Goal: Task Accomplishment & Management: Manage account settings

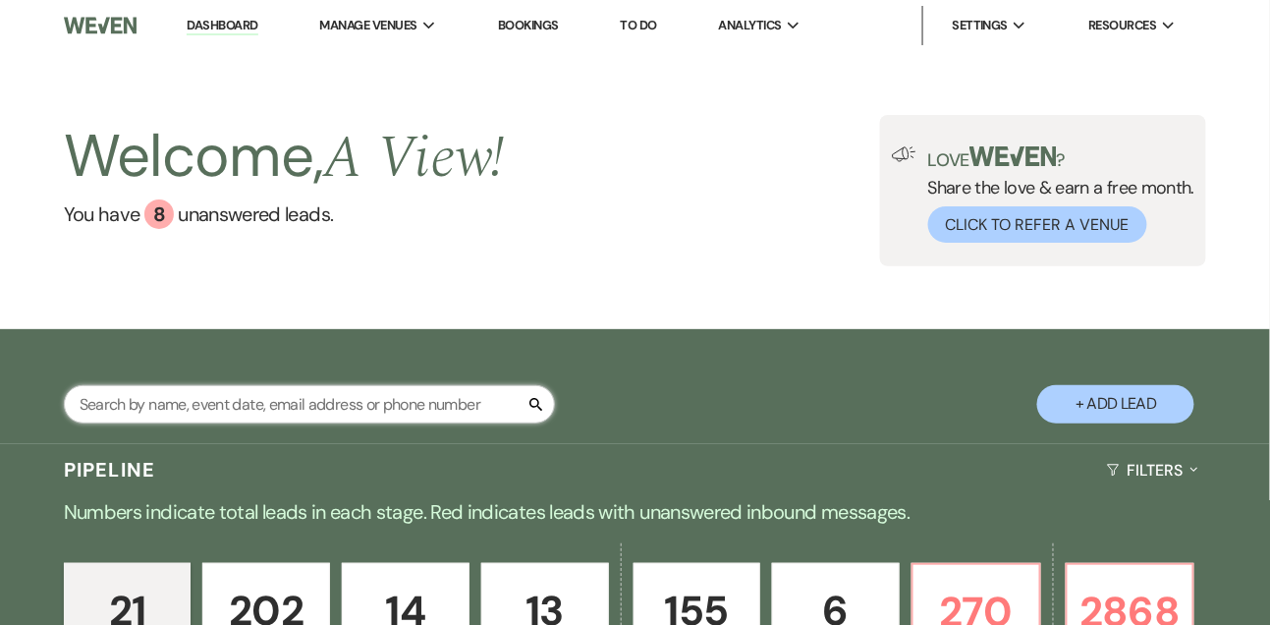
click at [221, 417] on input "text" at bounding box center [309, 404] width 491 height 38
type input "[PERSON_NAME]"
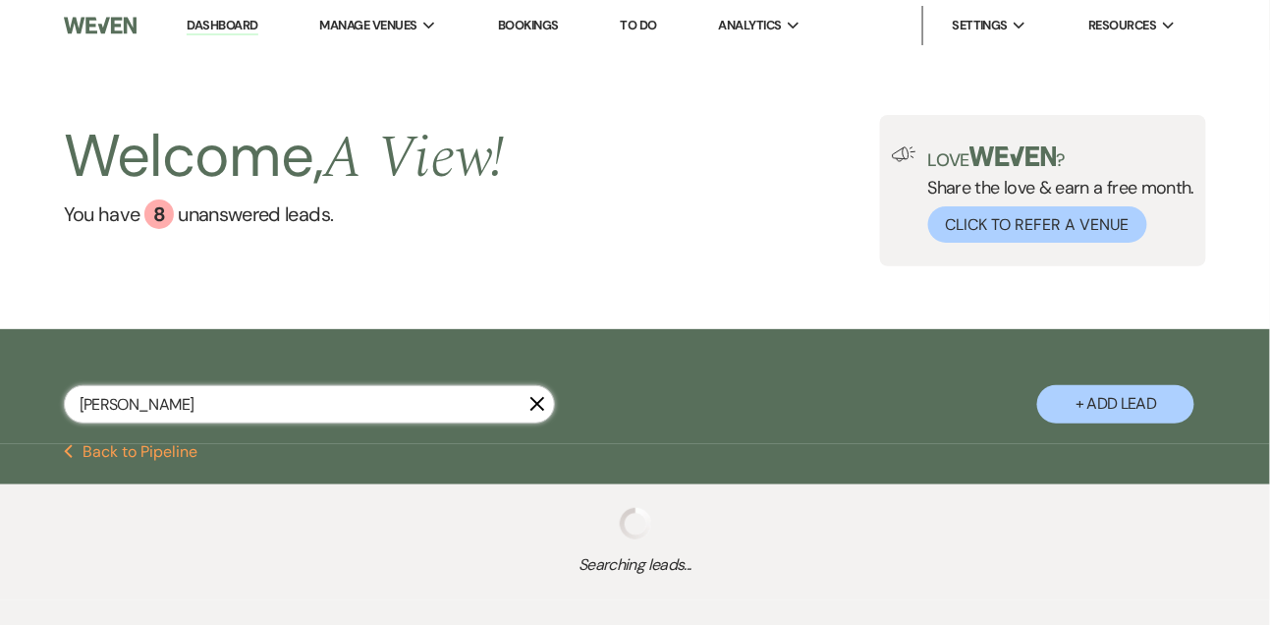
select select "2"
select select "9"
select select "8"
select select "4"
select select "8"
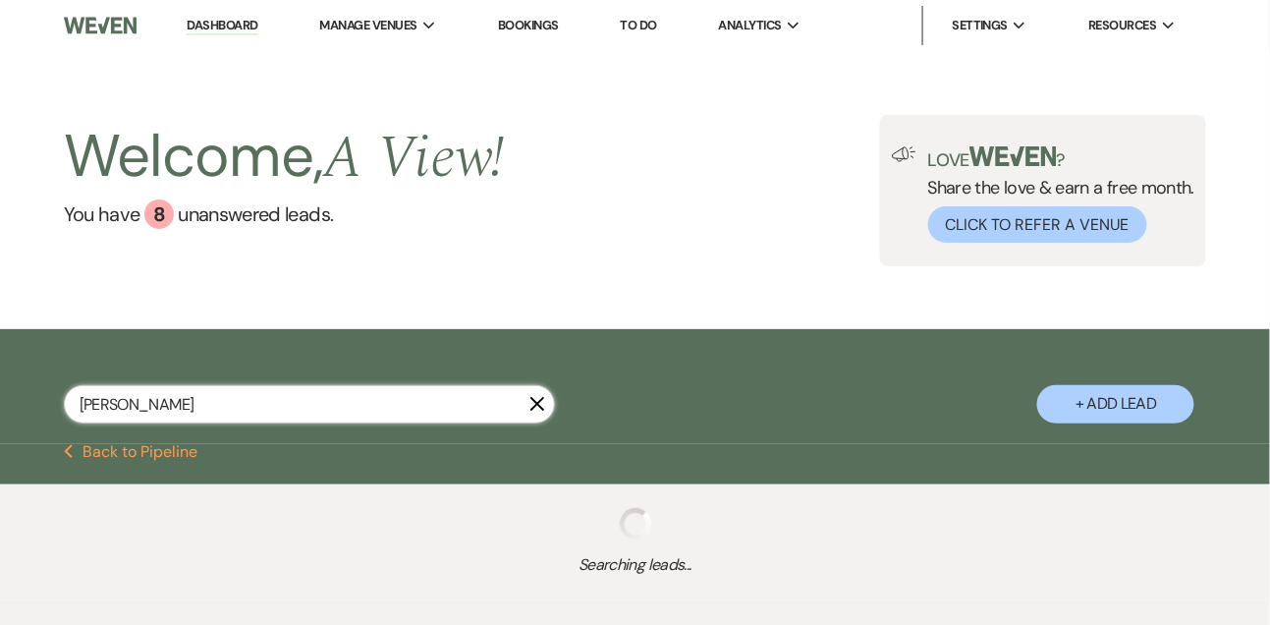
select select "4"
select select "8"
select select "5"
select select "8"
select select "4"
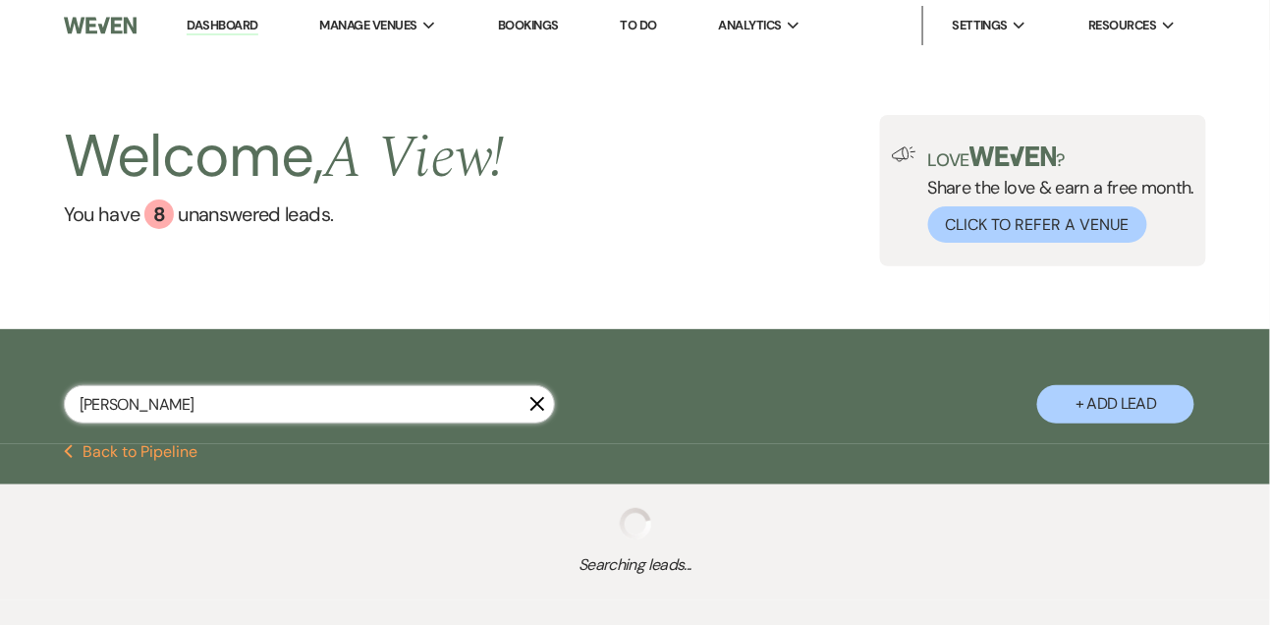
select select "8"
select select "4"
select select "8"
select select "5"
select select "8"
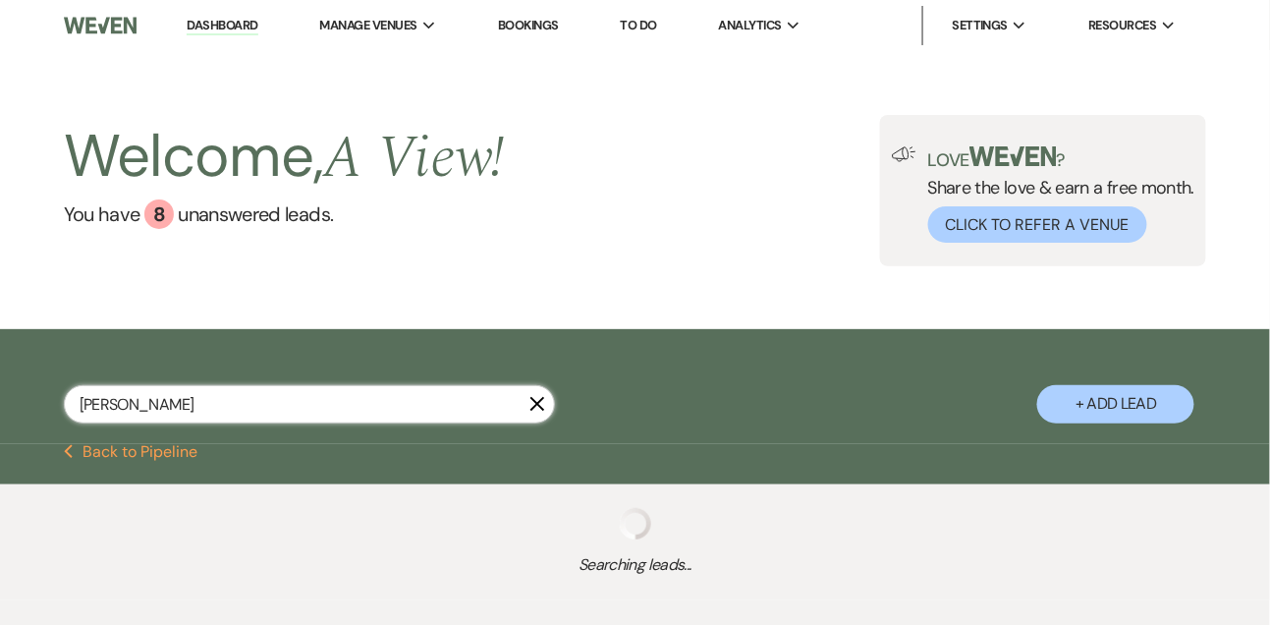
select select "5"
select select "8"
select select "4"
select select "8"
select select "4"
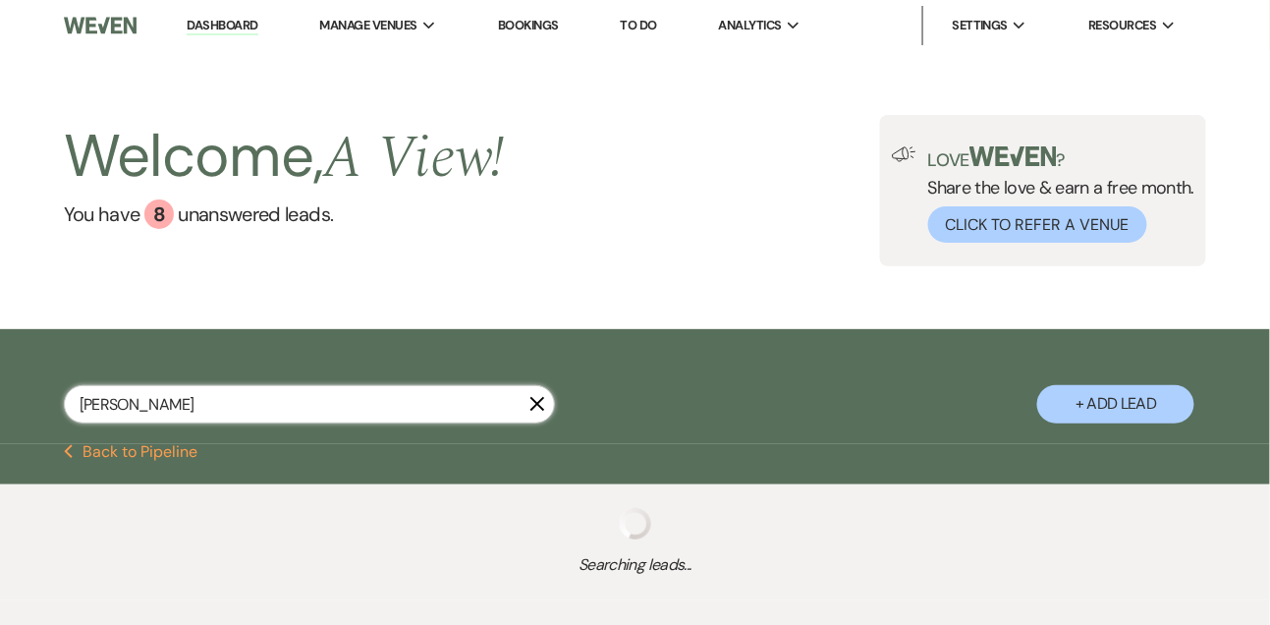
select select "8"
select select "1"
select select "8"
select select "4"
select select "8"
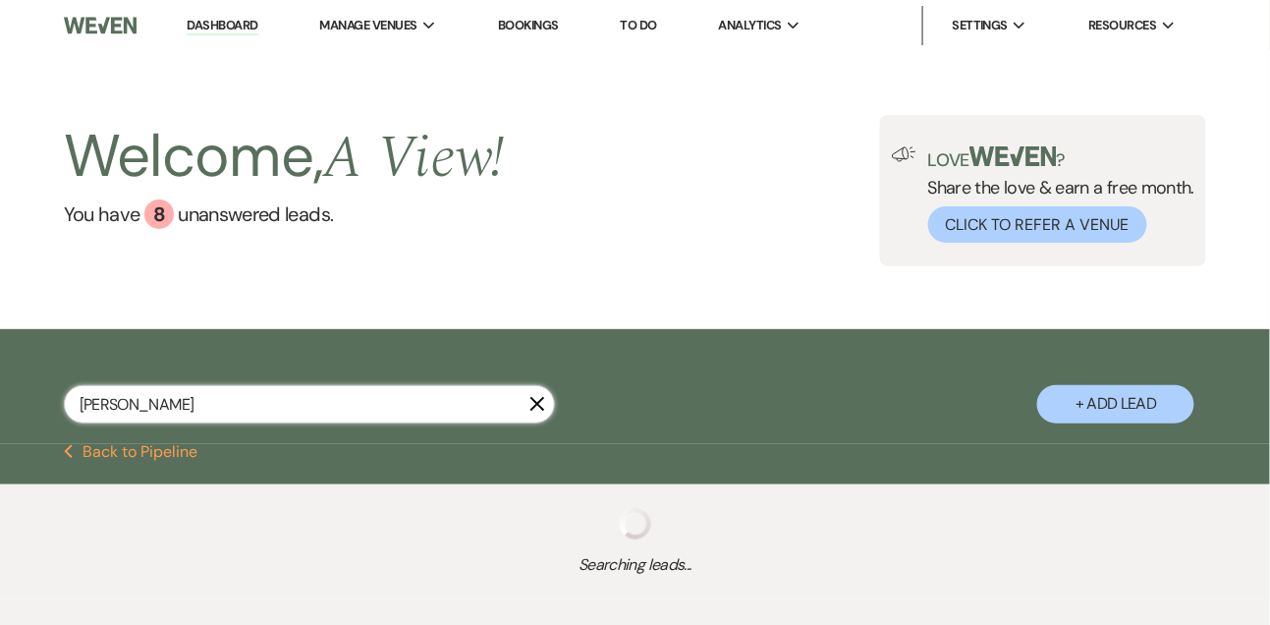
select select "5"
select select "8"
select select "4"
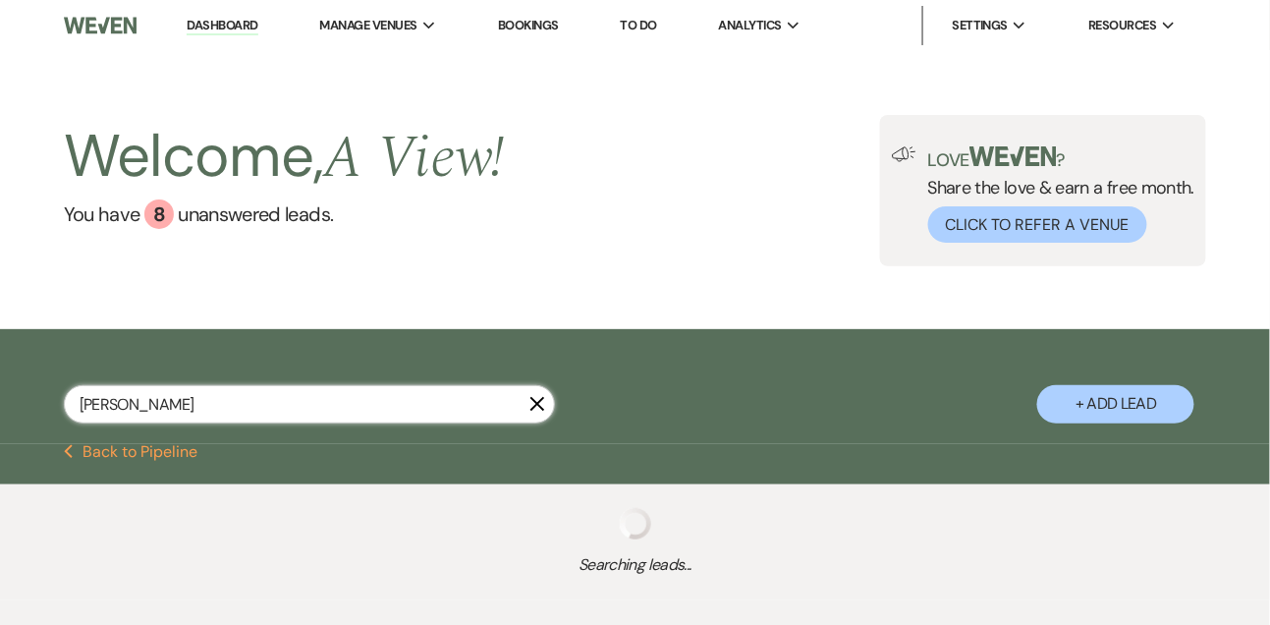
select select "8"
select select "4"
select select "8"
select select "4"
select select "8"
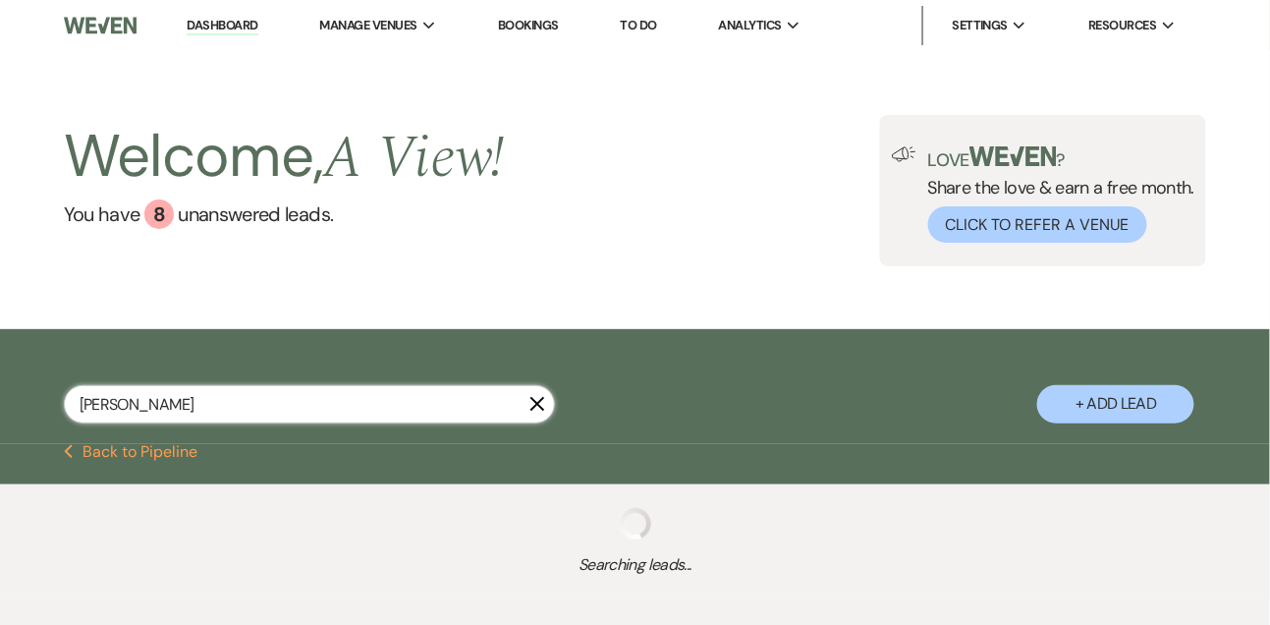
select select "4"
select select "8"
select select "7"
select select "8"
select select "5"
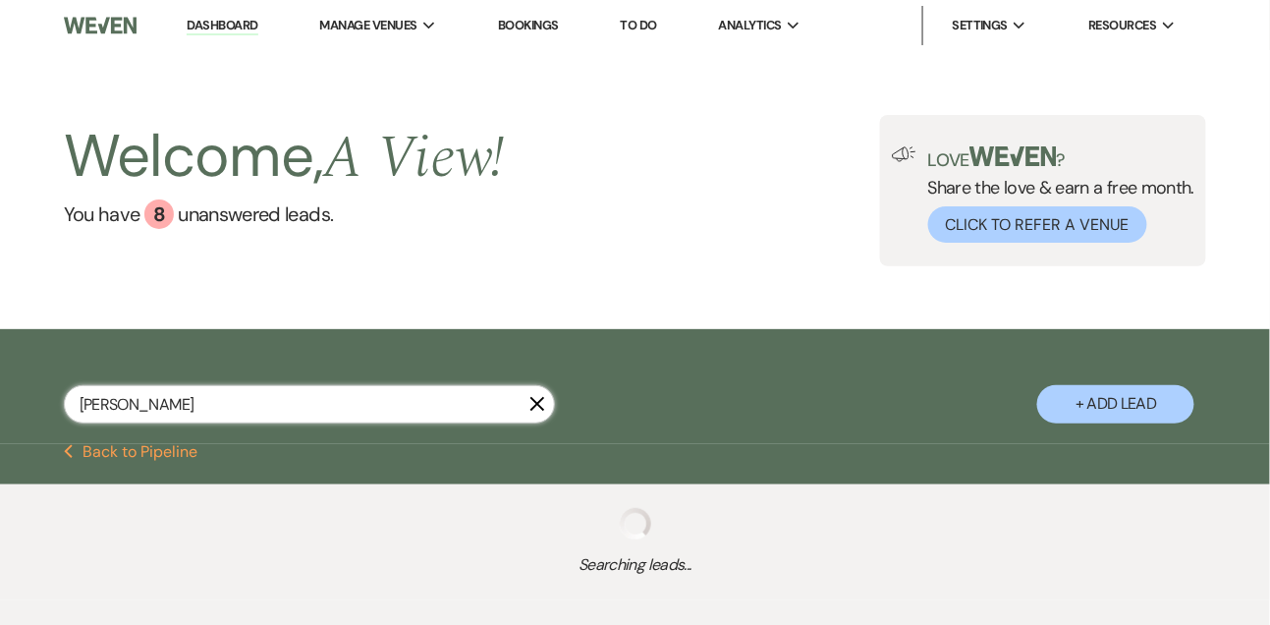
select select "8"
select select "4"
select select "8"
select select "5"
select select "8"
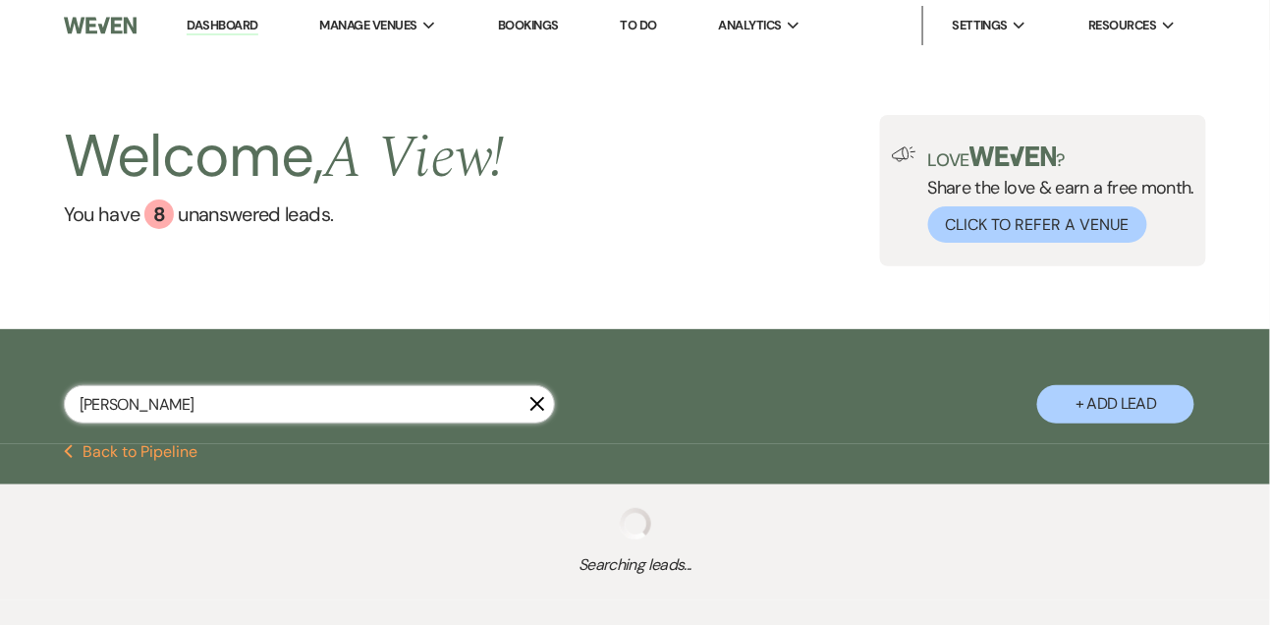
select select "5"
select select "8"
select select "4"
select select "8"
select select "4"
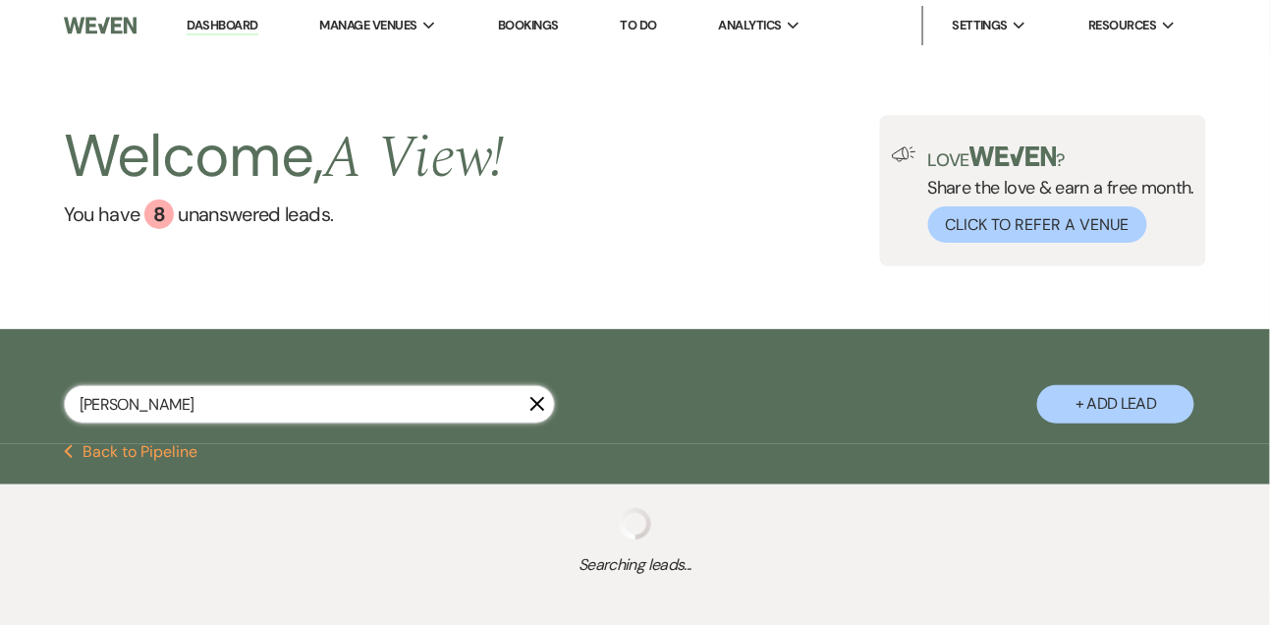
select select "8"
select select "4"
select select "8"
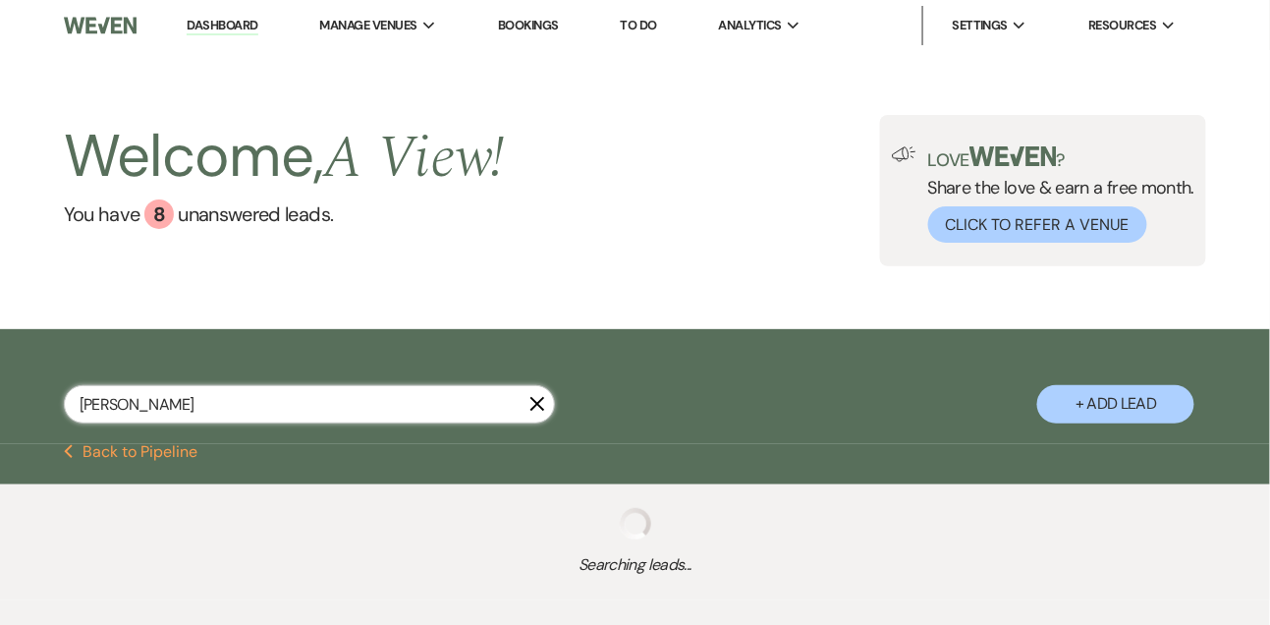
select select "8"
select select "4"
select select "8"
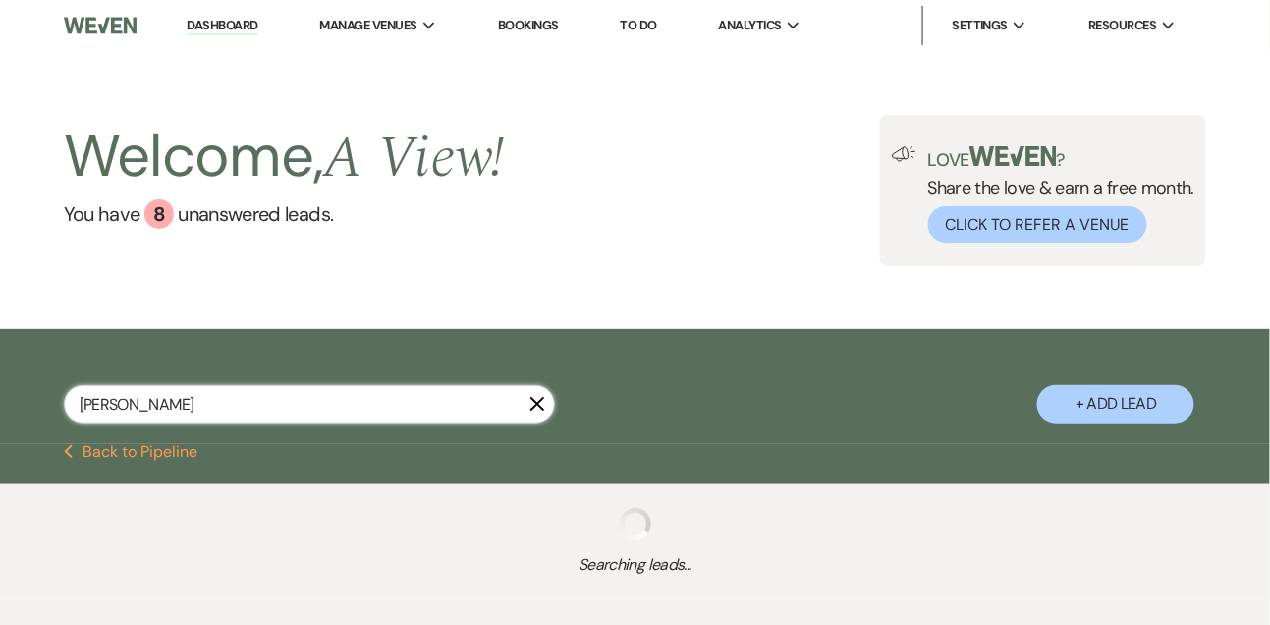
select select "8"
select select "6"
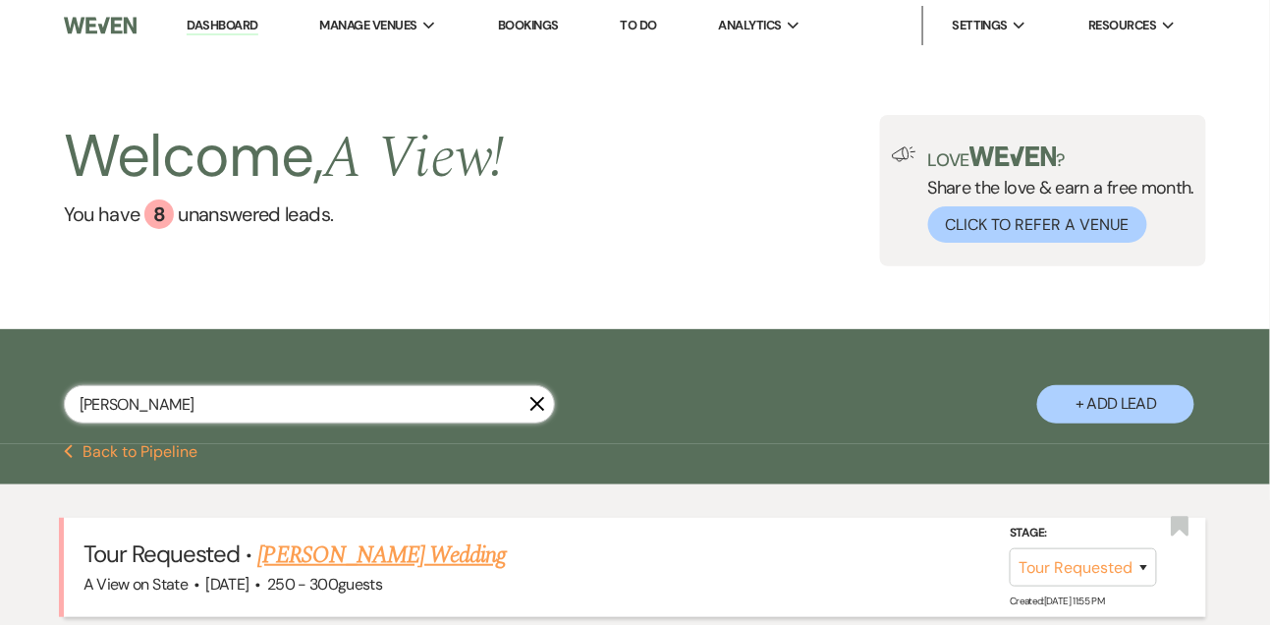
type input "[PERSON_NAME]"
click at [292, 573] on link "[PERSON_NAME] Wedding" at bounding box center [382, 554] width 249 height 35
select select "2"
select select "5"
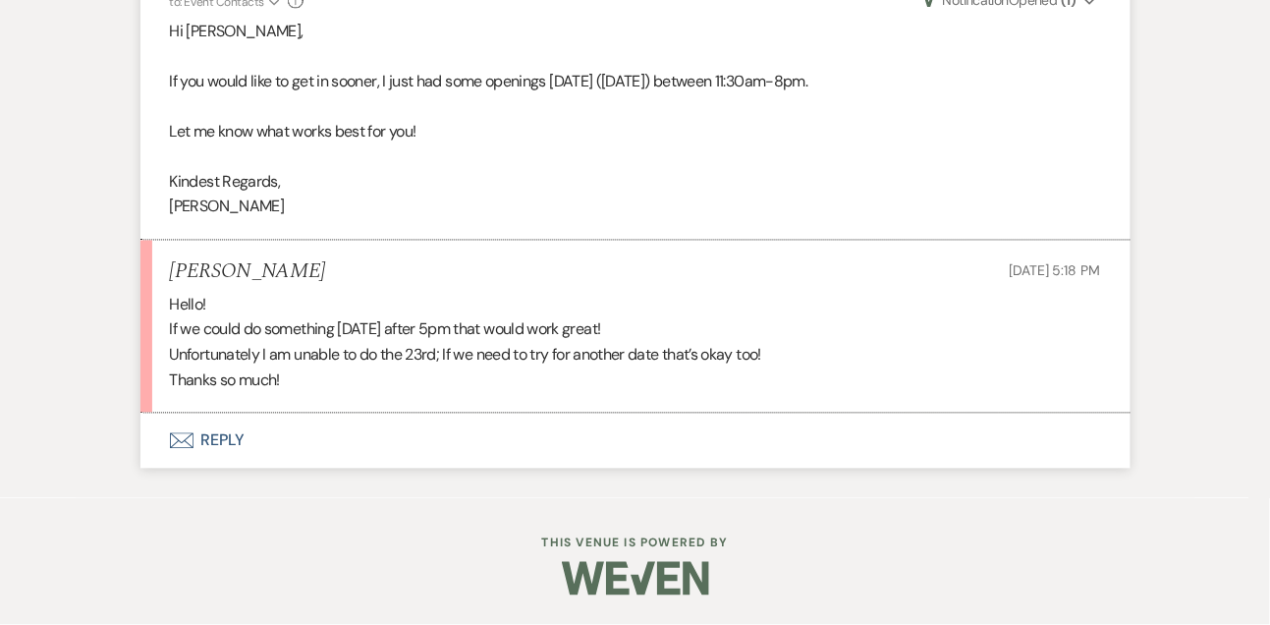
scroll to position [2893, 0]
click at [223, 457] on button "Envelope Reply" at bounding box center [635, 441] width 990 height 55
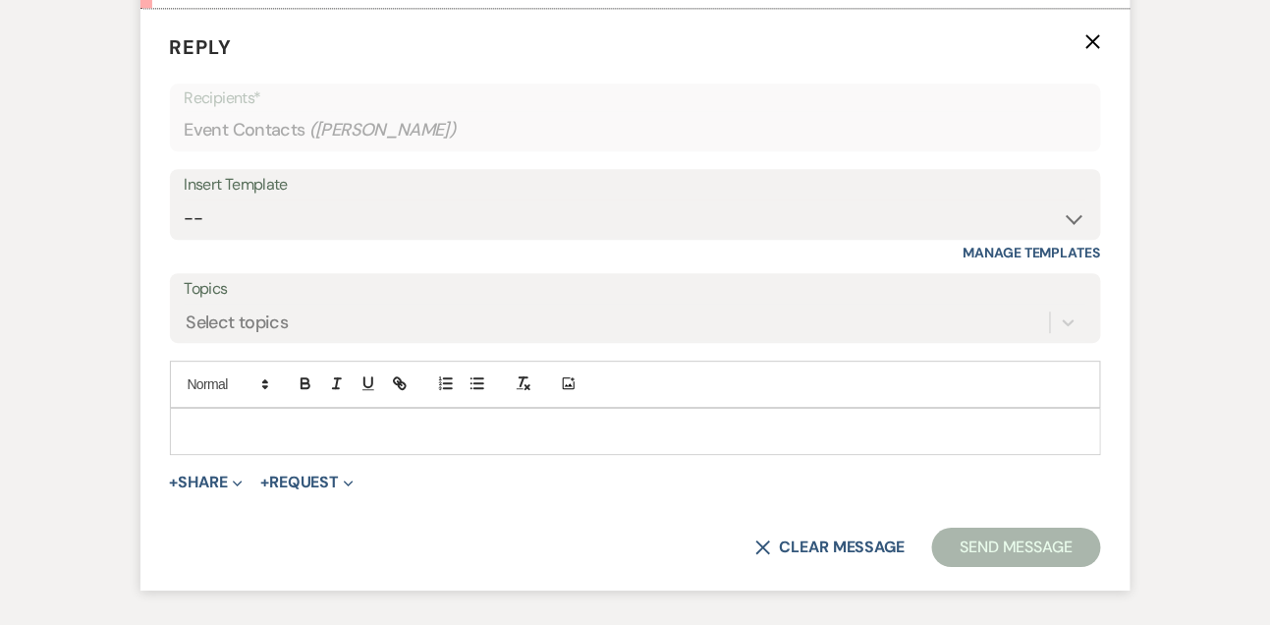
scroll to position [3286, 0]
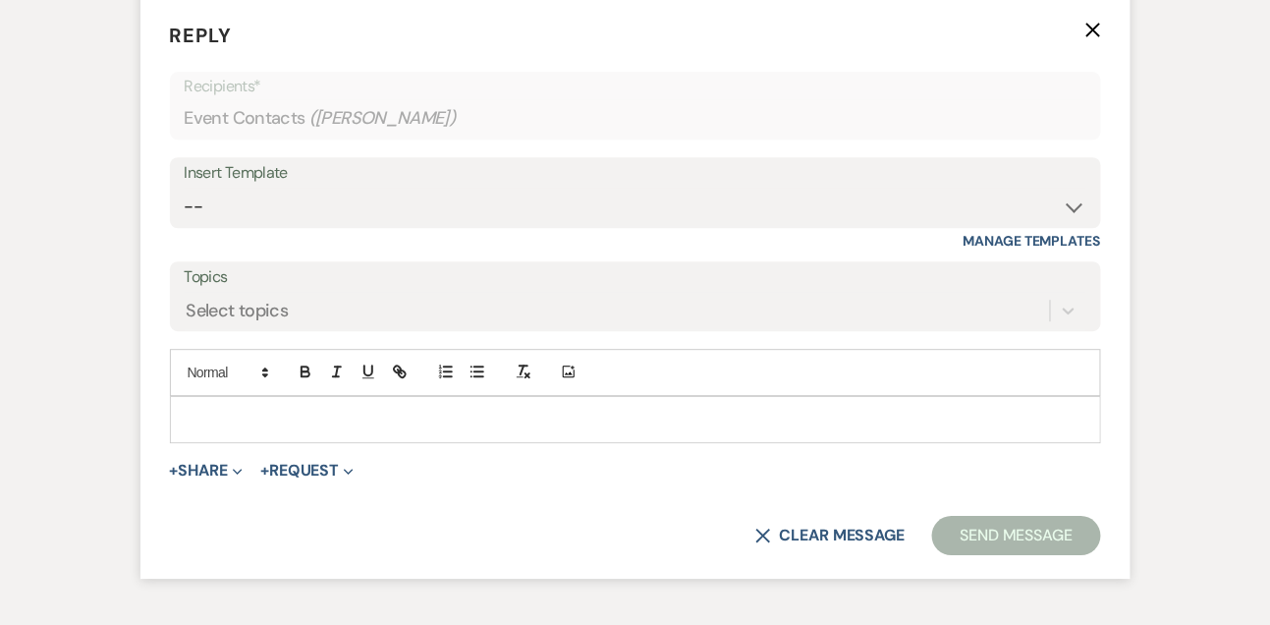
click at [218, 430] on p at bounding box center [636, 420] width 900 height 22
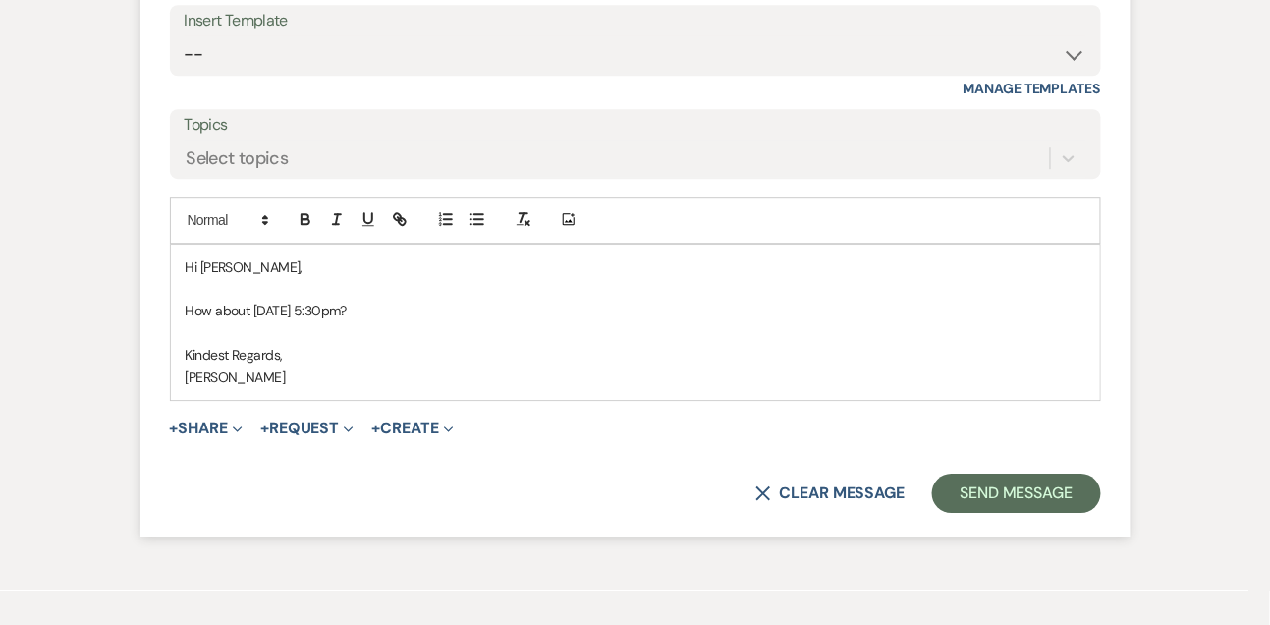
scroll to position [3552, 0]
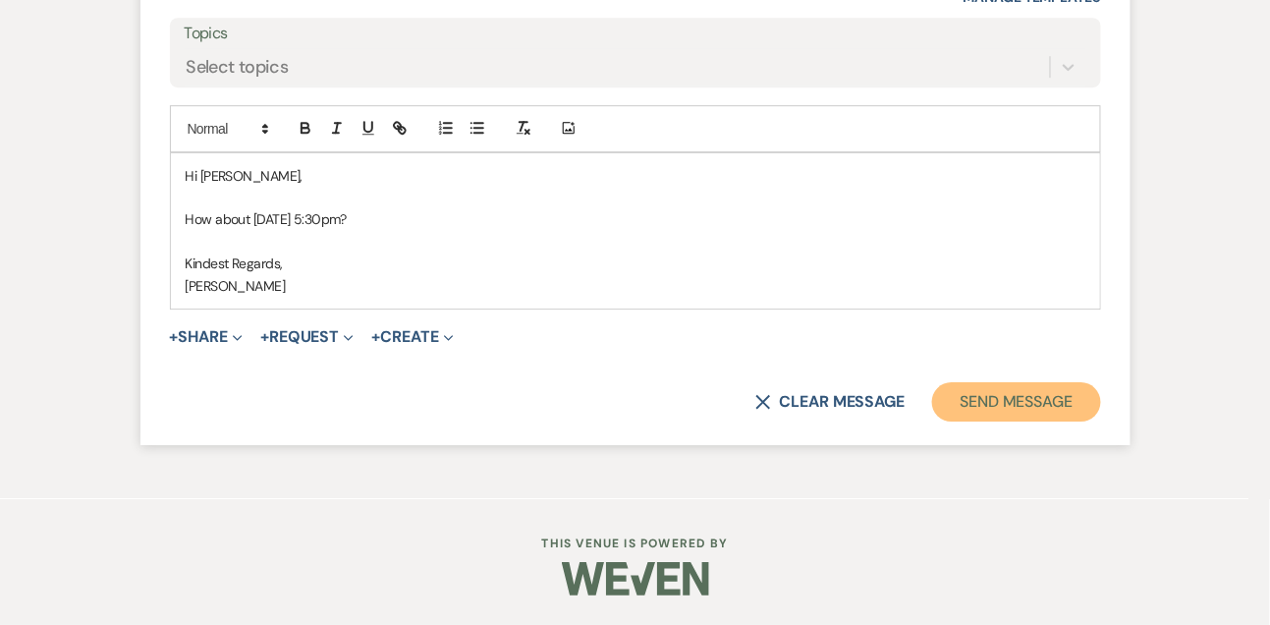
click at [953, 387] on button "Send Message" at bounding box center [1016, 401] width 168 height 39
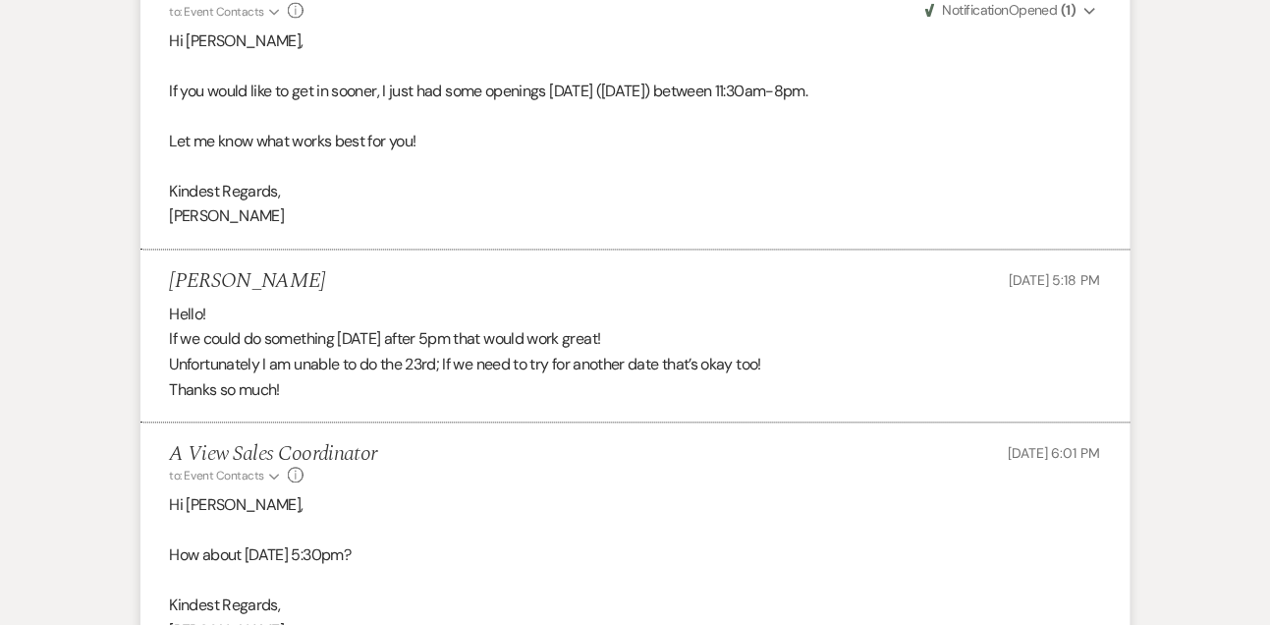
scroll to position [2818, 0]
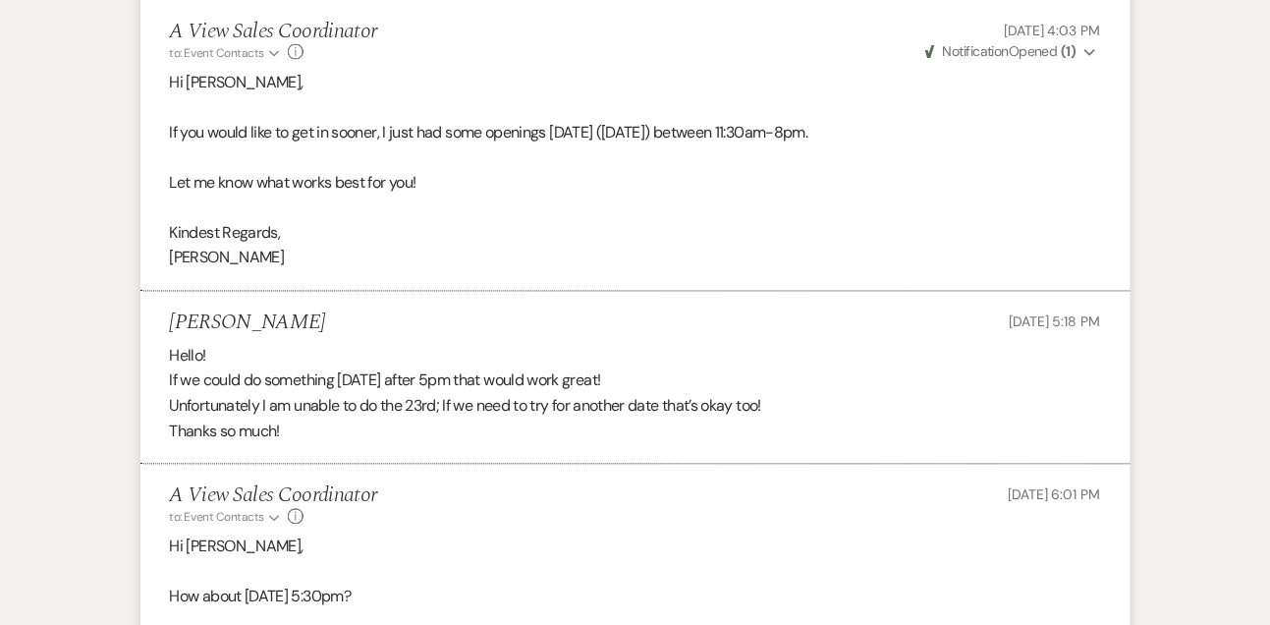
click at [279, 336] on h5 "[PERSON_NAME]" at bounding box center [248, 323] width 156 height 25
copy h5 "[PERSON_NAME]"
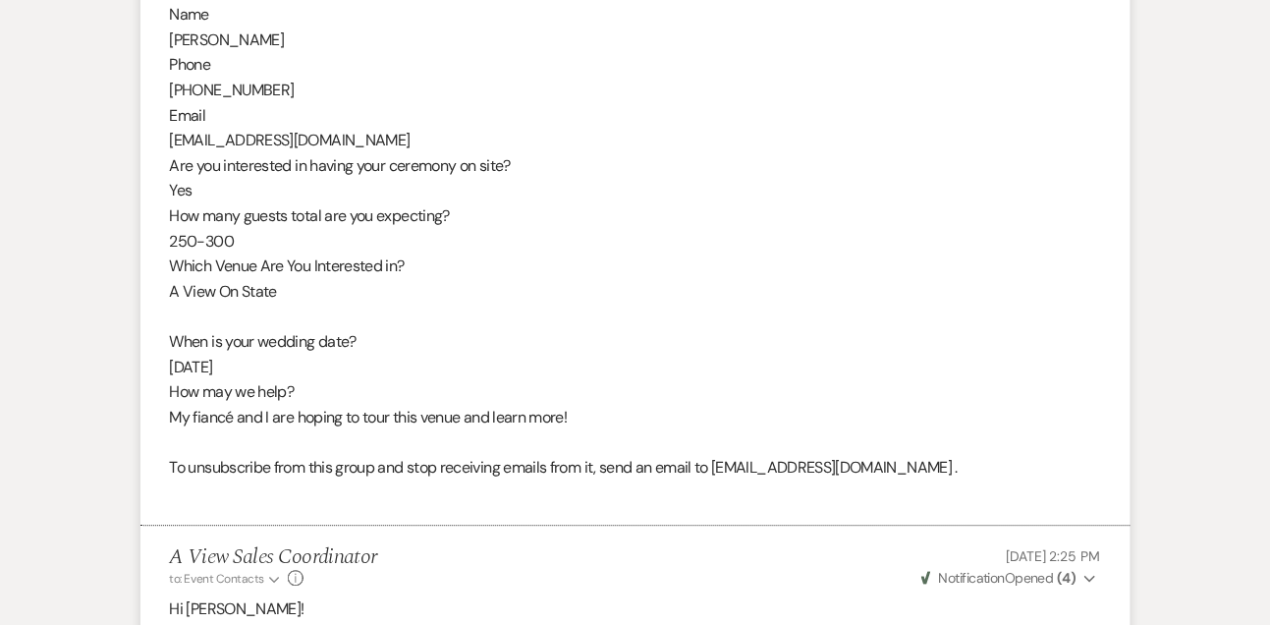
scroll to position [1066, 0]
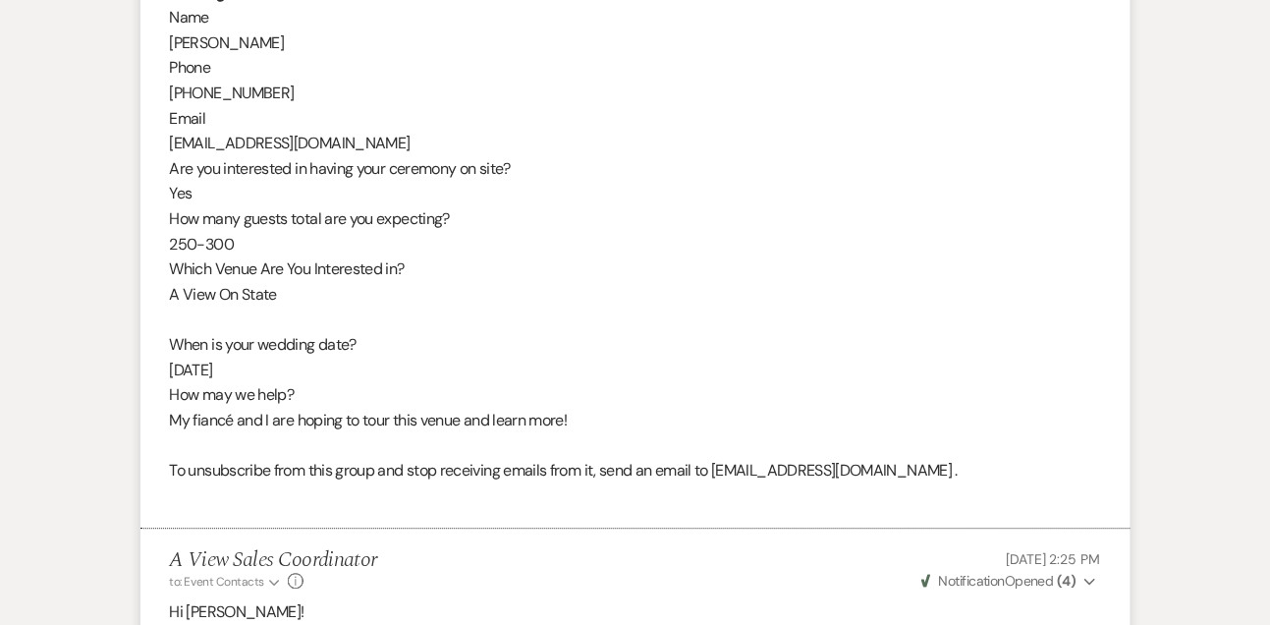
click at [298, 146] on div "From : [PERSON_NAME] Event : [PERSON_NAME] Event Desired date : [DATE] Anticipa…" at bounding box center [635, 130] width 931 height 754
copy div "[EMAIL_ADDRESS][DOMAIN_NAME]"
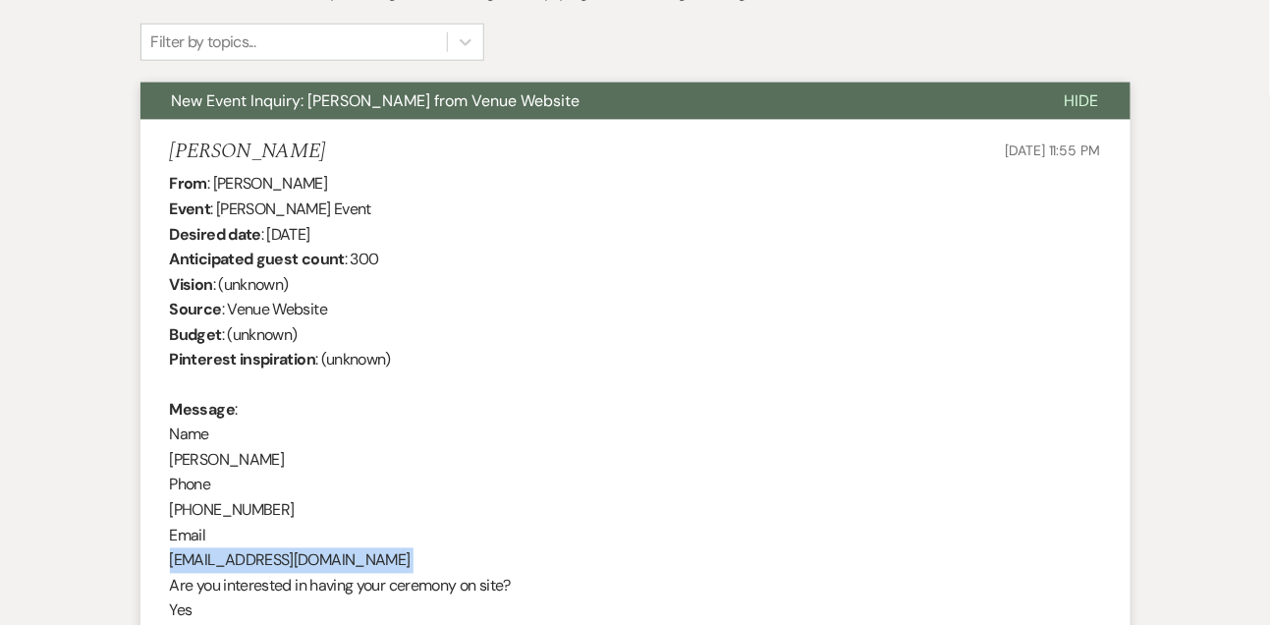
scroll to position [0, 0]
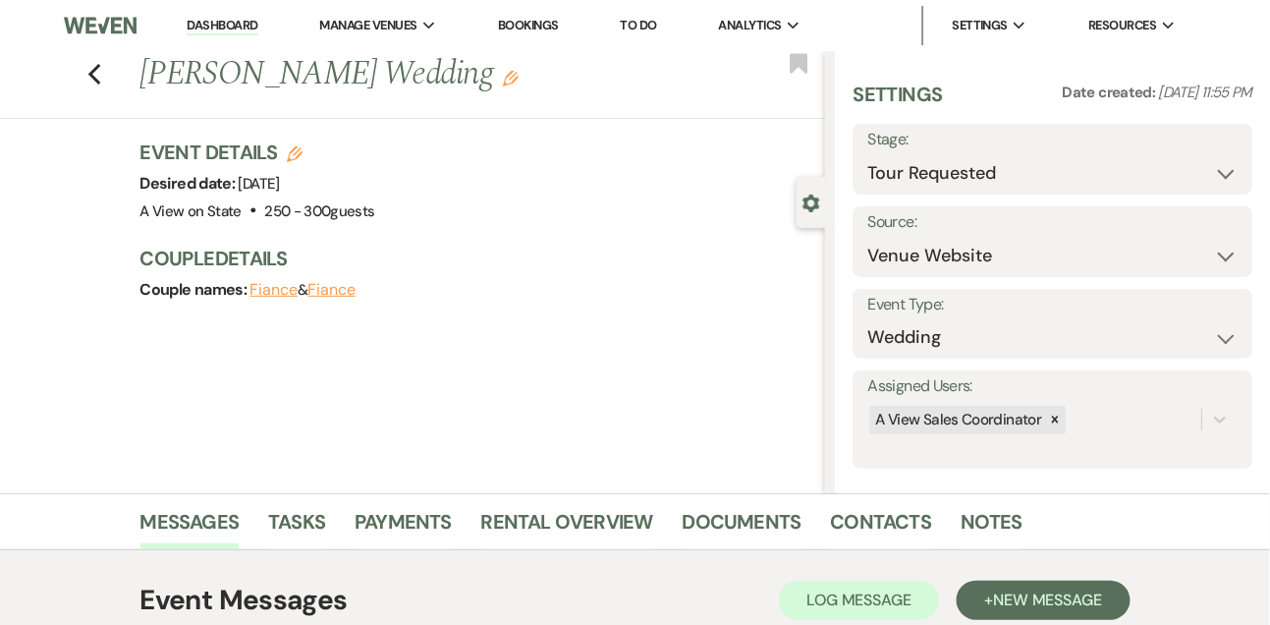
click at [216, 28] on link "Dashboard" at bounding box center [222, 26] width 71 height 19
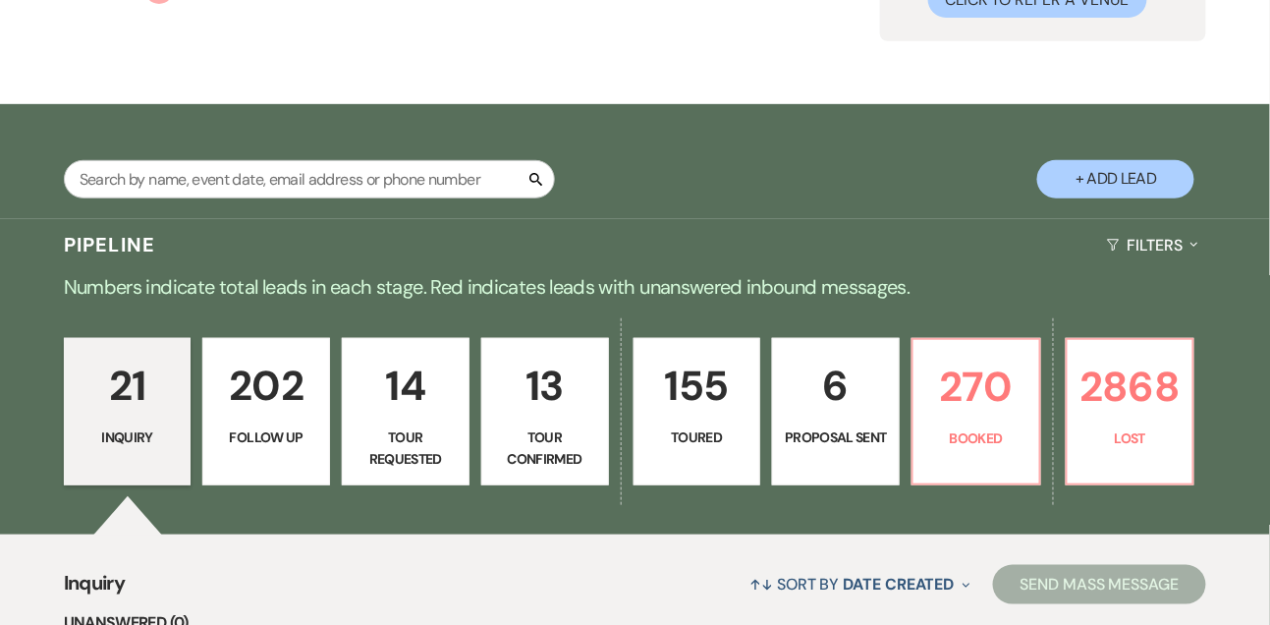
scroll to position [275, 0]
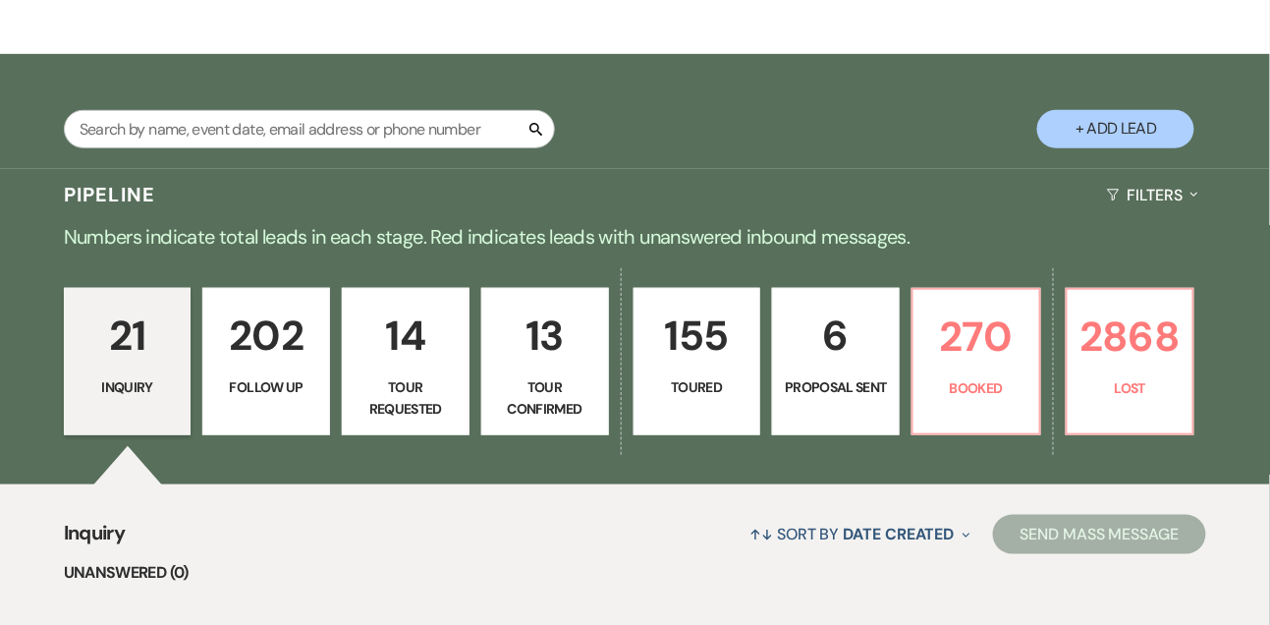
click at [425, 345] on p "14" at bounding box center [406, 336] width 102 height 66
select select "2"
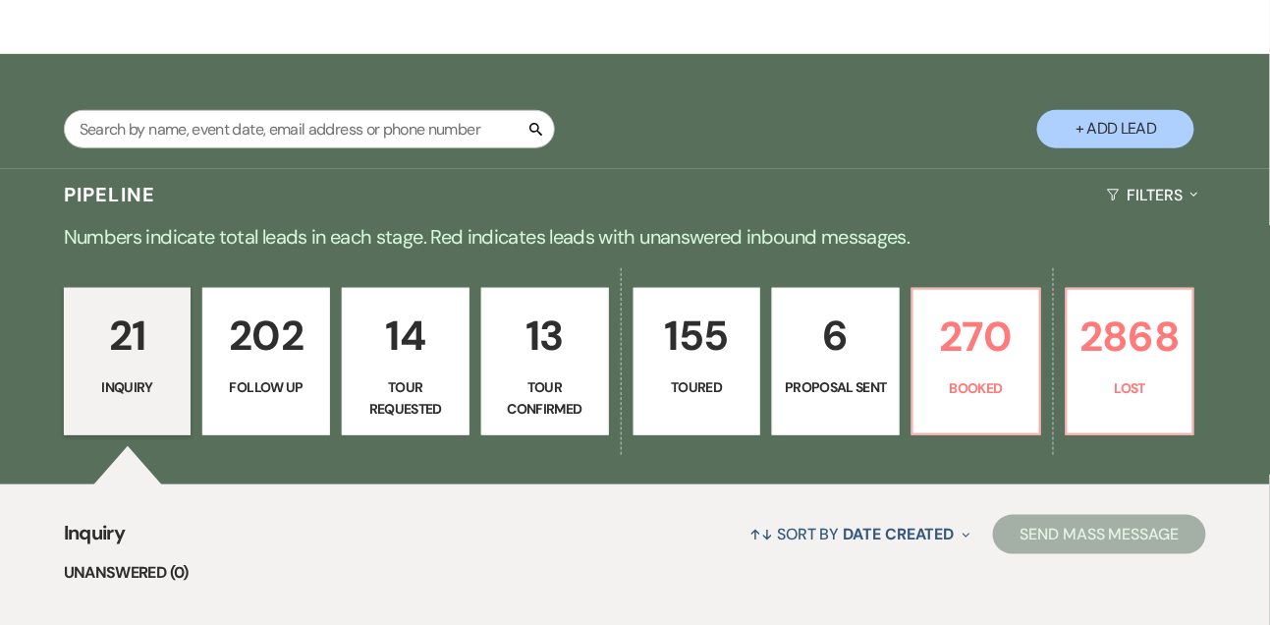
select select "2"
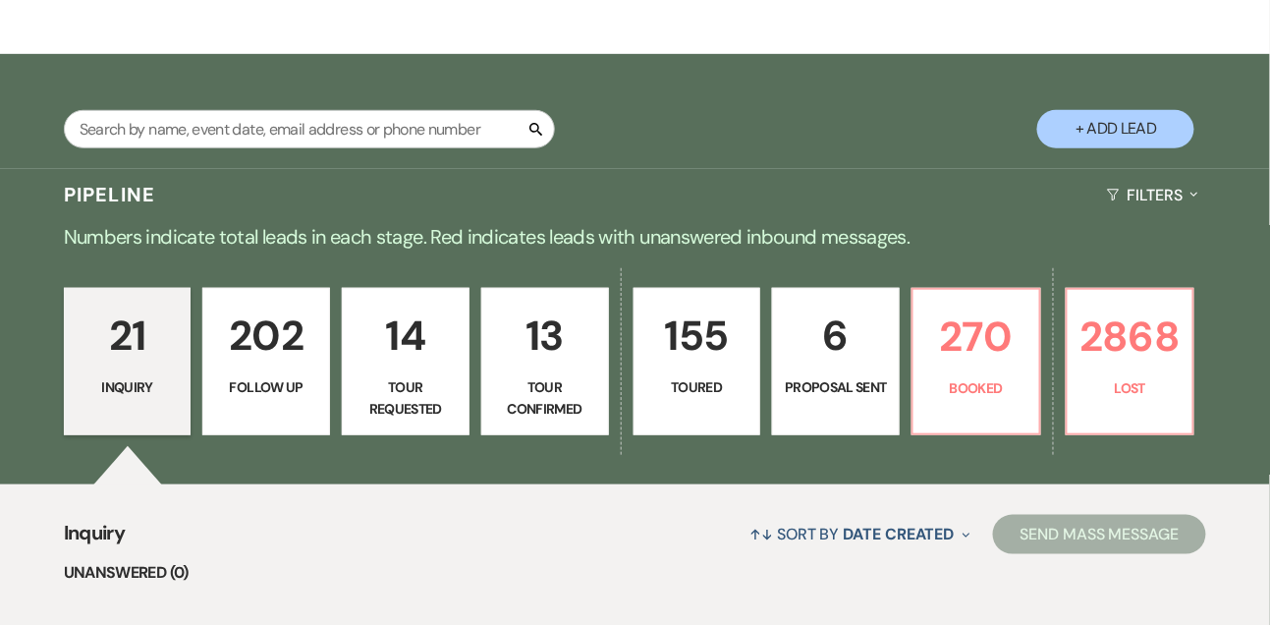
select select "2"
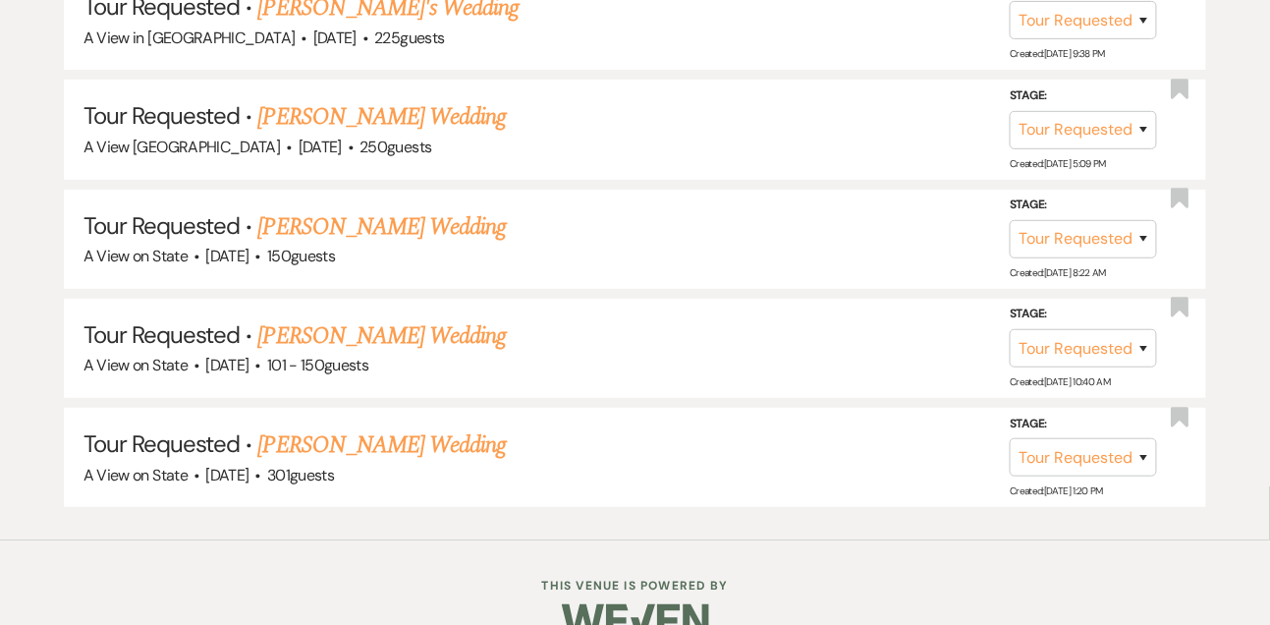
scroll to position [2048, 0]
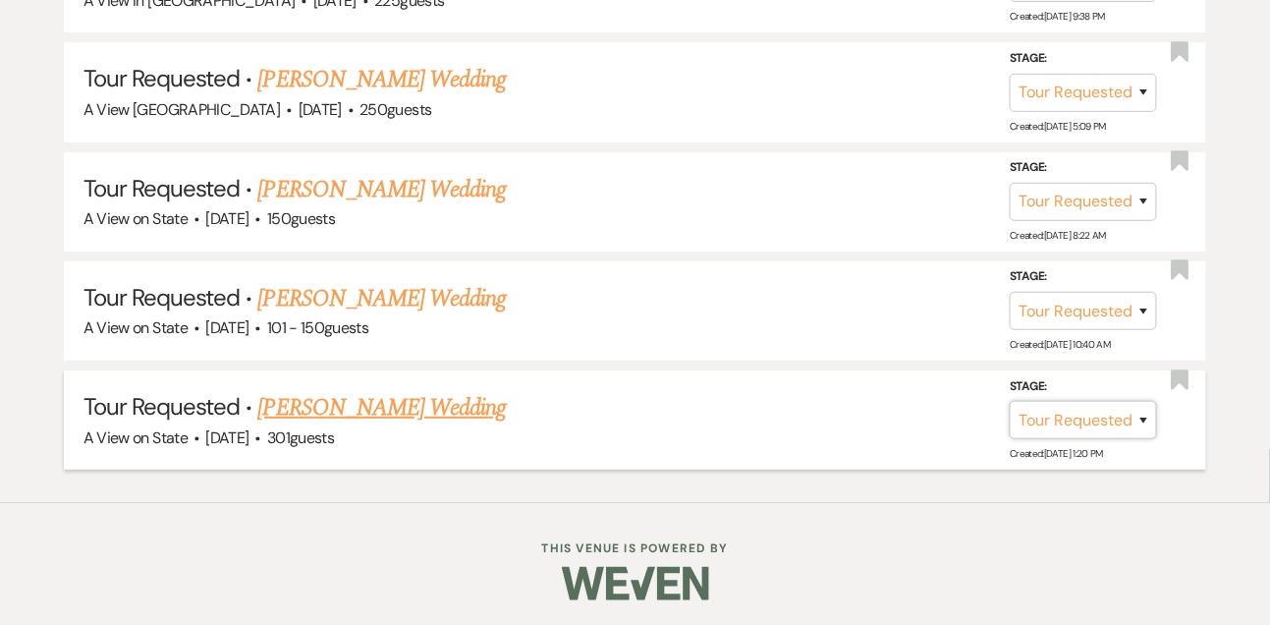
click at [1076, 426] on select "Inquiry Follow Up Tour Requested Tour Confirmed Toured Proposal Sent Booked Lost" at bounding box center [1083, 420] width 147 height 38
select select "8"
click at [1010, 403] on select "Inquiry Follow Up Tour Requested Tour Confirmed Toured Proposal Sent Booked Lost" at bounding box center [1083, 420] width 147 height 38
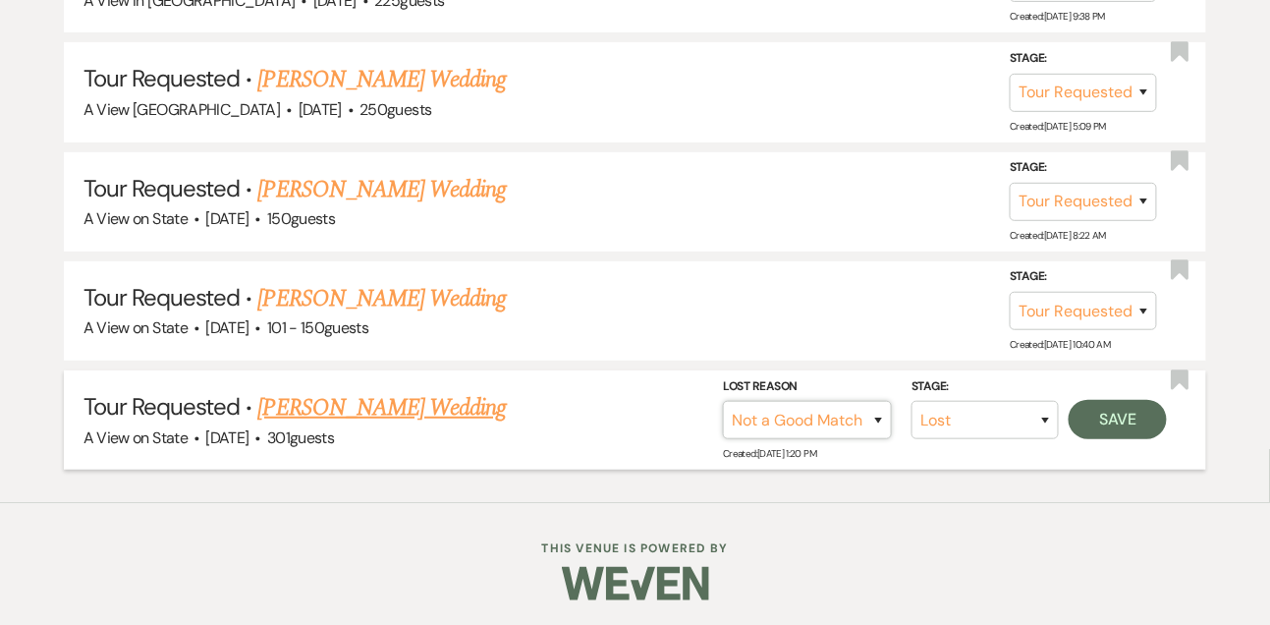
click at [805, 433] on select "Booked Elsewhere Budget Date Unavailable No Response Not a Good Match Capacity …" at bounding box center [807, 420] width 169 height 38
select select "5"
click at [723, 403] on select "Booked Elsewhere Budget Date Unavailable No Response Not a Good Match Capacity …" at bounding box center [807, 420] width 169 height 38
click at [1090, 421] on button "Save" at bounding box center [1118, 419] width 98 height 39
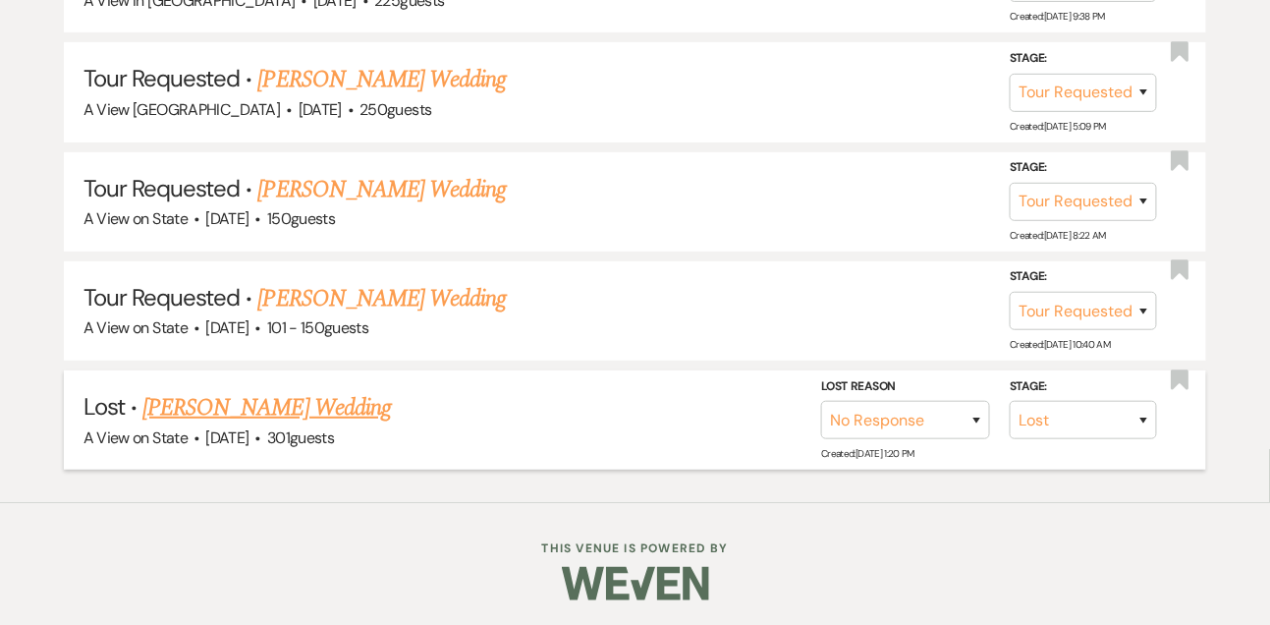
scroll to position [1947, 0]
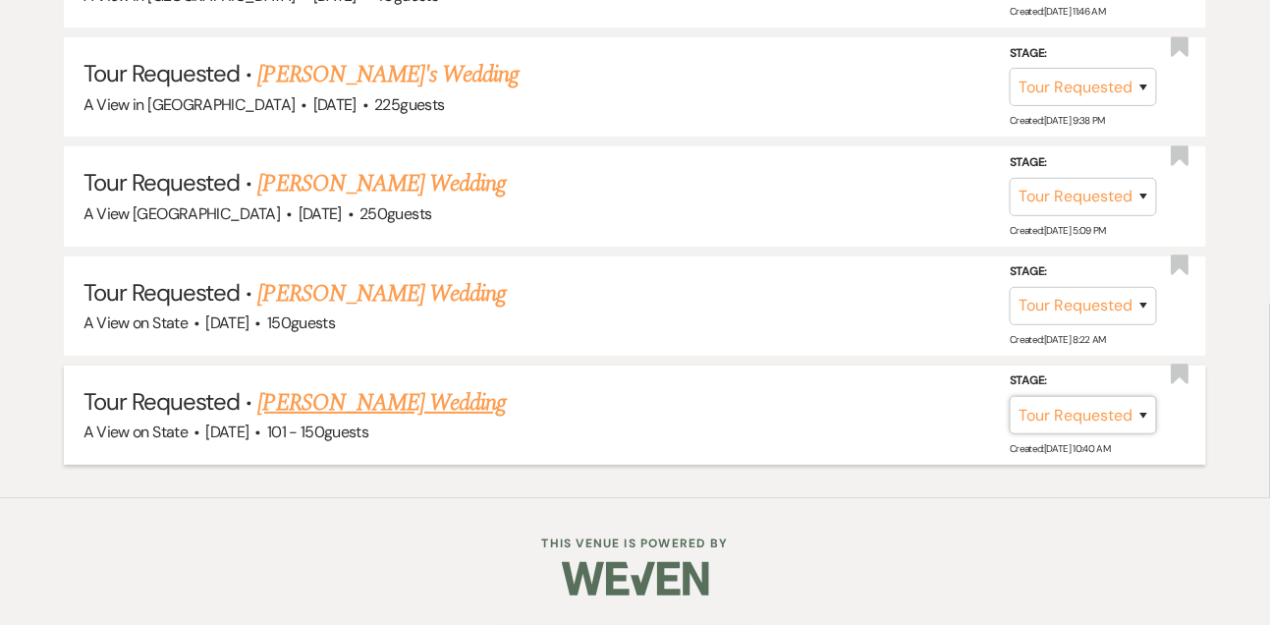
click at [1078, 427] on select "Inquiry Follow Up Tour Requested Tour Confirmed Toured Proposal Sent Booked Lost" at bounding box center [1083, 415] width 147 height 38
select select "8"
click at [1010, 396] on select "Inquiry Follow Up Tour Requested Tour Confirmed Toured Proposal Sent Booked Lost" at bounding box center [1083, 415] width 147 height 38
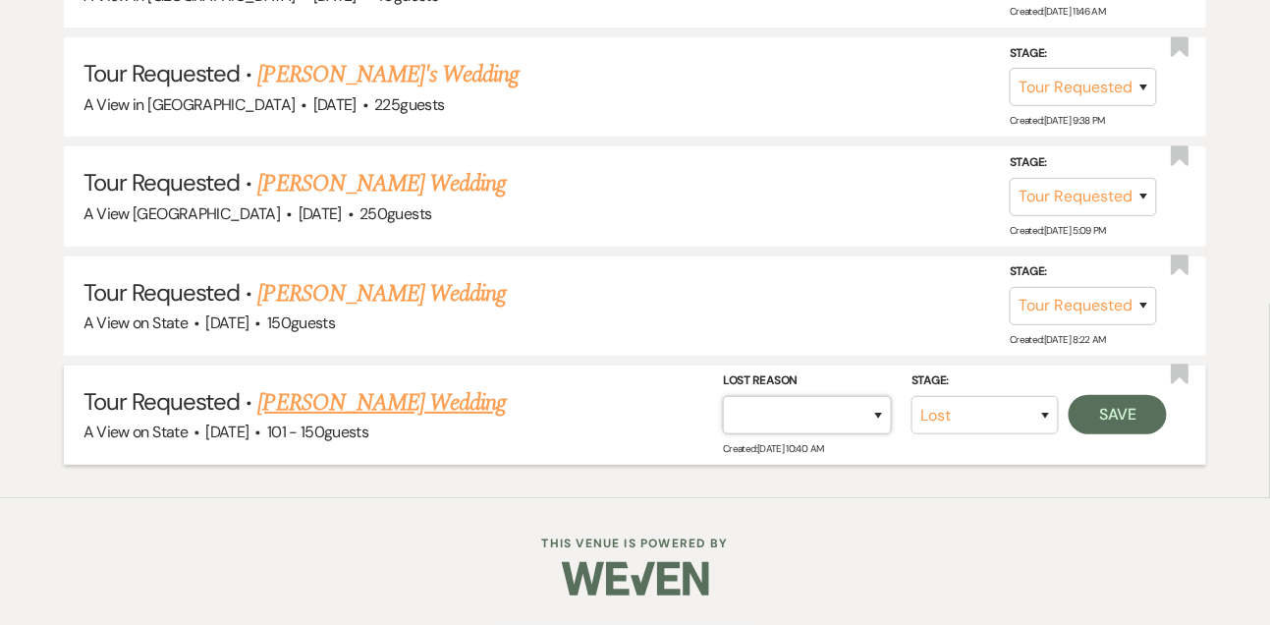
click at [807, 419] on select "Booked Elsewhere Budget Date Unavailable No Response Not a Good Match Capacity …" at bounding box center [807, 415] width 169 height 38
select select "5"
click at [723, 396] on select "Booked Elsewhere Budget Date Unavailable No Response Not a Good Match Capacity …" at bounding box center [807, 415] width 169 height 38
click at [1111, 421] on button "Save" at bounding box center [1118, 414] width 98 height 39
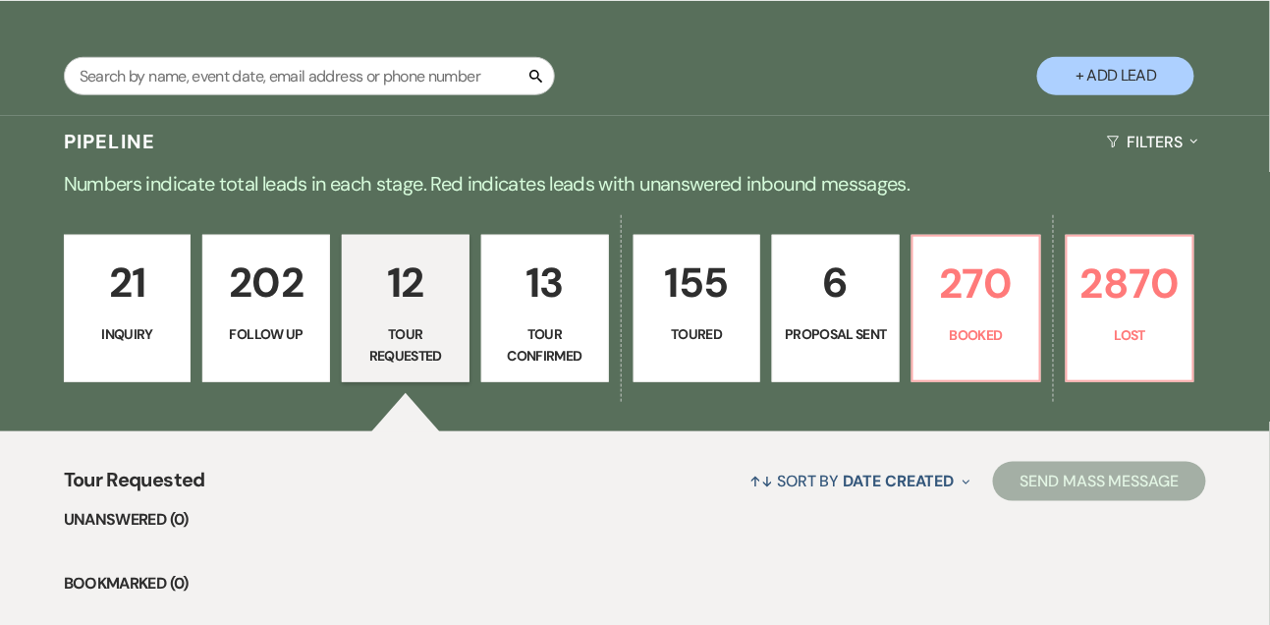
scroll to position [327, 0]
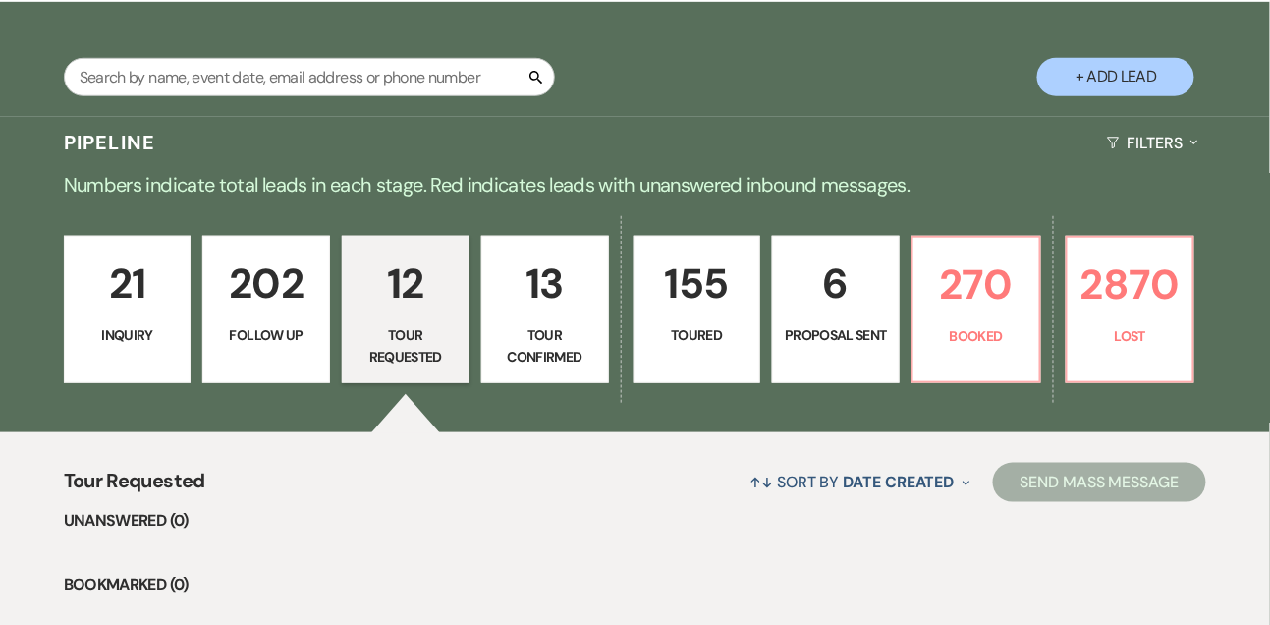
click at [503, 316] on p "13" at bounding box center [545, 283] width 102 height 66
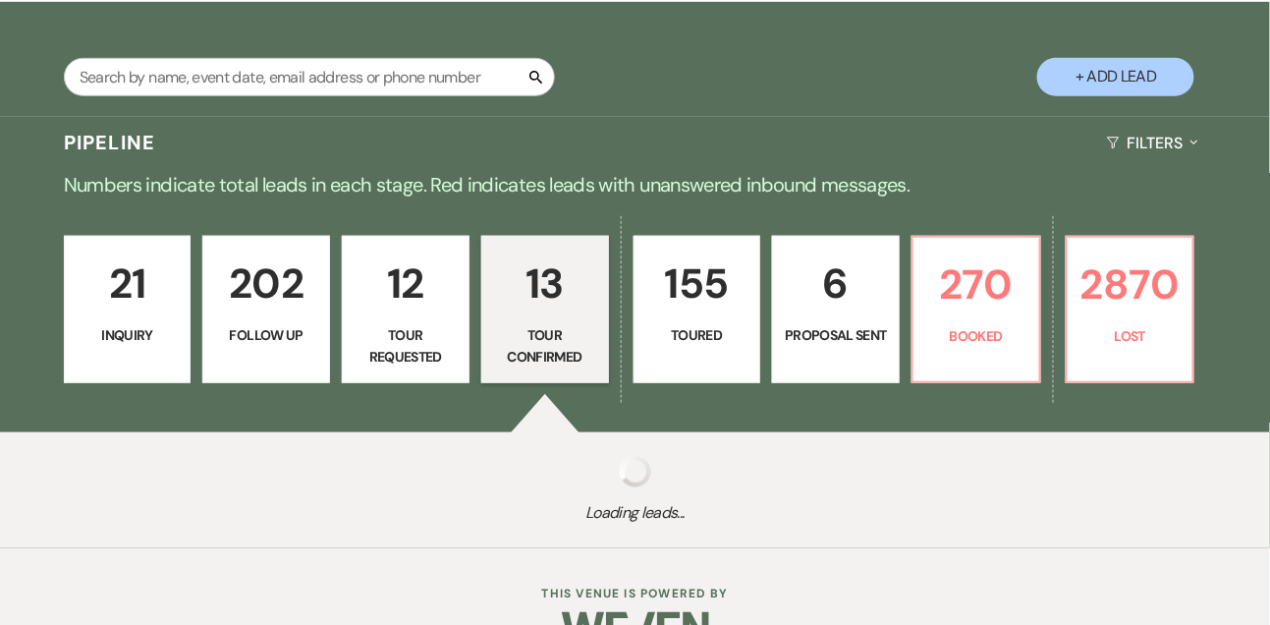
select select "4"
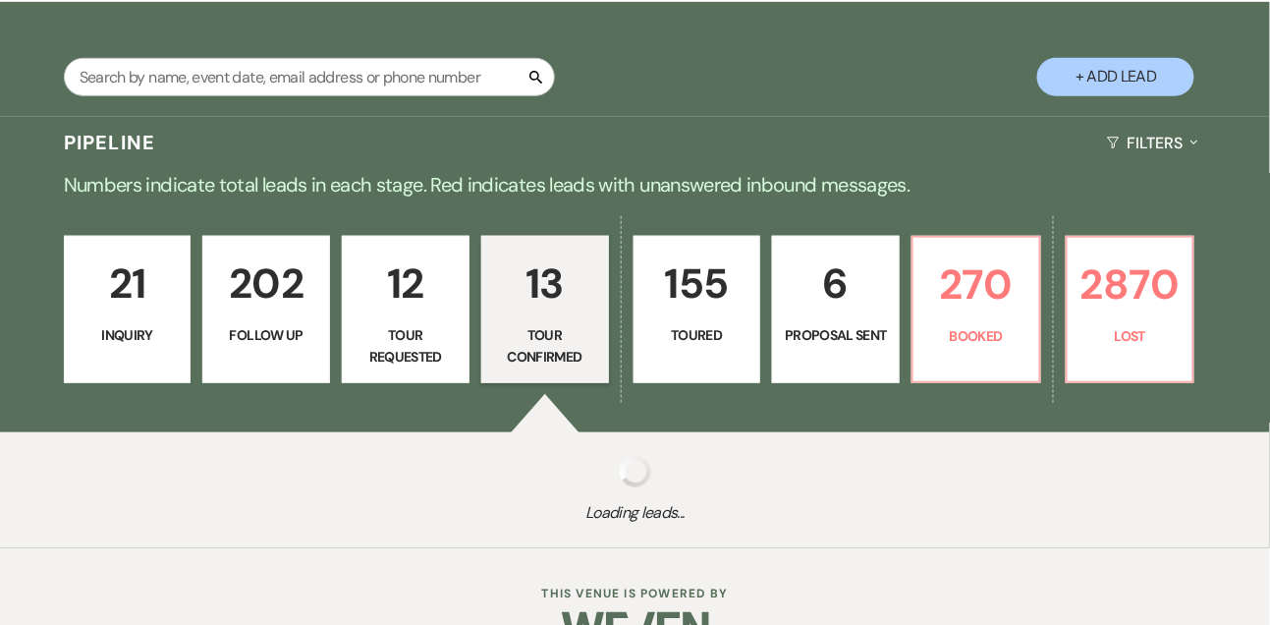
select select "4"
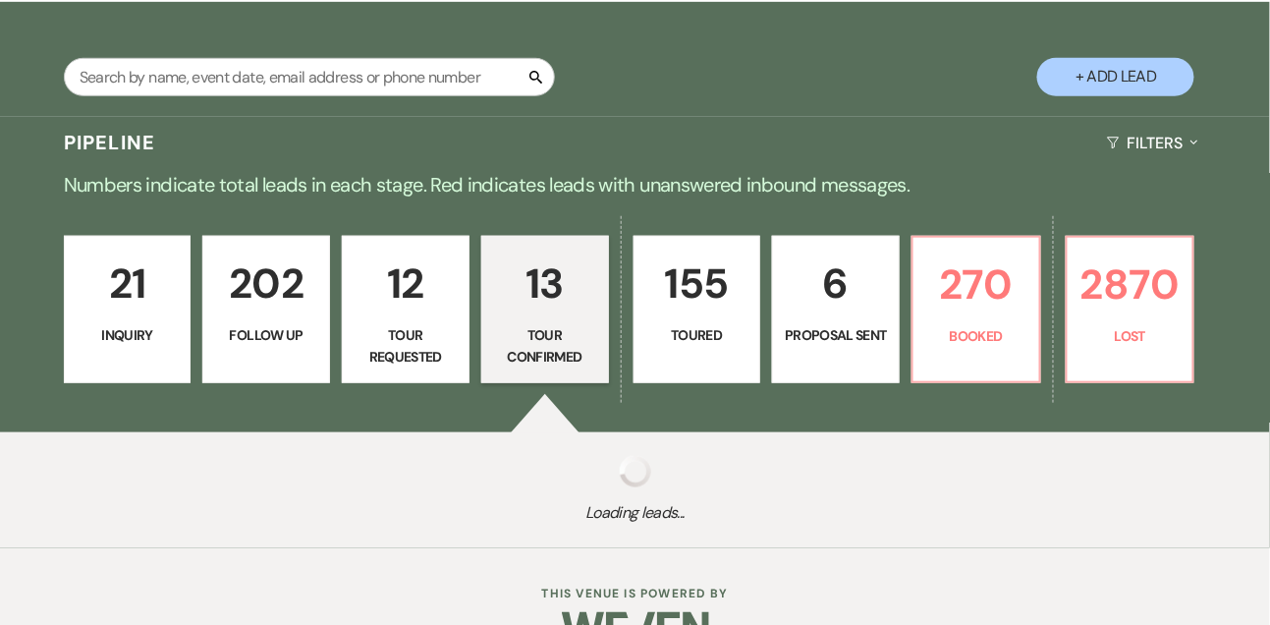
select select "4"
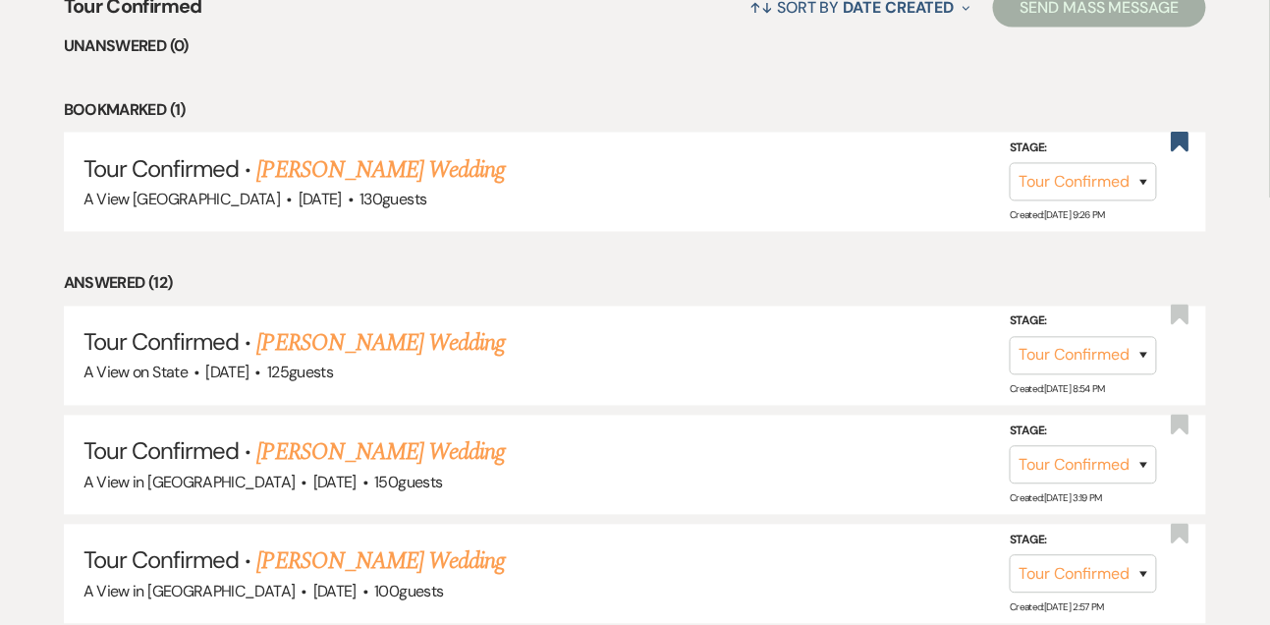
scroll to position [876, 0]
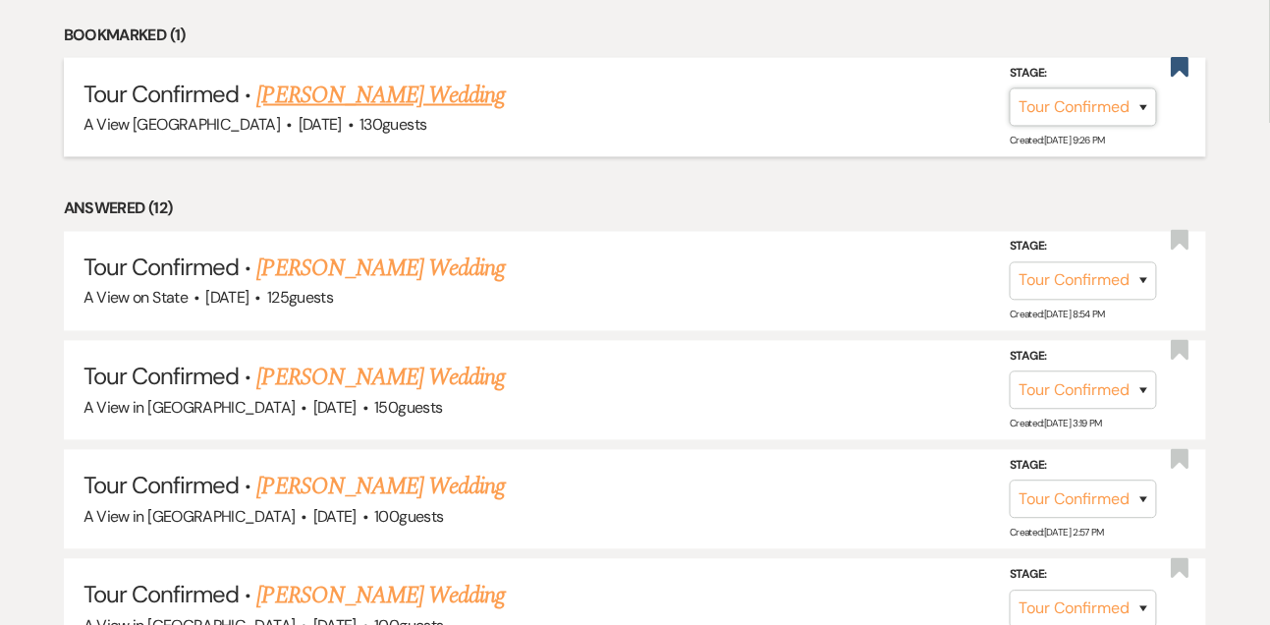
click at [1079, 120] on select "Inquiry Follow Up Tour Requested Tour Confirmed Toured Proposal Sent Booked Lost" at bounding box center [1083, 107] width 147 height 38
select select "5"
click at [1010, 105] on select "Inquiry Follow Up Tour Requested Tour Confirmed Toured Proposal Sent Booked Lost" at bounding box center [1083, 107] width 147 height 38
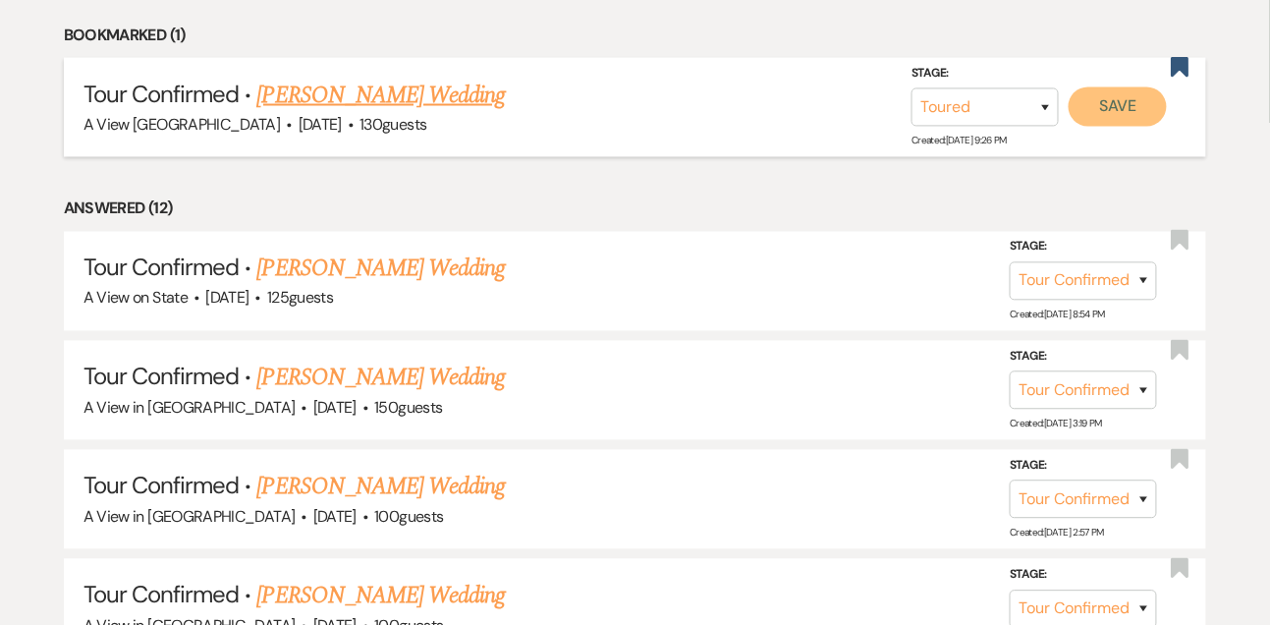
click at [1134, 123] on button "Save" at bounding box center [1118, 106] width 98 height 39
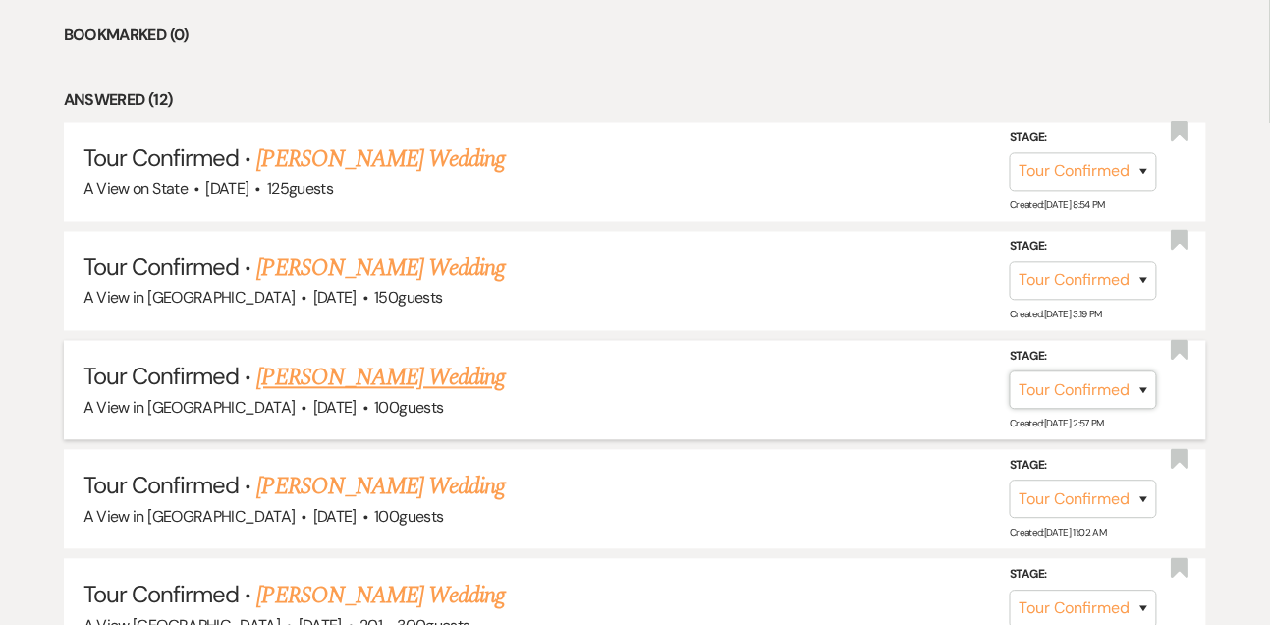
click at [1034, 400] on select "Inquiry Follow Up Tour Requested Tour Confirmed Toured Proposal Sent Booked Lost" at bounding box center [1083, 390] width 147 height 38
select select "8"
click at [1010, 385] on select "Inquiry Follow Up Tour Requested Tour Confirmed Toured Proposal Sent Booked Lost" at bounding box center [1083, 390] width 147 height 38
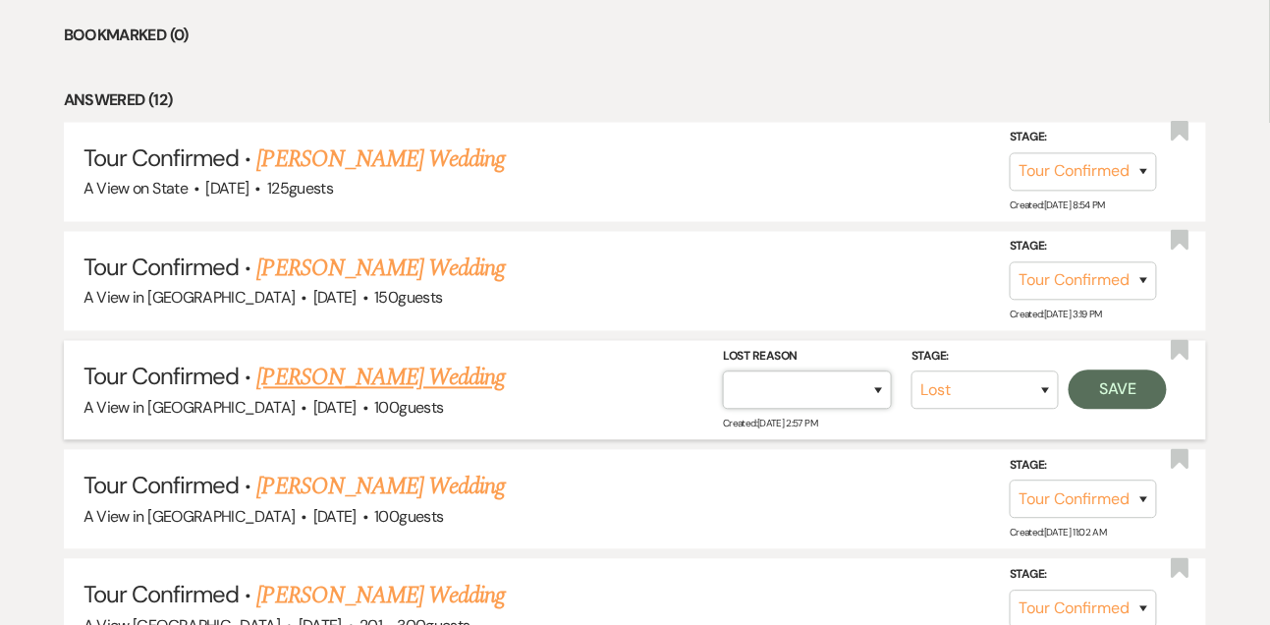
click at [760, 408] on select "Booked Elsewhere Budget Date Unavailable No Response Not a Good Match Capacity …" at bounding box center [807, 390] width 169 height 38
select select "6"
click at [723, 385] on select "Booked Elsewhere Budget Date Unavailable No Response Not a Good Match Capacity …" at bounding box center [807, 390] width 169 height 38
click at [1114, 387] on button "Save" at bounding box center [1118, 389] width 98 height 39
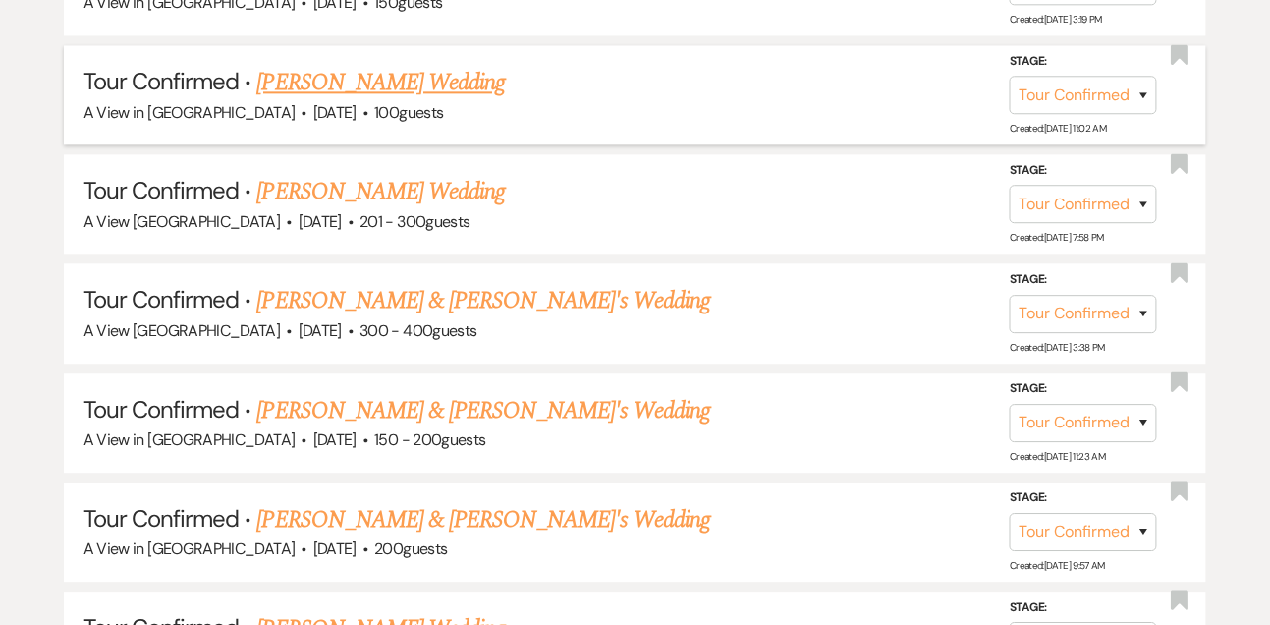
scroll to position [1186, 0]
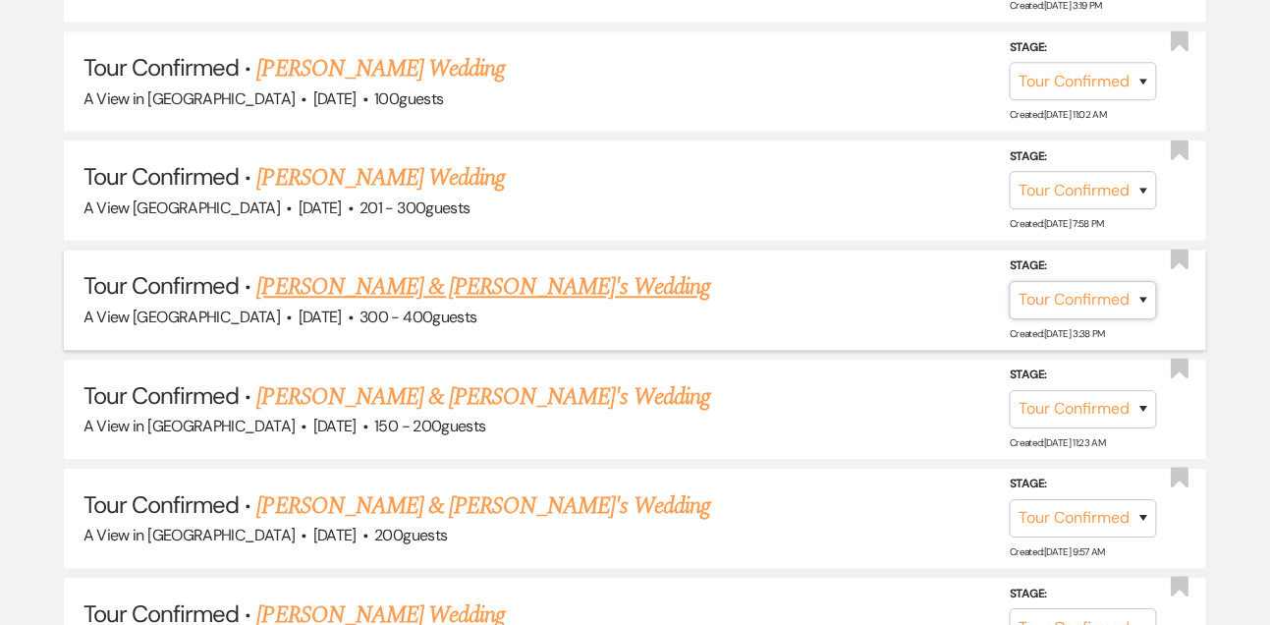
click at [1044, 309] on select "Inquiry Follow Up Tour Requested Tour Confirmed Toured Proposal Sent Booked Lost" at bounding box center [1083, 299] width 147 height 38
select select "8"
click at [1010, 292] on select "Inquiry Follow Up Tour Requested Tour Confirmed Toured Proposal Sent Booked Lost" at bounding box center [1083, 299] width 147 height 38
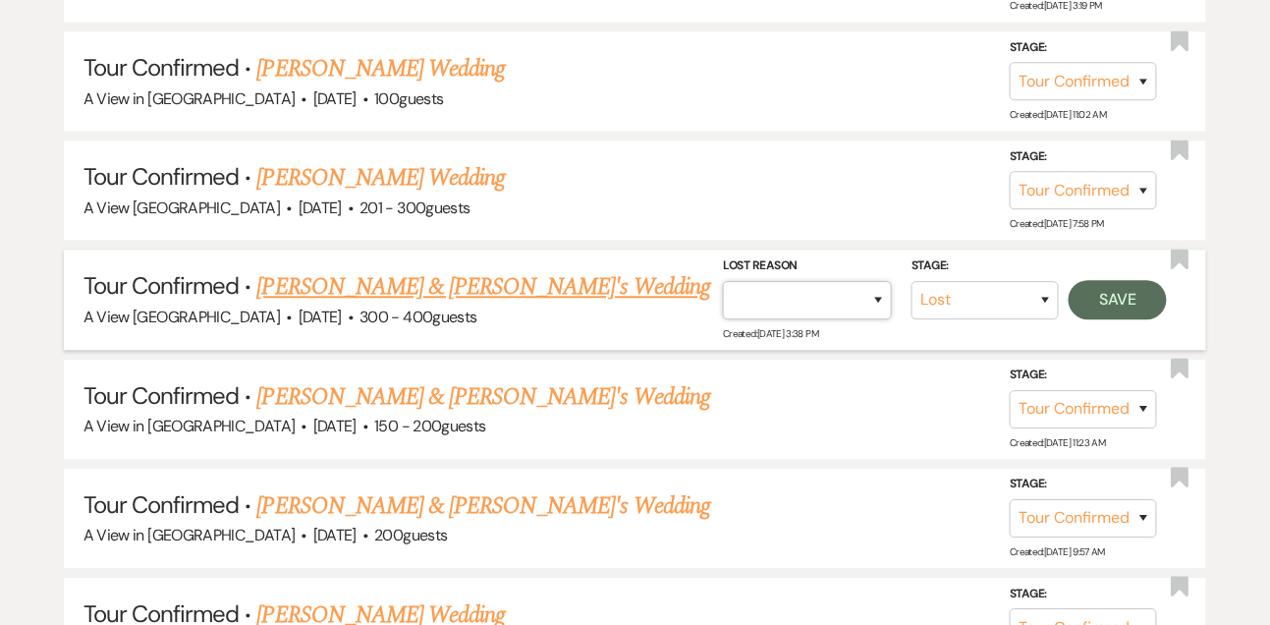
click at [786, 318] on select "Booked Elsewhere Budget Date Unavailable No Response Not a Good Match Capacity …" at bounding box center [807, 299] width 169 height 38
select select "6"
click at [723, 292] on select "Booked Elsewhere Budget Date Unavailable No Response Not a Good Match Capacity …" at bounding box center [807, 299] width 169 height 38
click at [1142, 303] on button "Save" at bounding box center [1118, 298] width 98 height 39
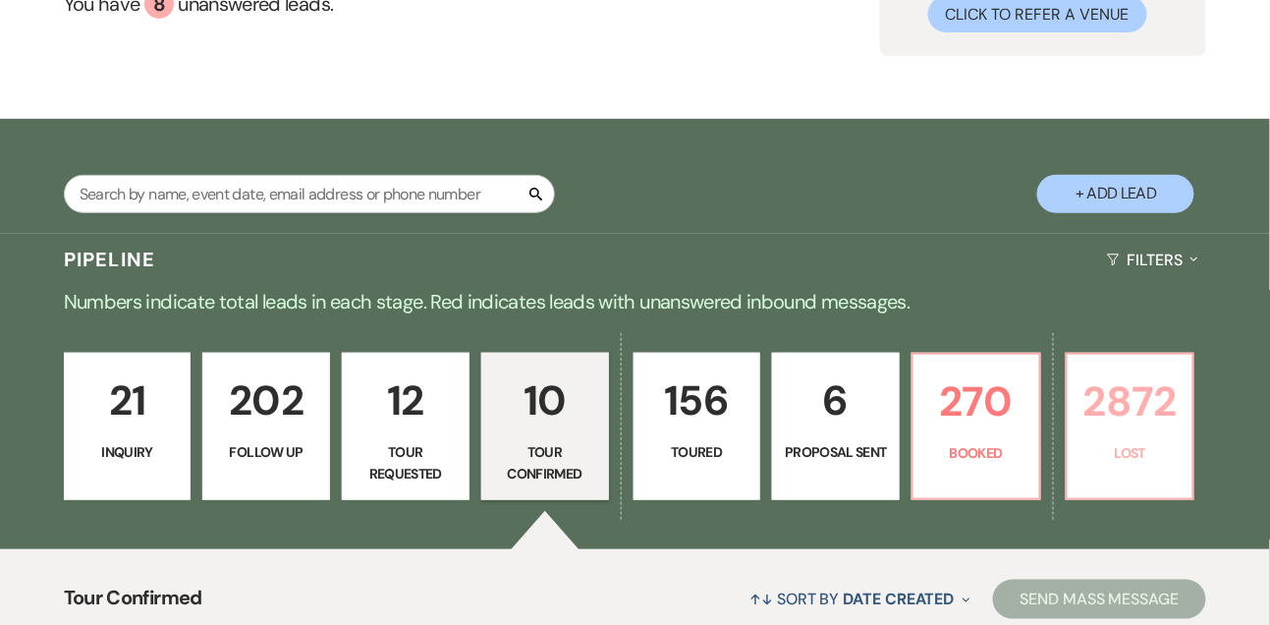
scroll to position [226, 0]
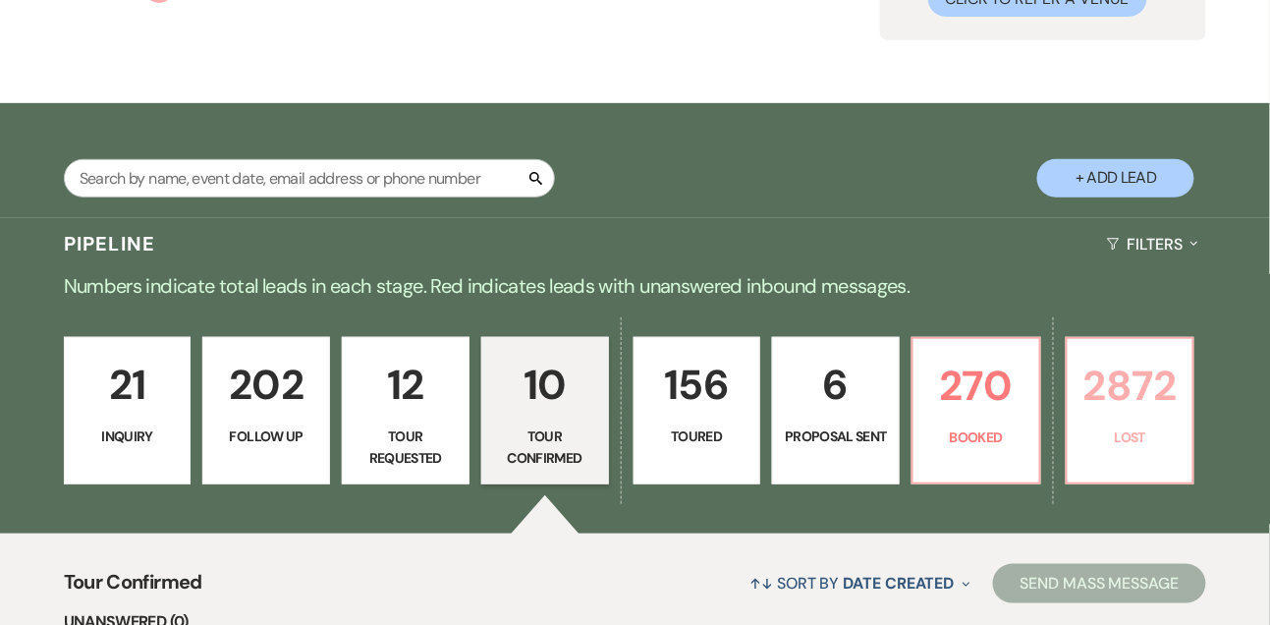
click at [1138, 379] on p "2872" at bounding box center [1130, 386] width 102 height 66
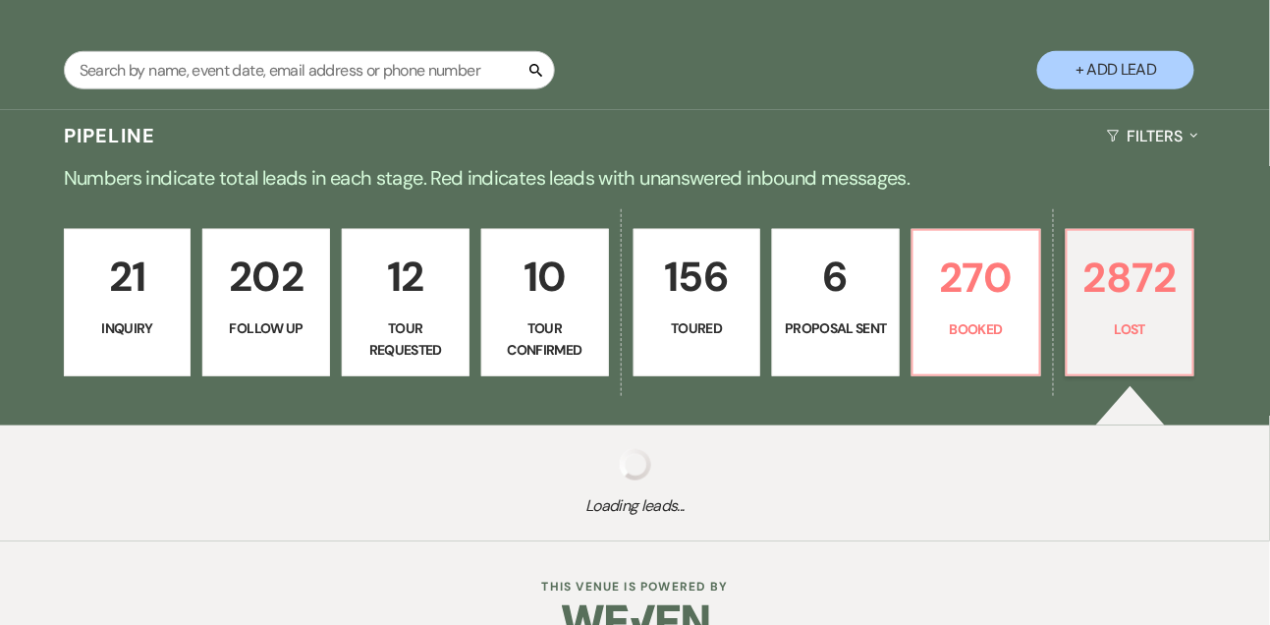
scroll to position [393, 0]
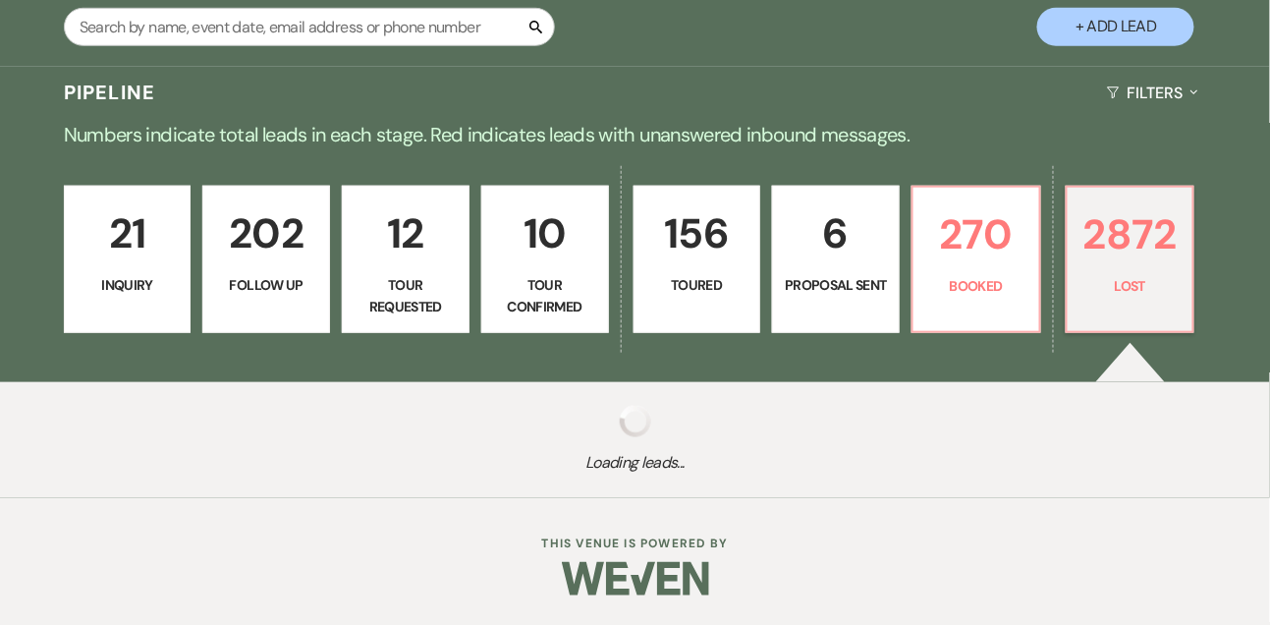
select select "8"
select select "6"
select select "8"
select select "6"
select select "8"
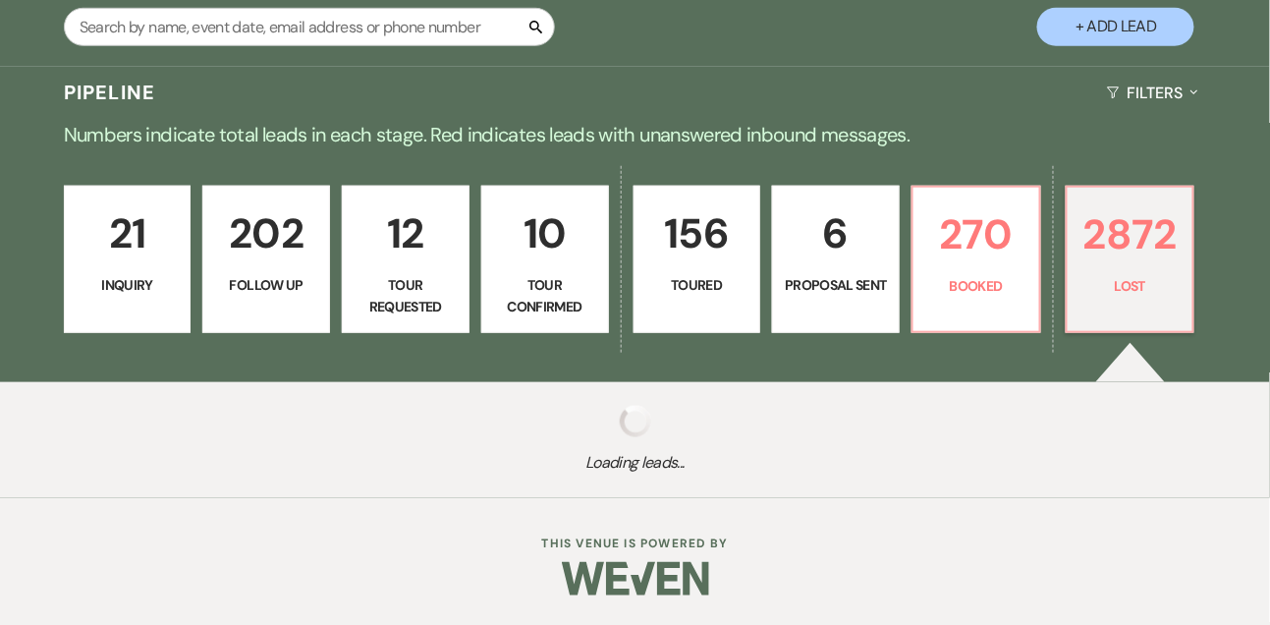
select select "5"
select select "8"
select select "5"
select select "8"
select select "5"
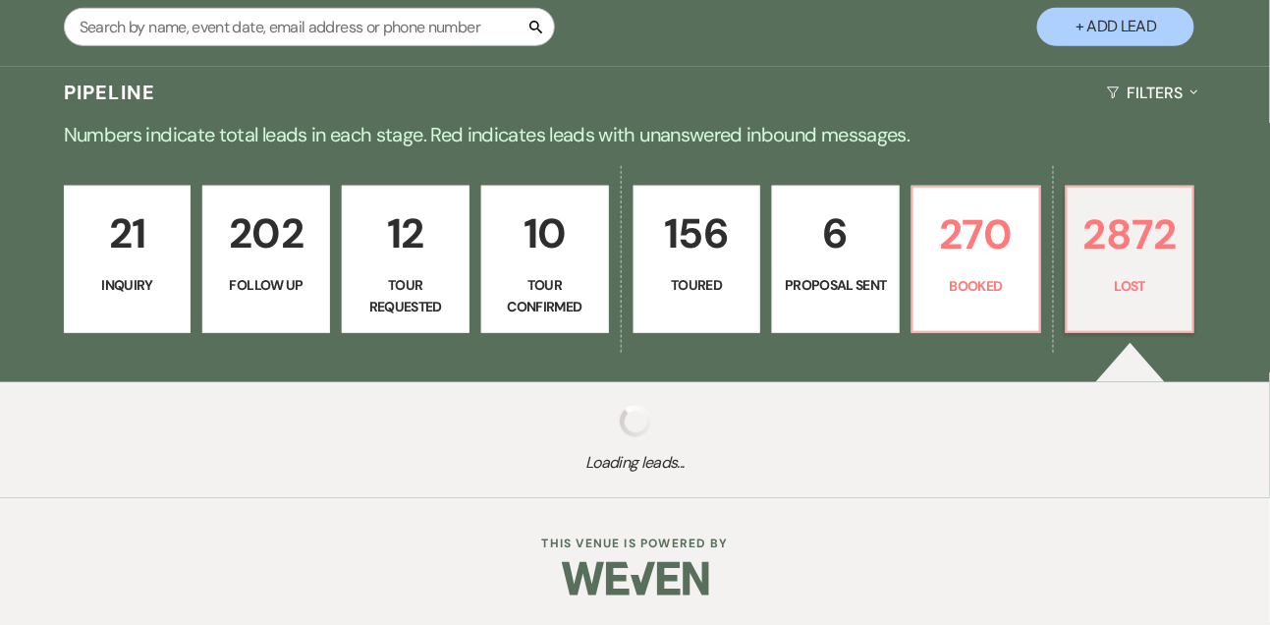
select select "8"
select select "5"
select select "8"
select select "5"
select select "8"
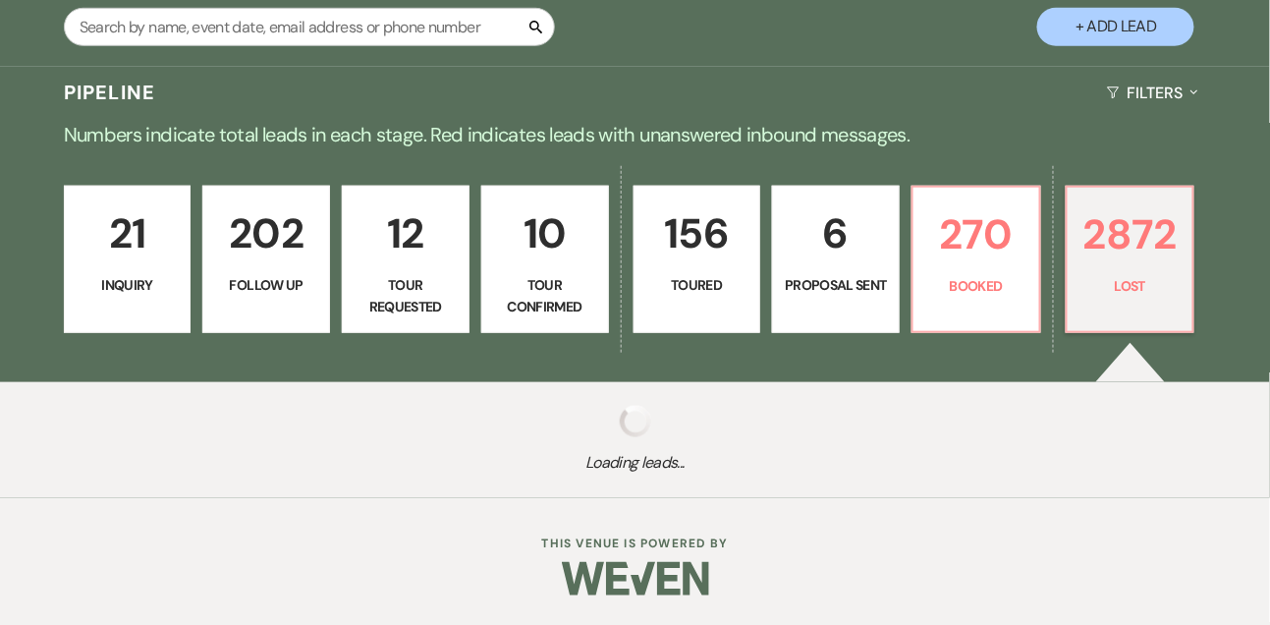
select select "5"
select select "8"
select select "5"
select select "8"
select select "7"
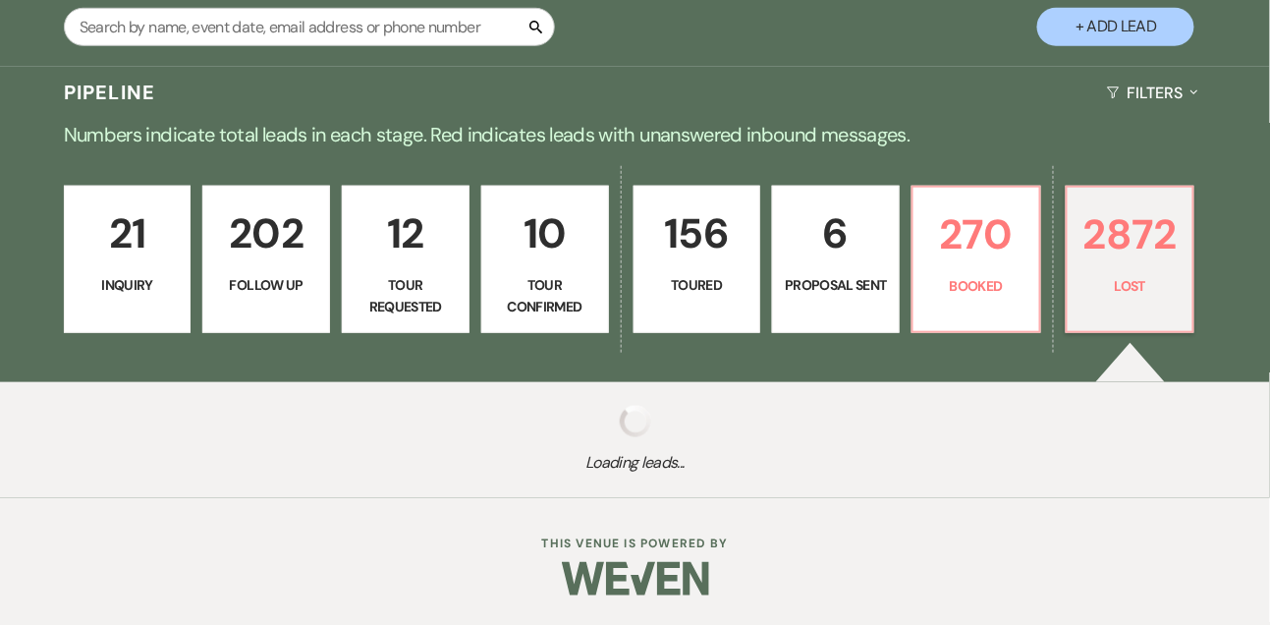
select select "8"
select select "5"
select select "8"
select select "5"
select select "8"
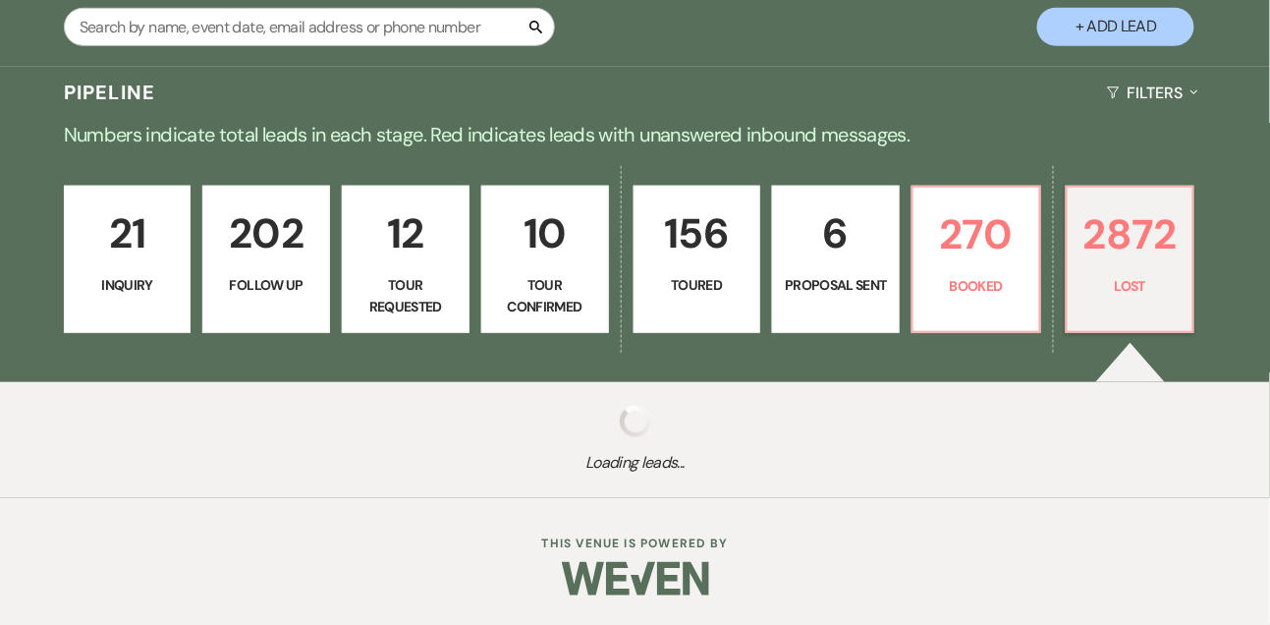
select select "5"
select select "8"
select select "5"
select select "8"
select select "5"
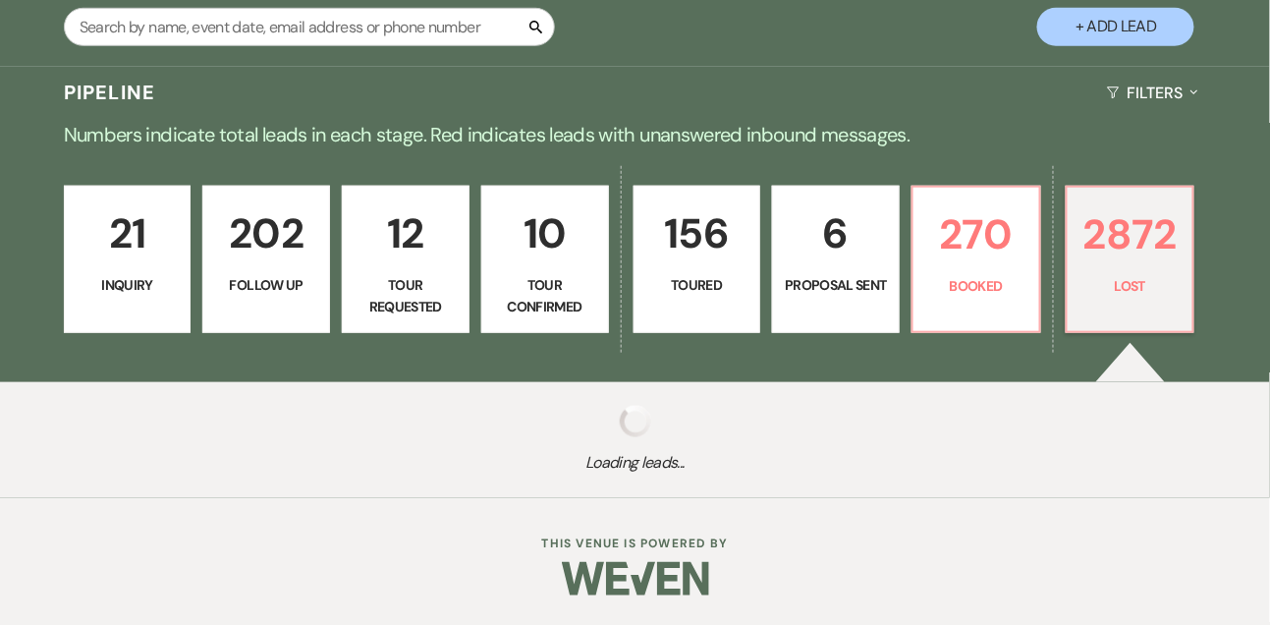
select select "8"
select select "5"
select select "8"
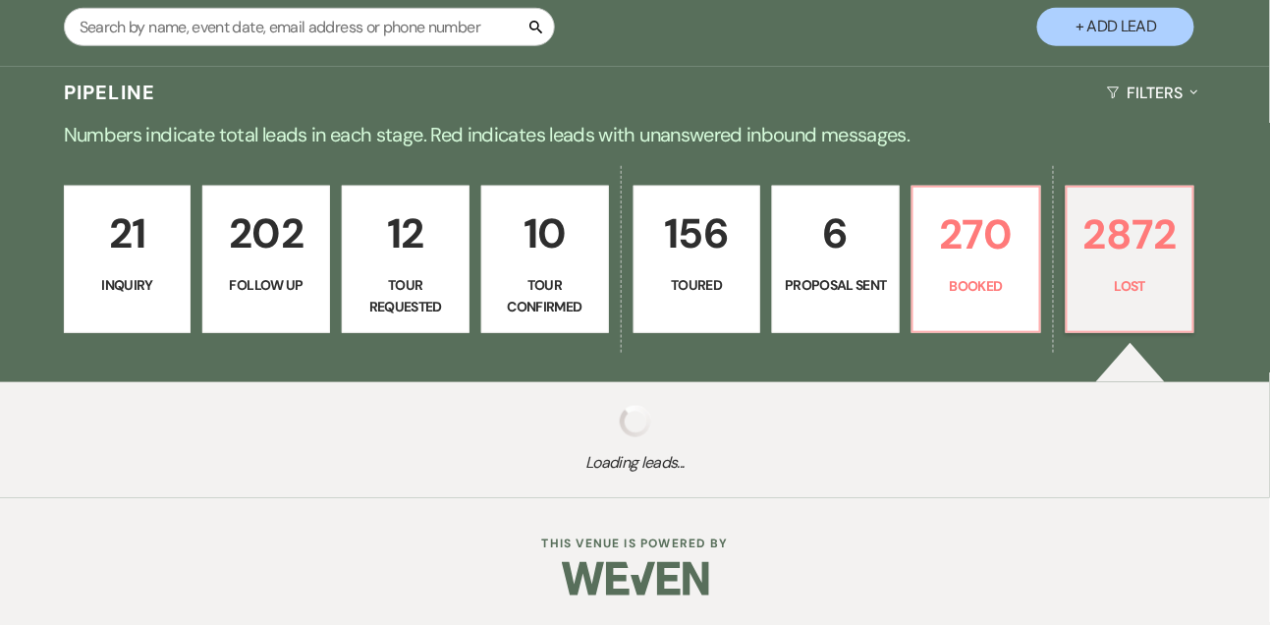
select select "8"
select select "1"
select select "8"
select select "7"
select select "8"
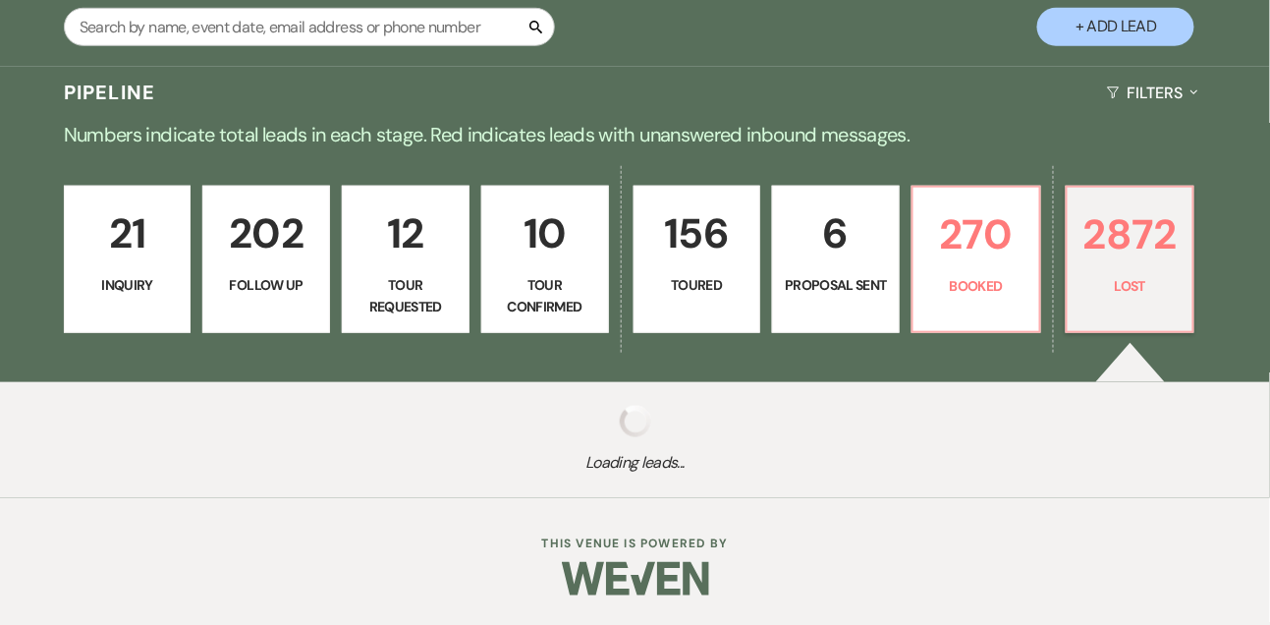
select select "7"
select select "8"
select select "1"
select select "8"
select select "7"
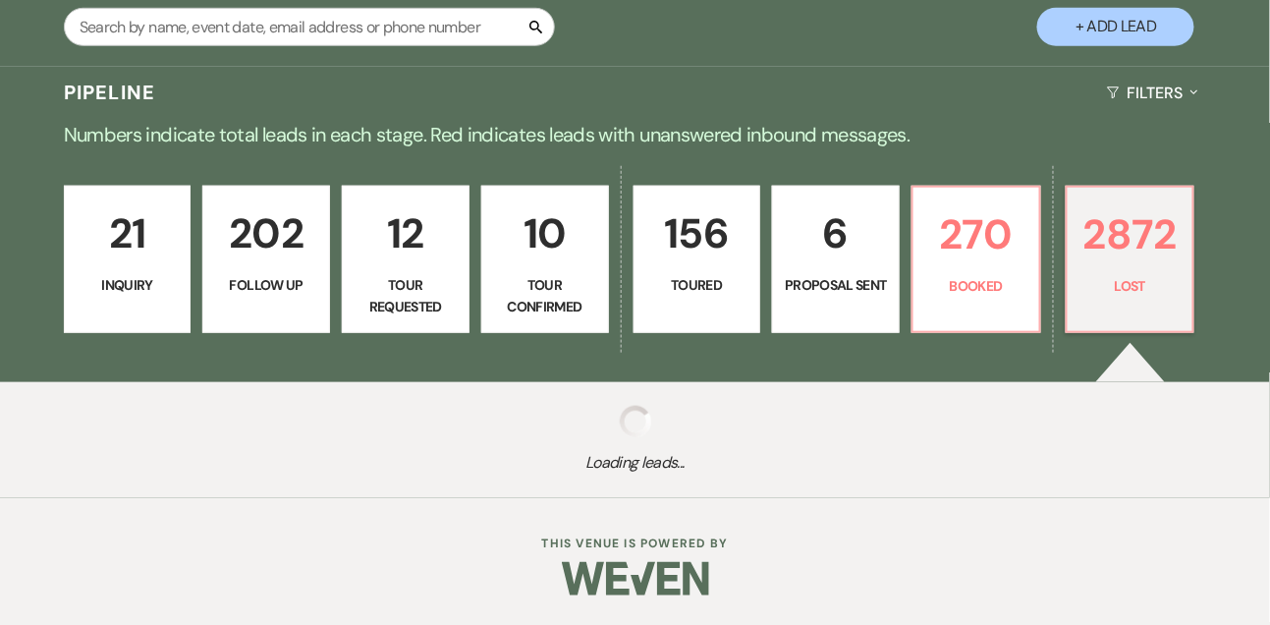
select select "8"
select select "6"
select select "8"
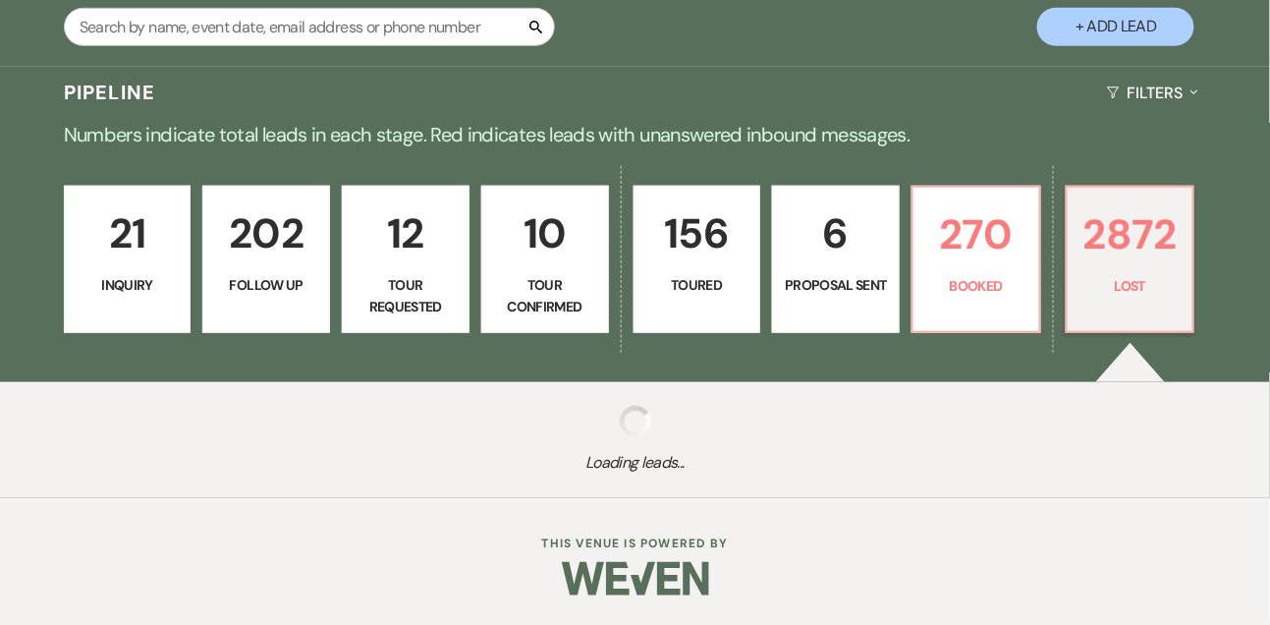
select select "8"
select select "7"
select select "8"
select select "7"
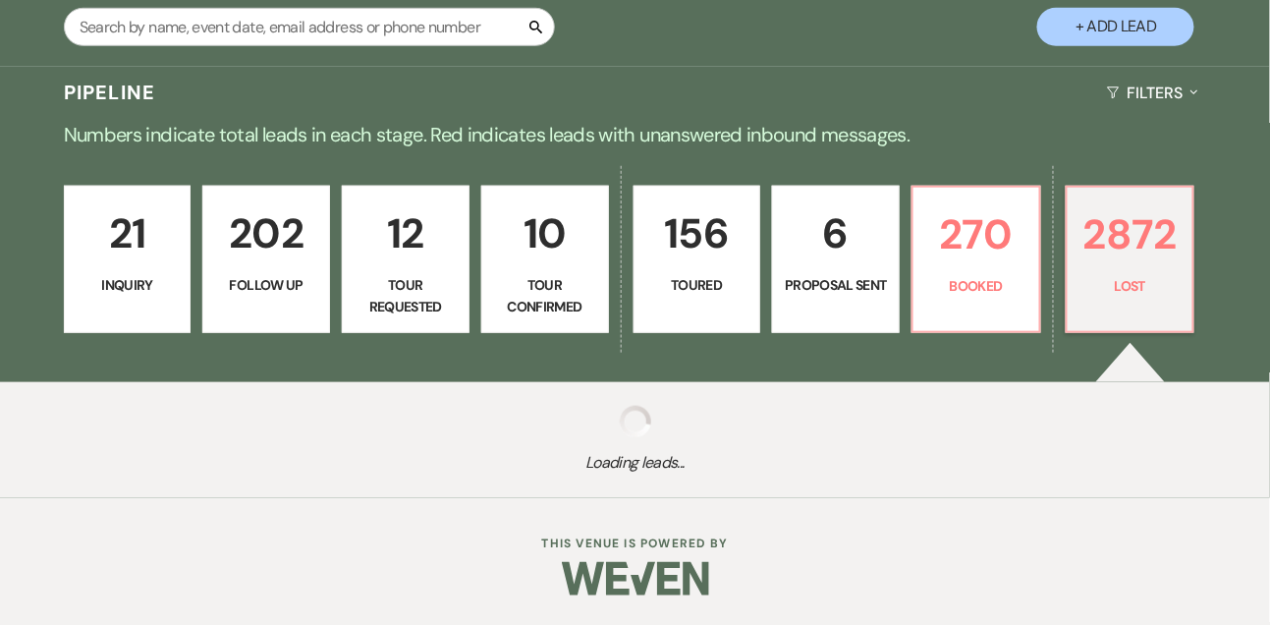
select select "8"
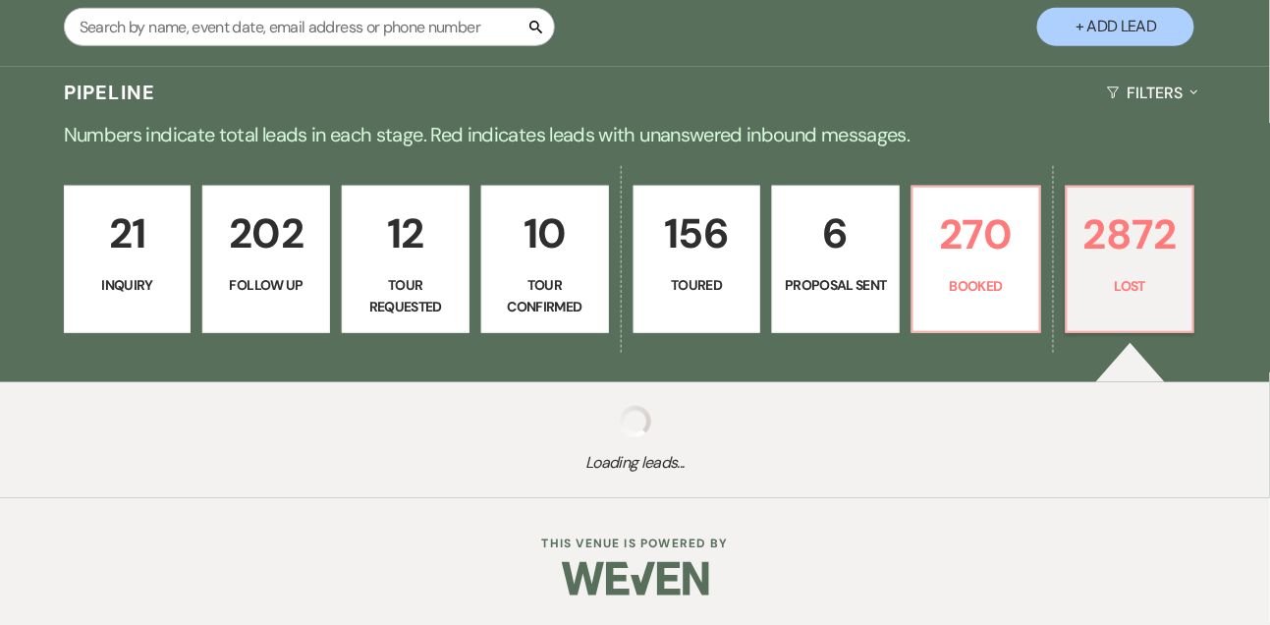
select select "6"
select select "8"
select select "7"
select select "8"
select select "7"
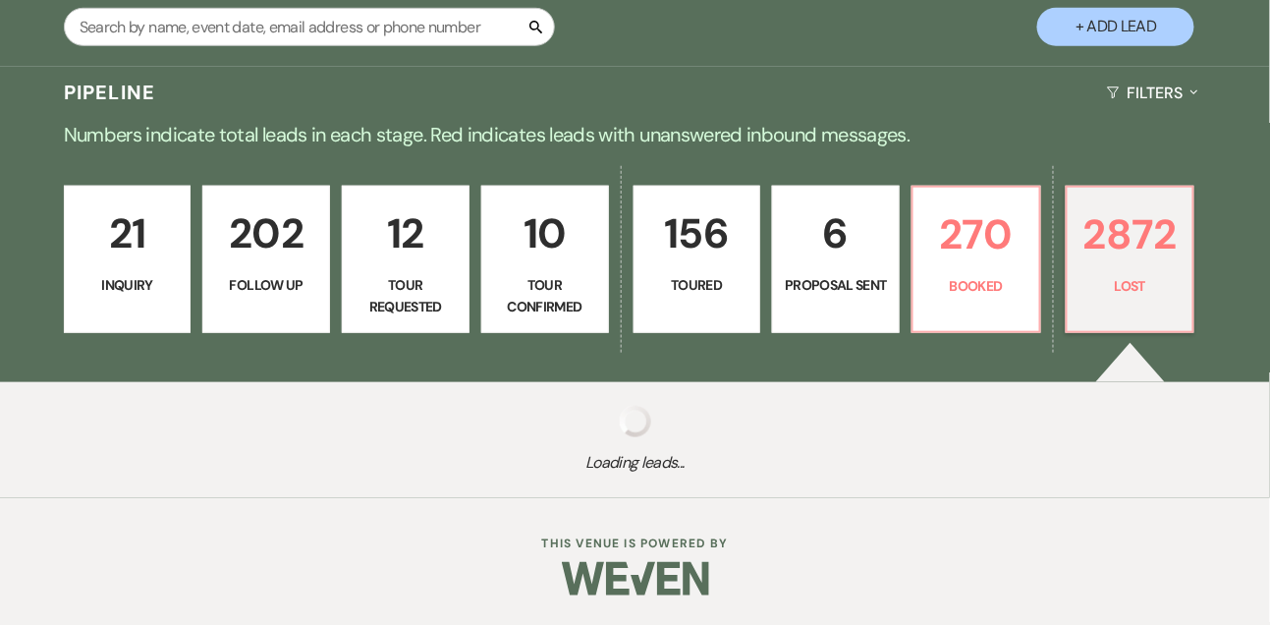
select select "8"
select select "10"
select select "8"
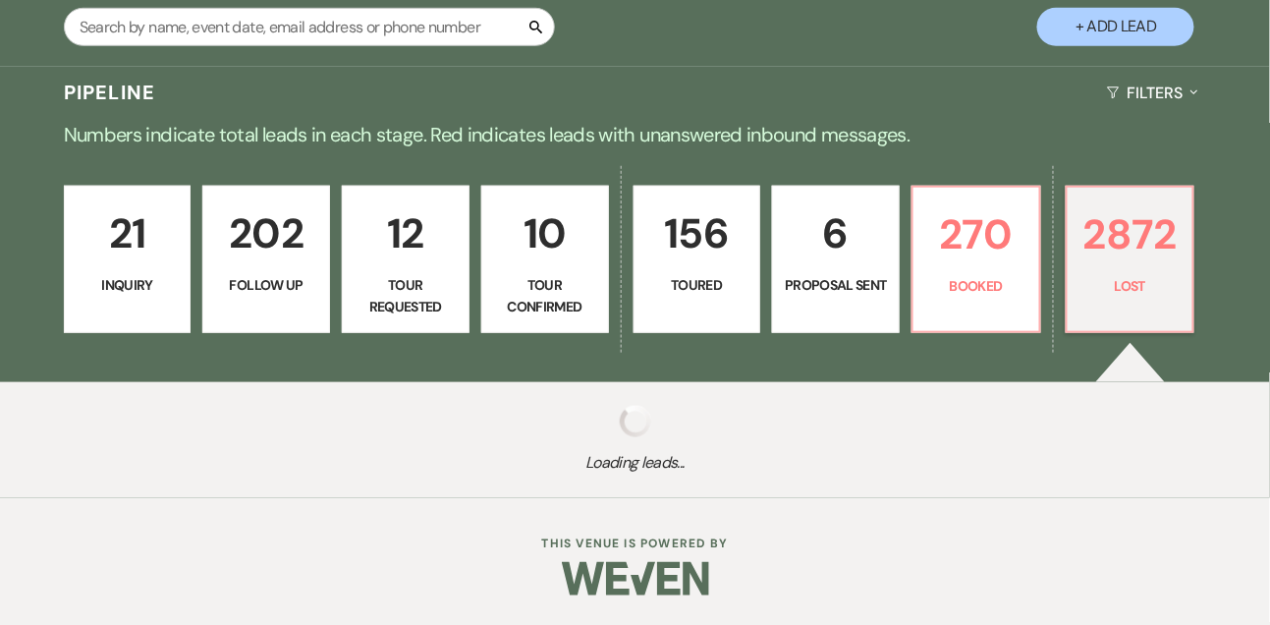
select select "6"
select select "8"
select select "6"
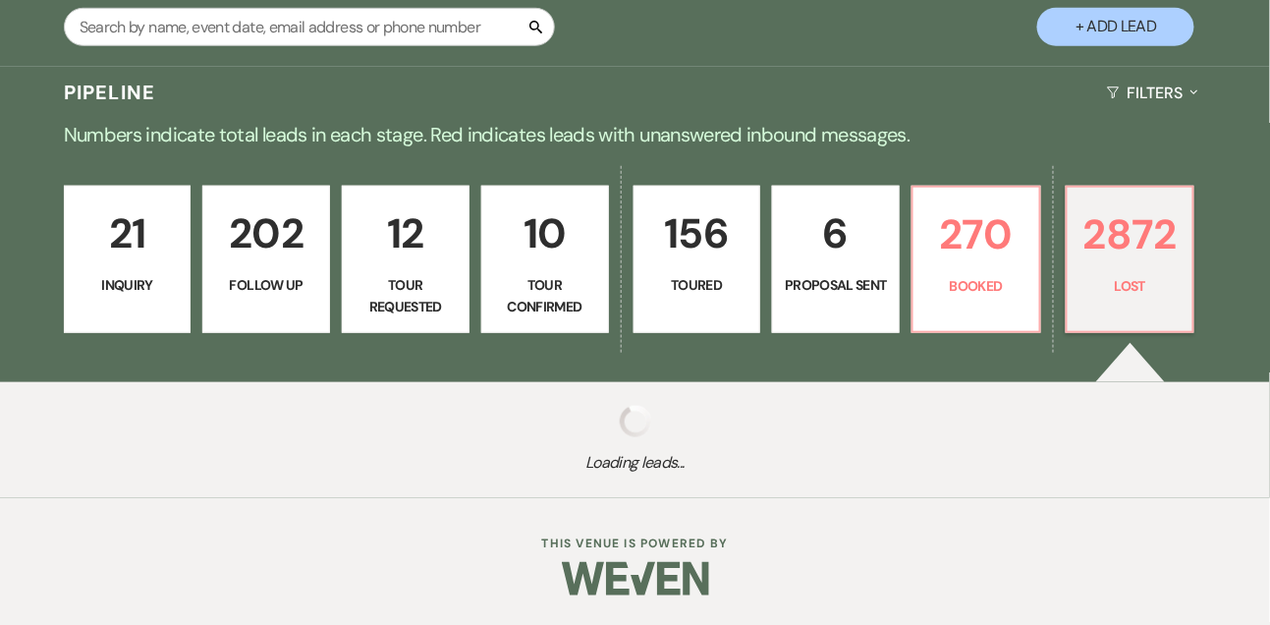
select select "8"
select select "10"
select select "8"
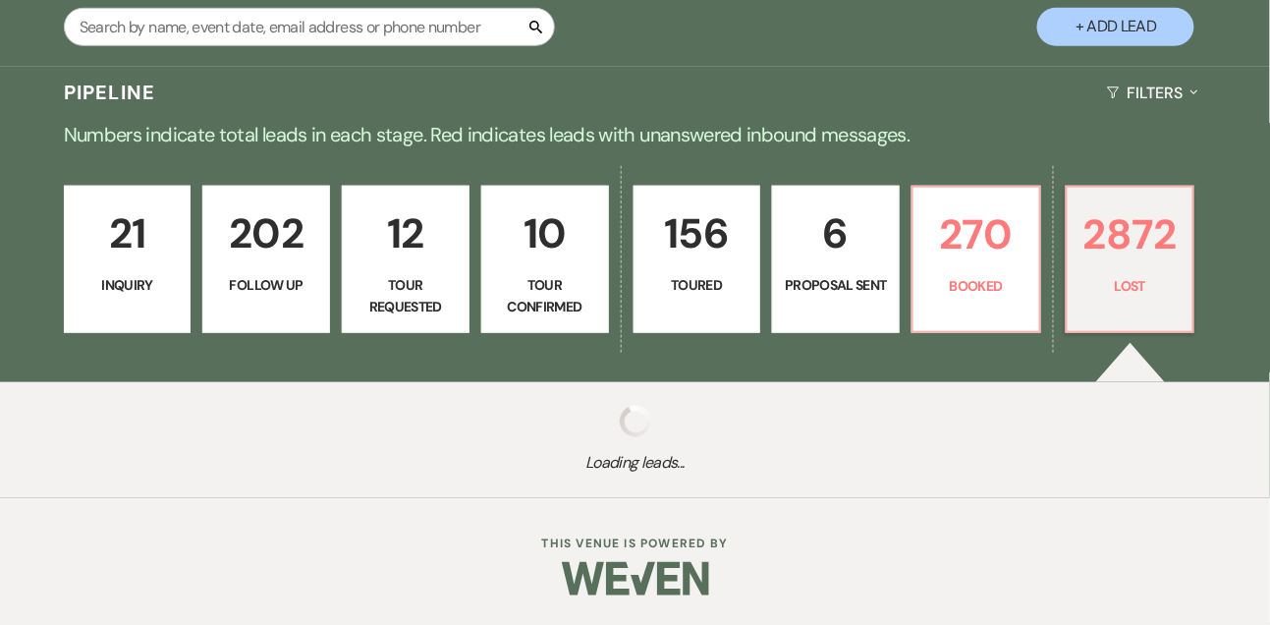
select select "8"
select select "7"
select select "8"
select select "6"
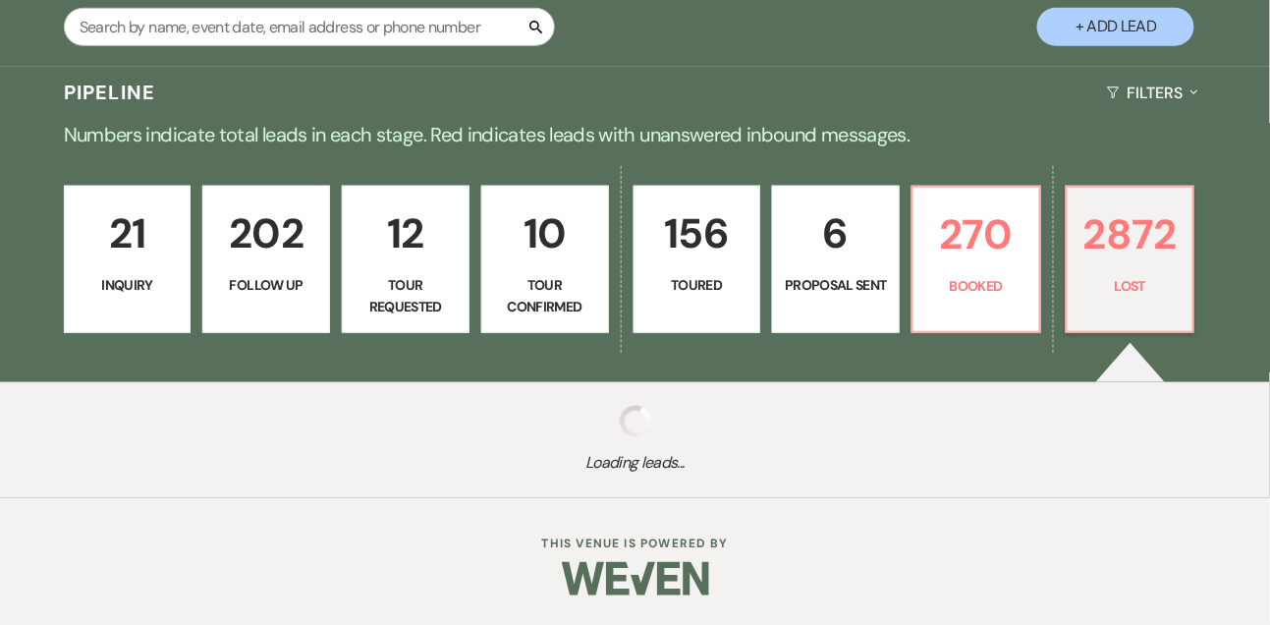
select select "8"
select select "10"
select select "8"
select select "10"
select select "8"
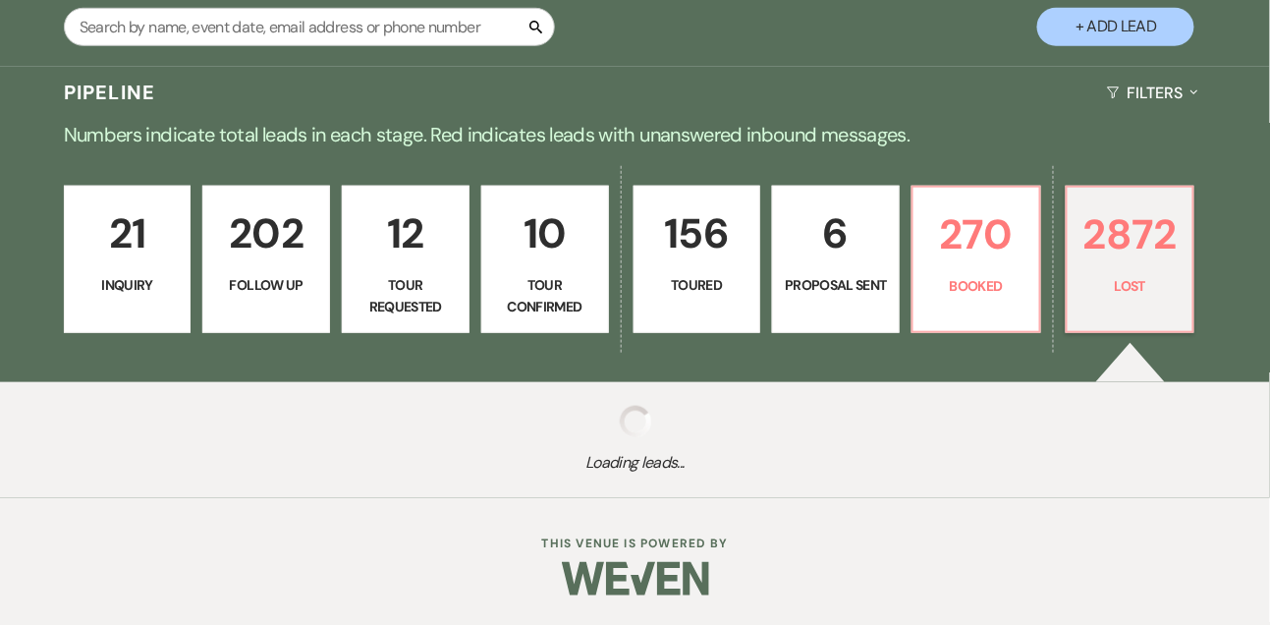
select select "7"
select select "8"
select select "6"
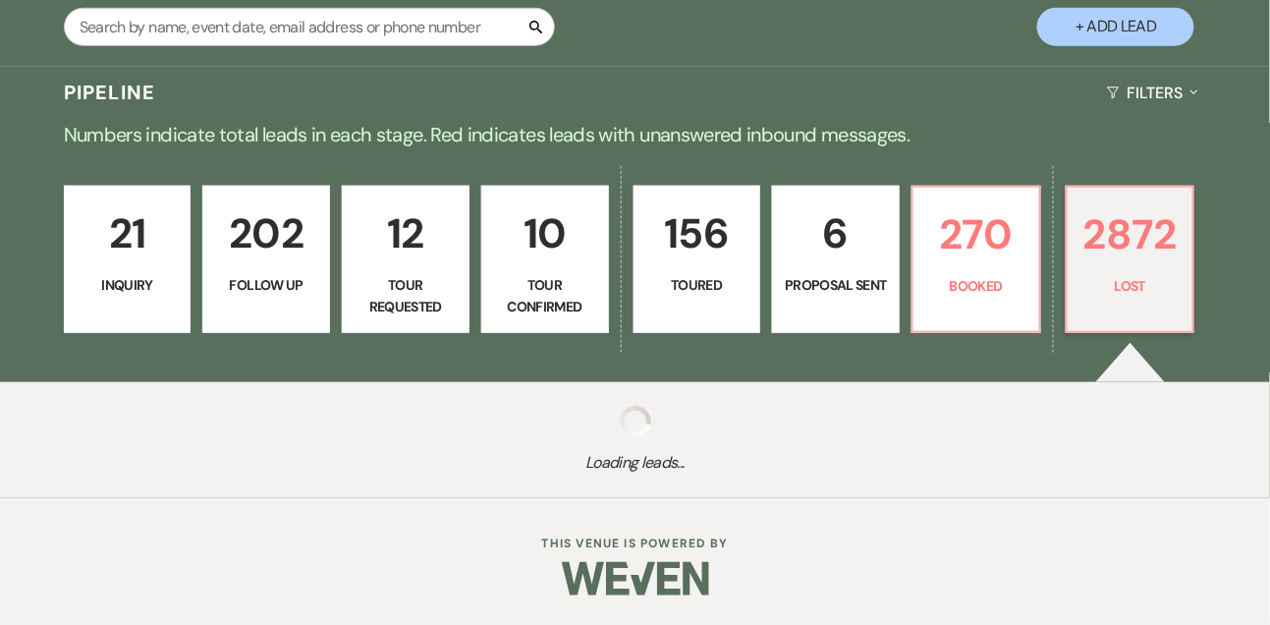
select select "8"
select select "10"
select select "8"
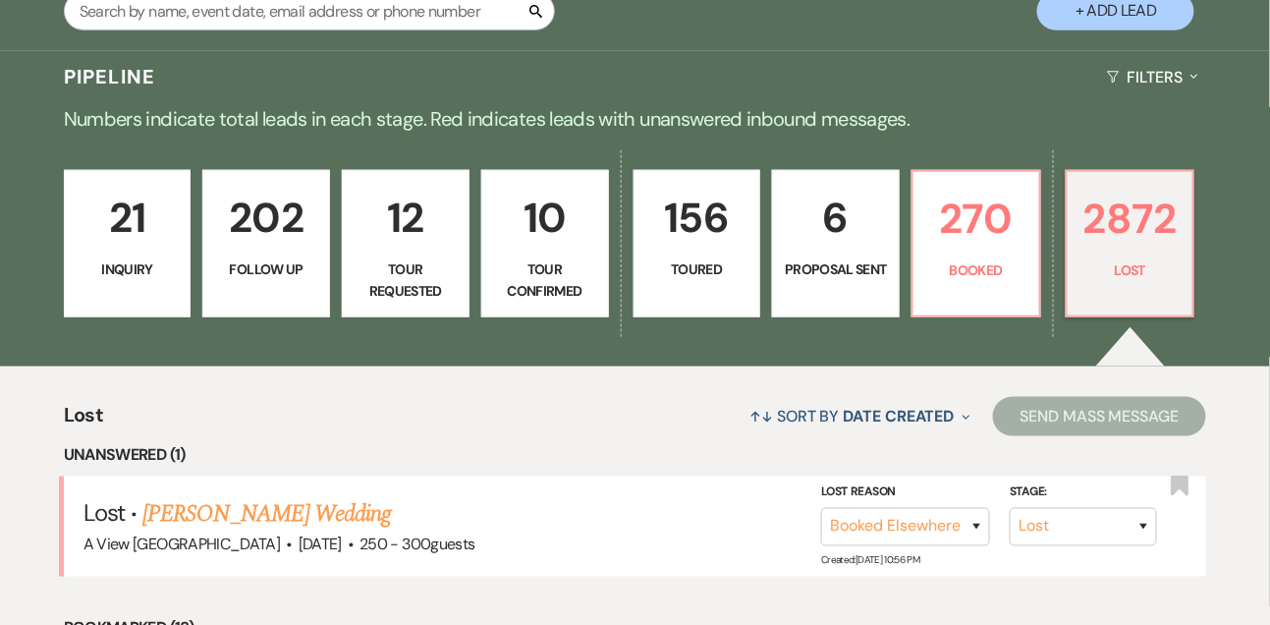
scroll to position [408, 0]
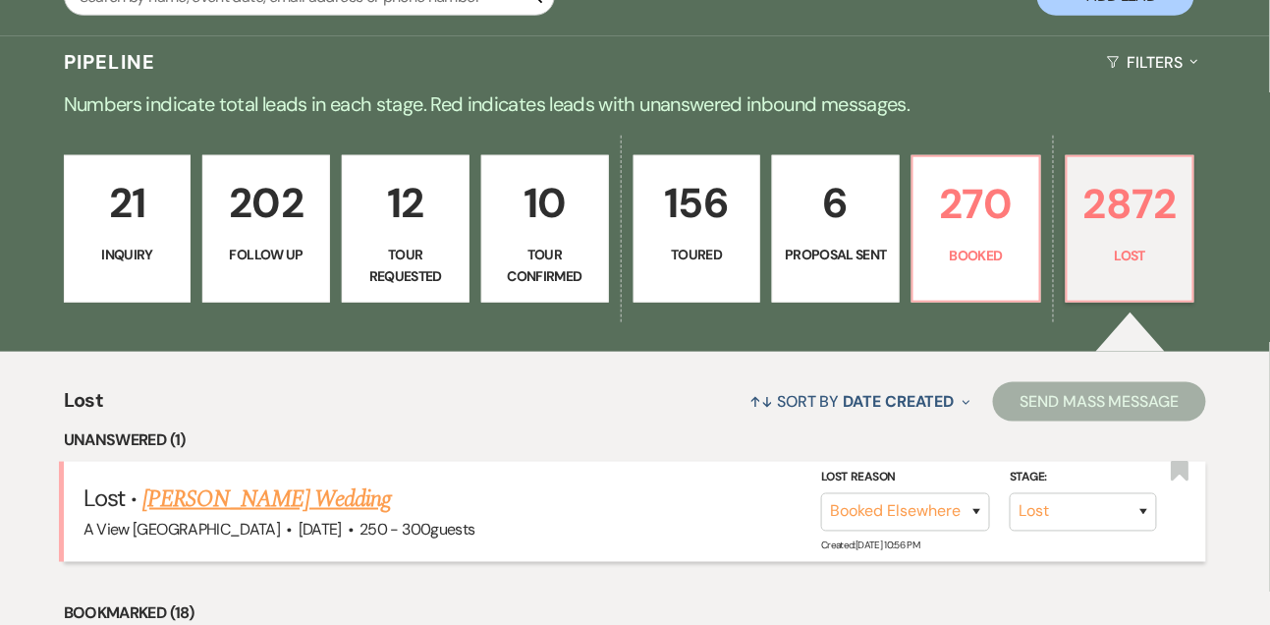
click at [311, 514] on link "[PERSON_NAME] Wedding" at bounding box center [266, 498] width 249 height 35
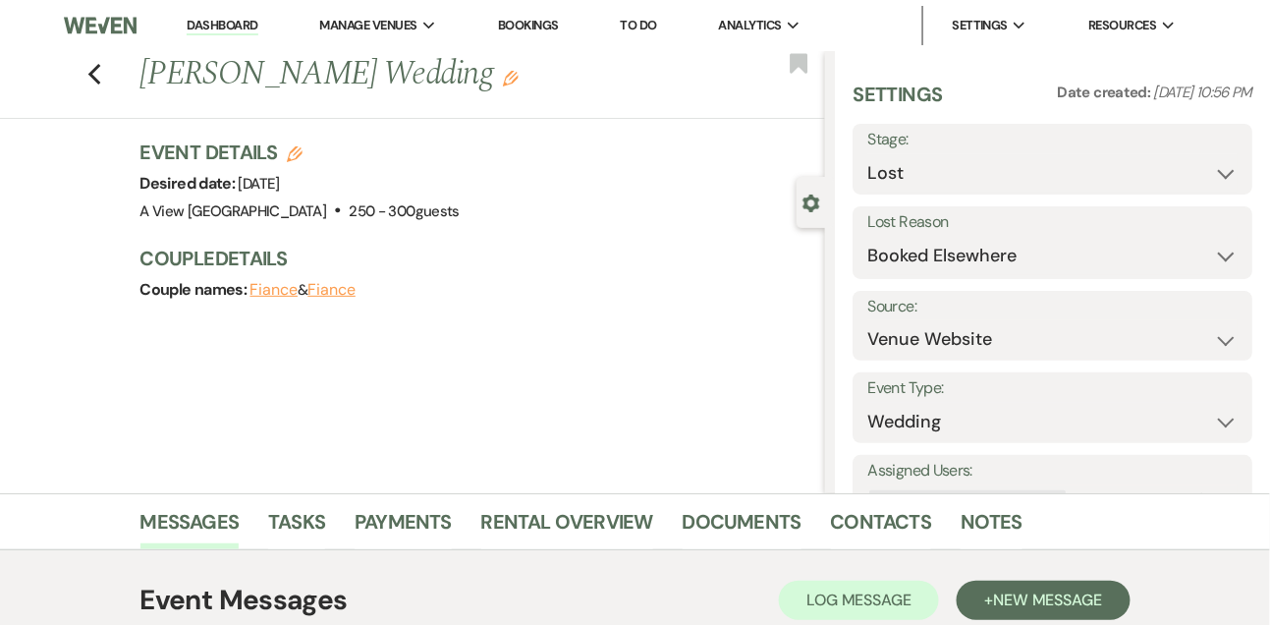
click at [245, 27] on link "Dashboard" at bounding box center [222, 26] width 71 height 19
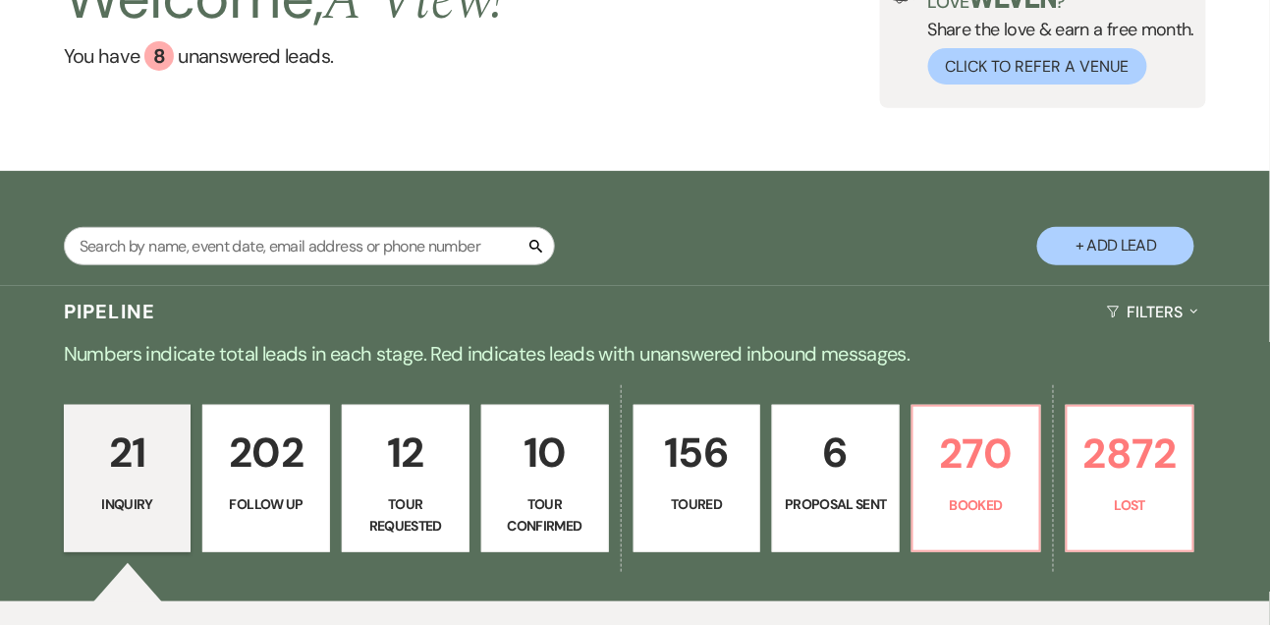
scroll to position [68, 0]
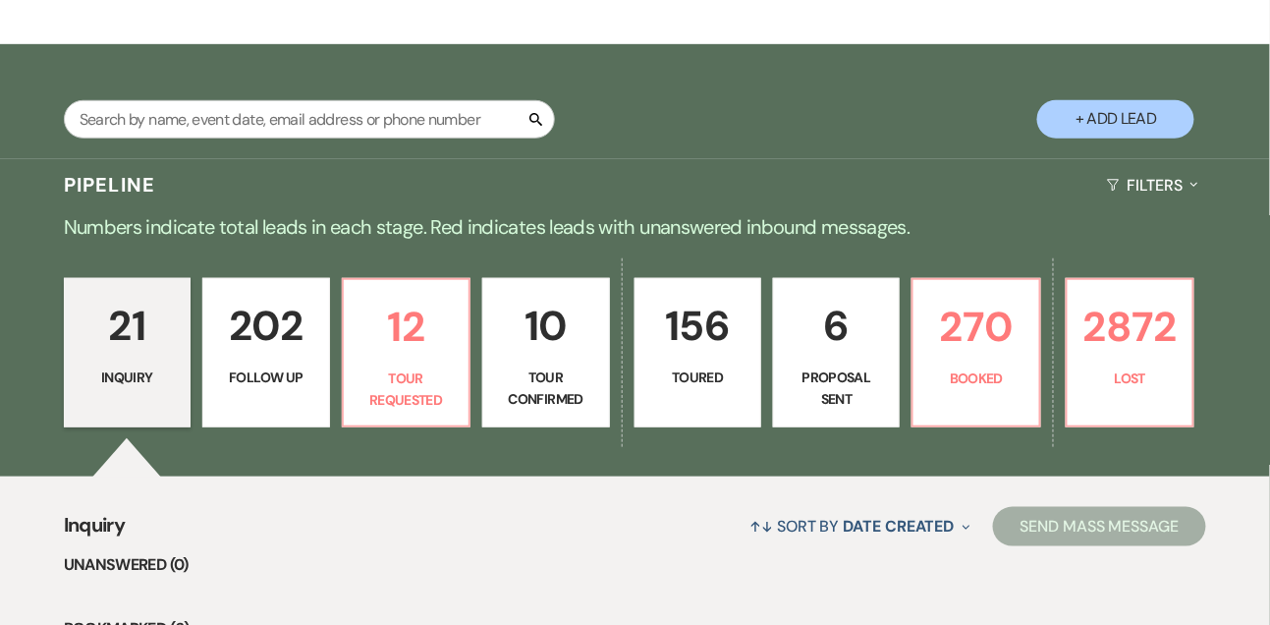
scroll to position [301, 0]
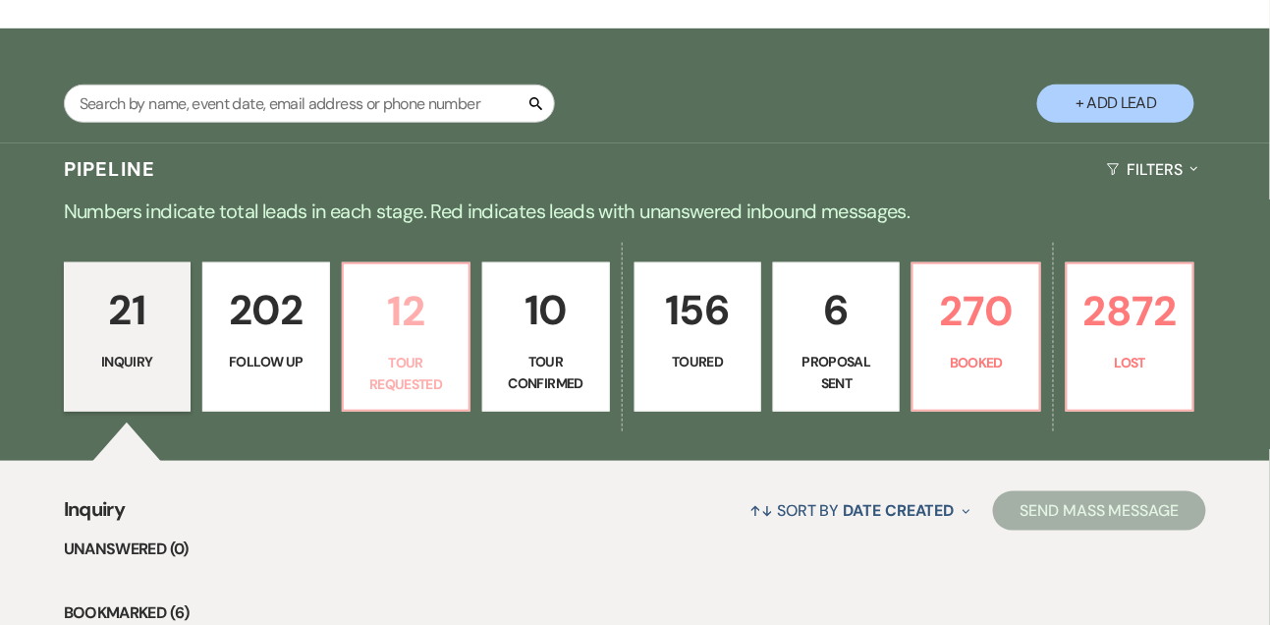
click at [401, 392] on p "Tour Requested" at bounding box center [406, 374] width 101 height 44
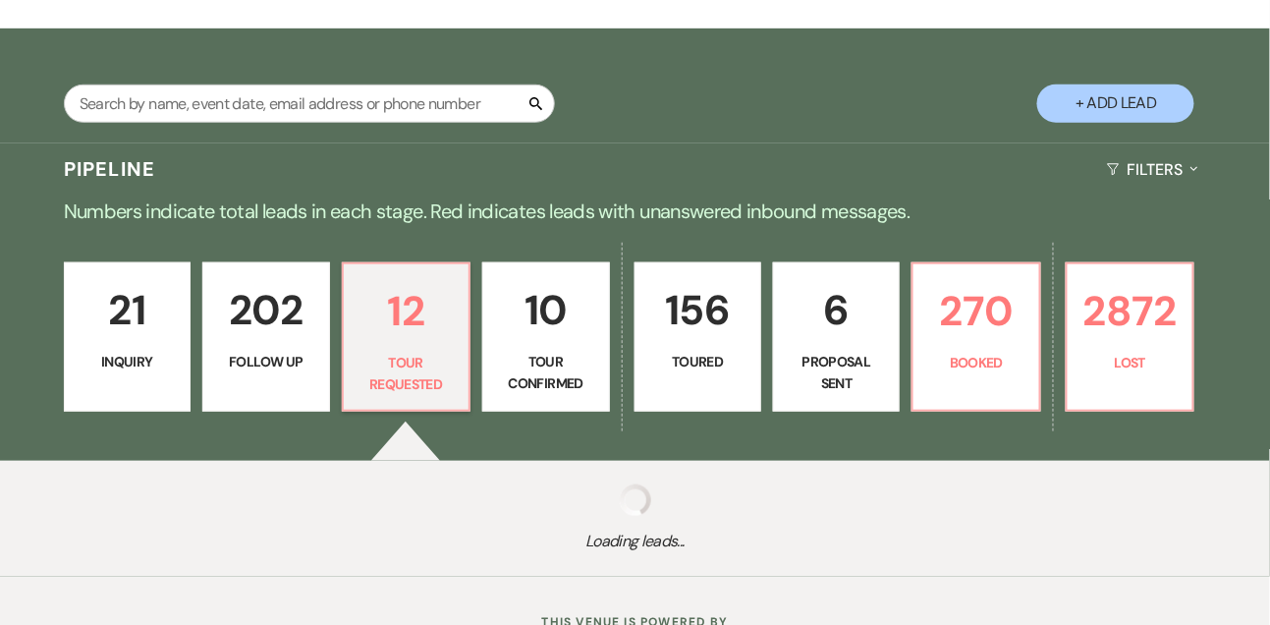
select select "2"
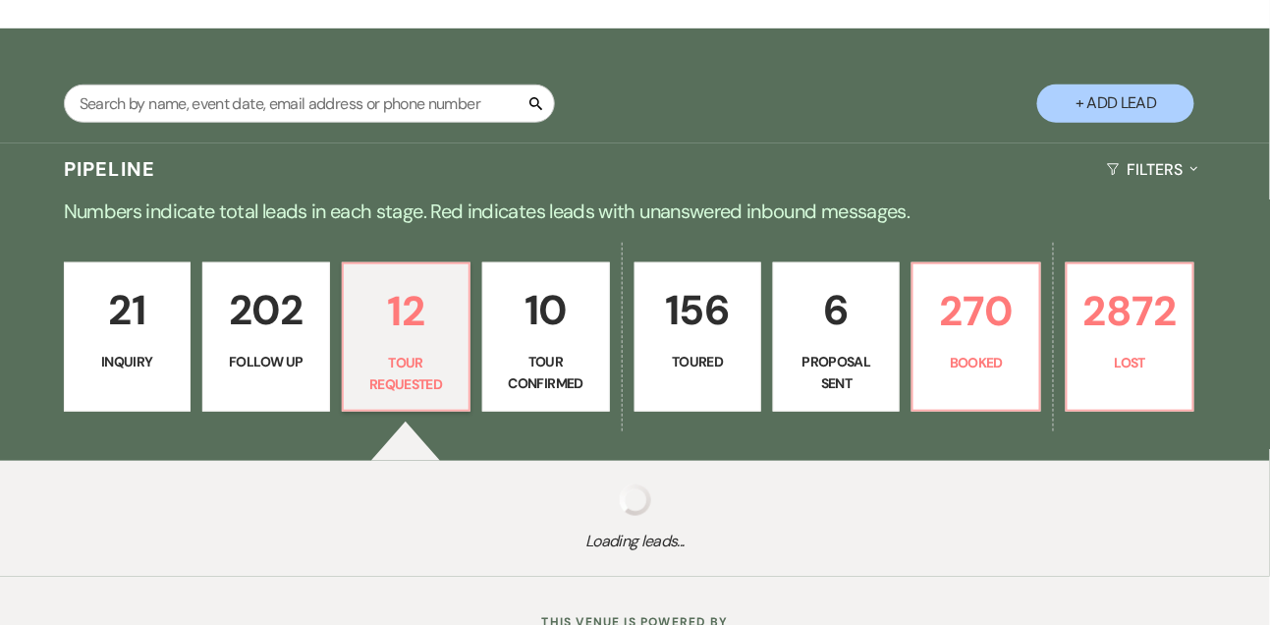
select select "2"
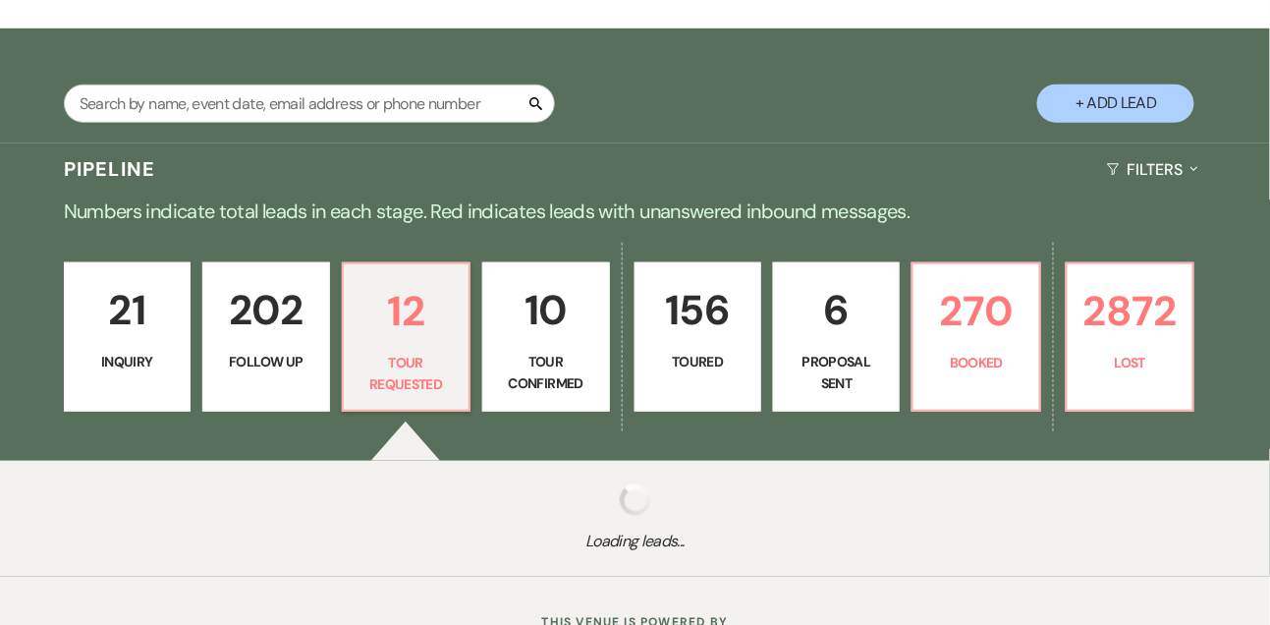
select select "2"
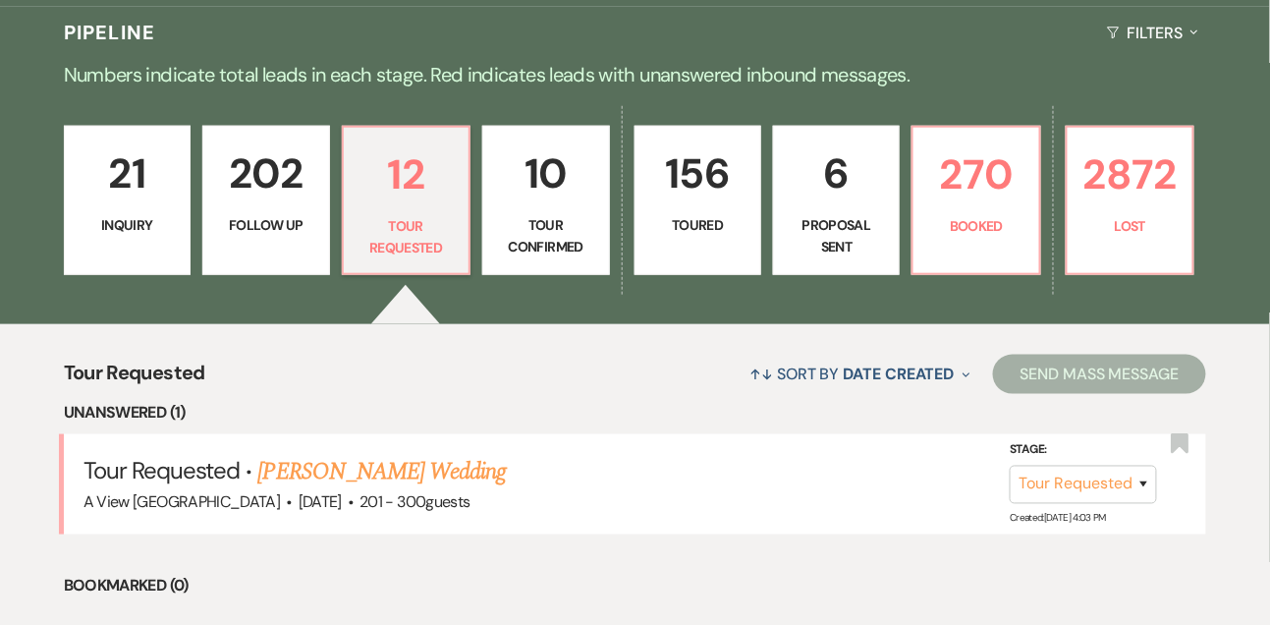
scroll to position [483, 0]
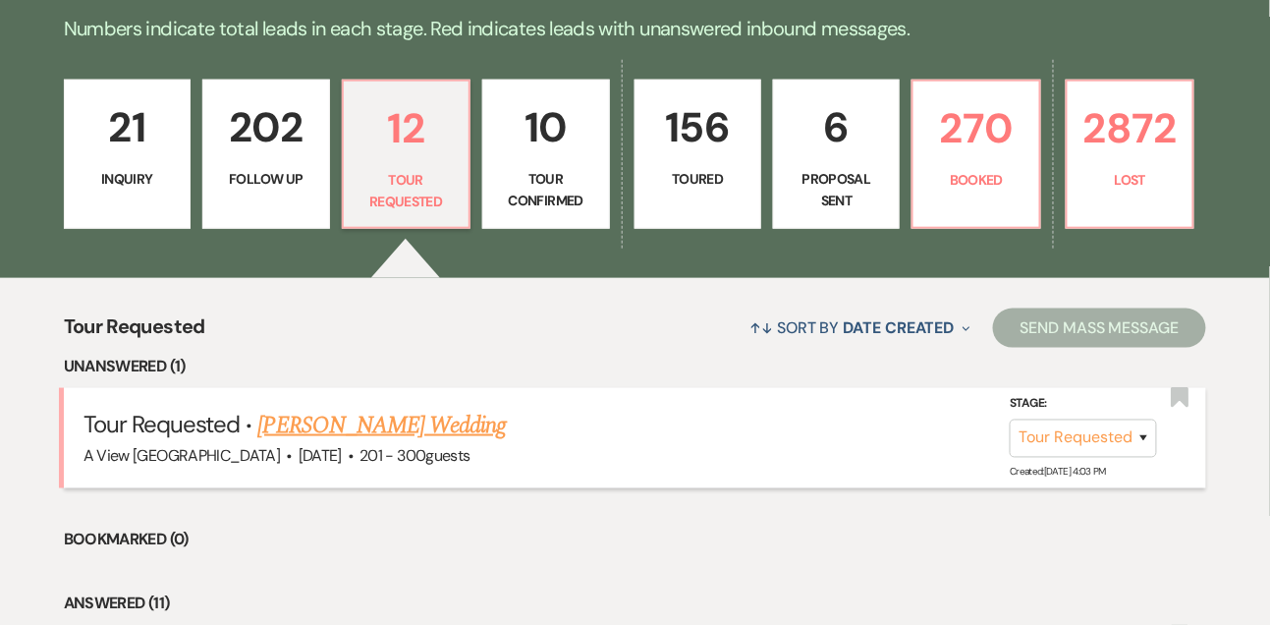
click at [469, 443] on link "[PERSON_NAME] Wedding" at bounding box center [382, 425] width 249 height 35
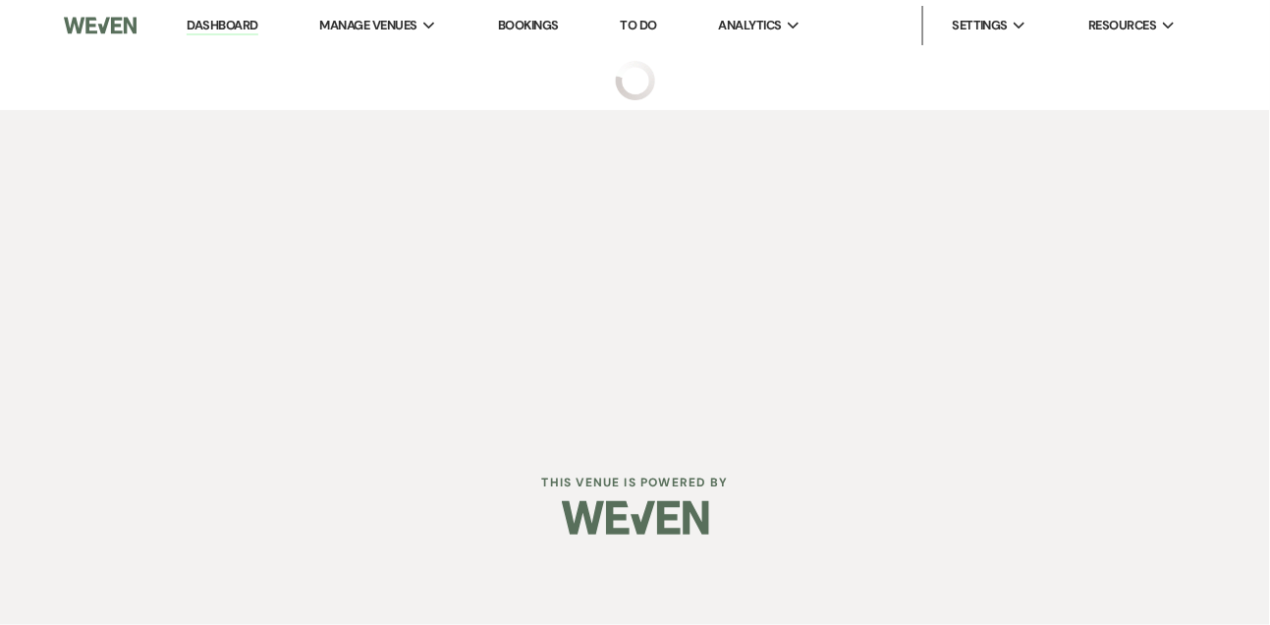
select select "2"
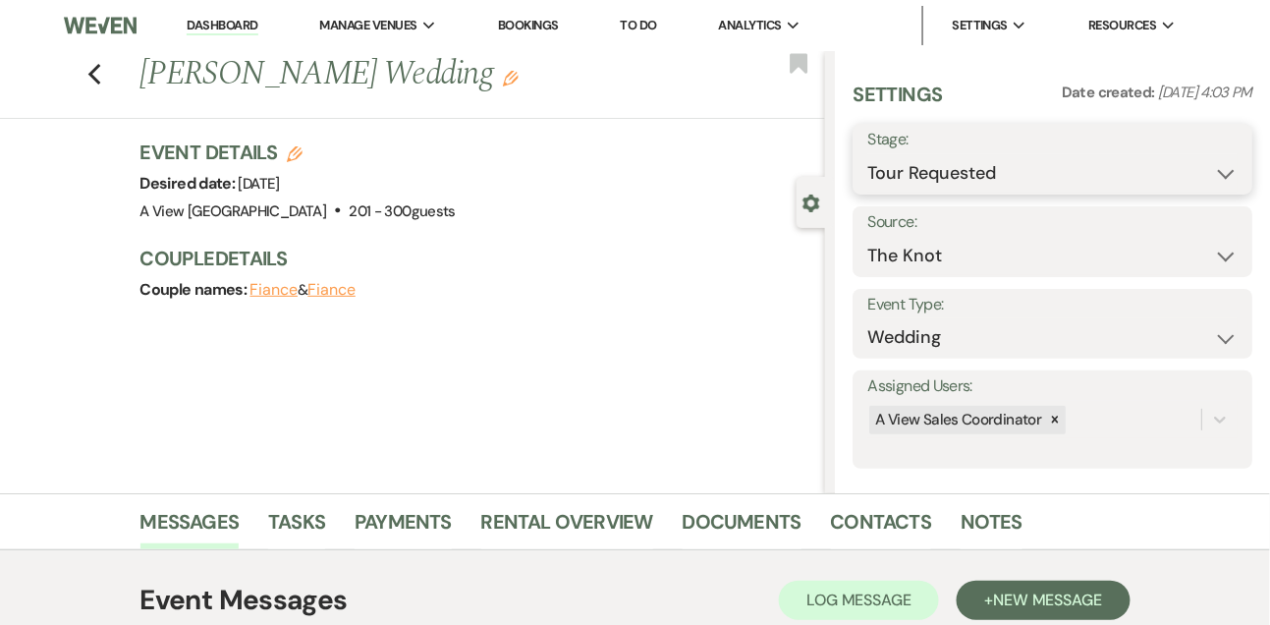
click at [920, 176] on select "Inquiry Follow Up Tour Requested Tour Confirmed Toured Proposal Sent Booked Lost" at bounding box center [1052, 173] width 370 height 38
select select "8"
click at [867, 154] on select "Inquiry Follow Up Tour Requested Tour Confirmed Toured Proposal Sent Booked Lost" at bounding box center [1052, 173] width 370 height 38
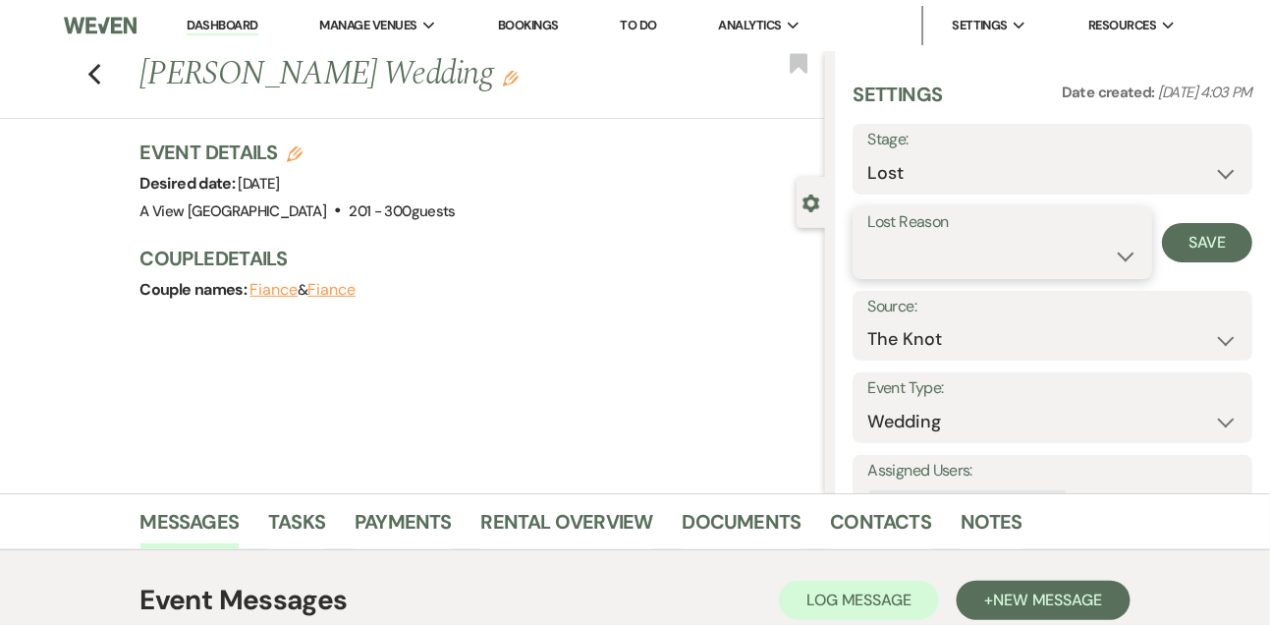
click at [905, 258] on select "Booked Elsewhere Budget Date Unavailable No Response Not a Good Match Capacity …" at bounding box center [1001, 256] width 269 height 38
select select "6"
click at [867, 237] on select "Booked Elsewhere Budget Date Unavailable No Response Not a Good Match Capacity …" at bounding box center [1001, 256] width 269 height 38
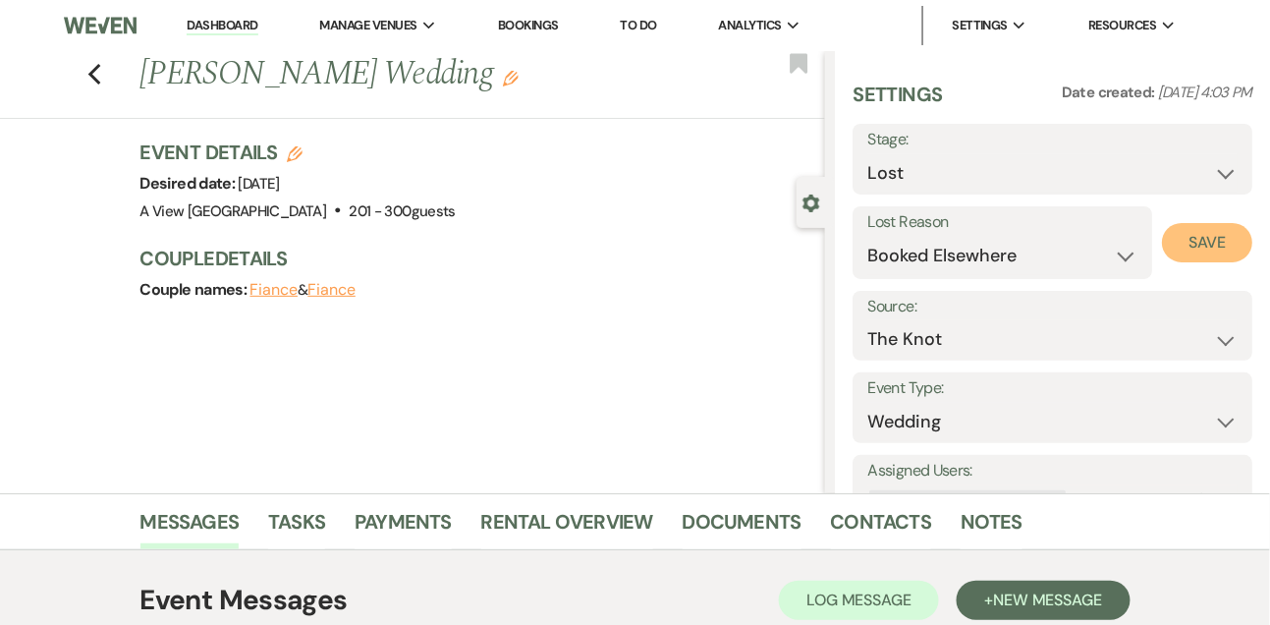
click at [1204, 250] on button "Save" at bounding box center [1207, 242] width 90 height 39
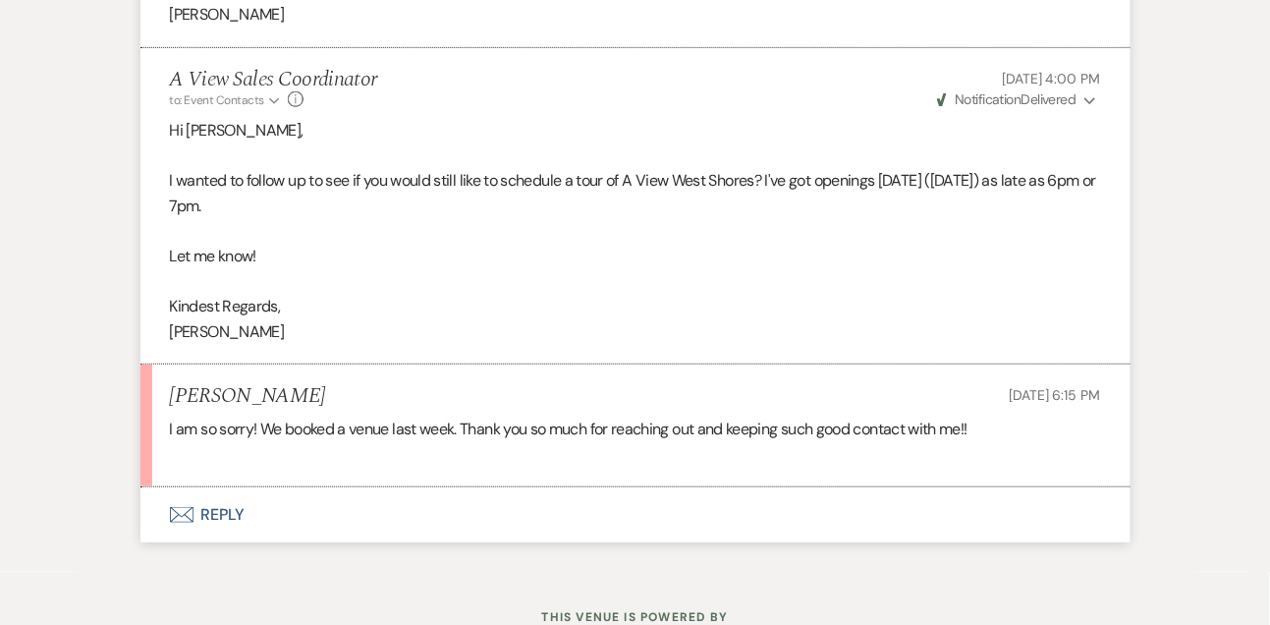
scroll to position [4218, 0]
click at [218, 540] on button "Envelope Reply" at bounding box center [635, 512] width 990 height 55
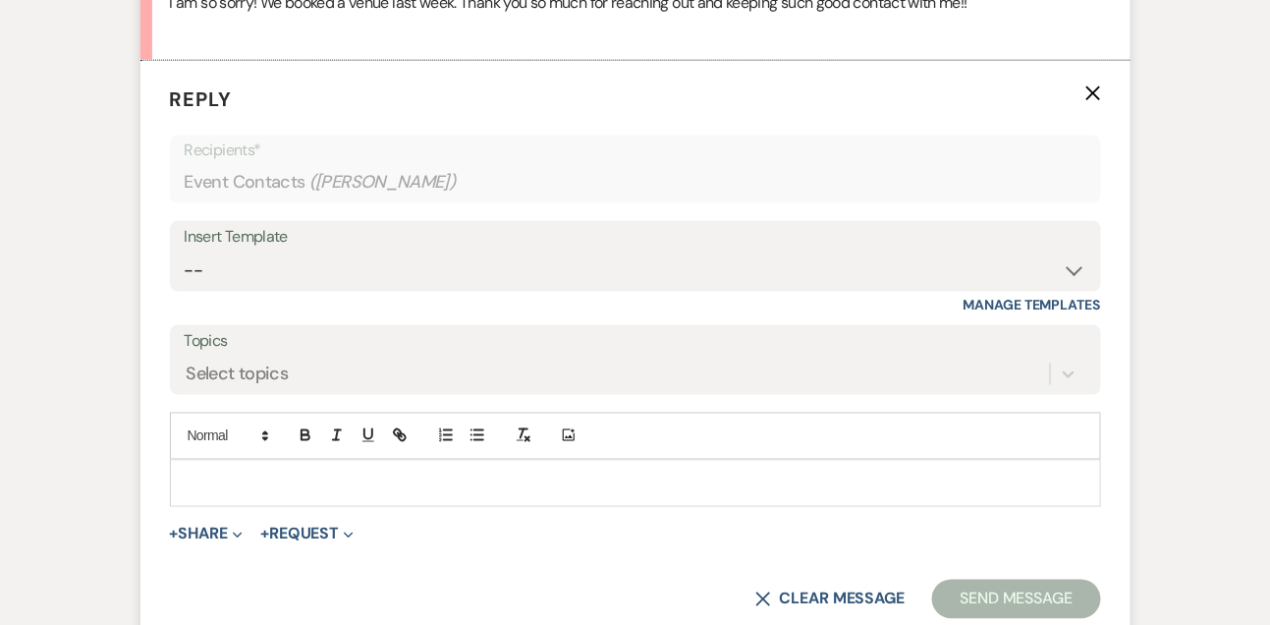
scroll to position [4643, 0]
click at [244, 493] on p at bounding box center [636, 482] width 900 height 22
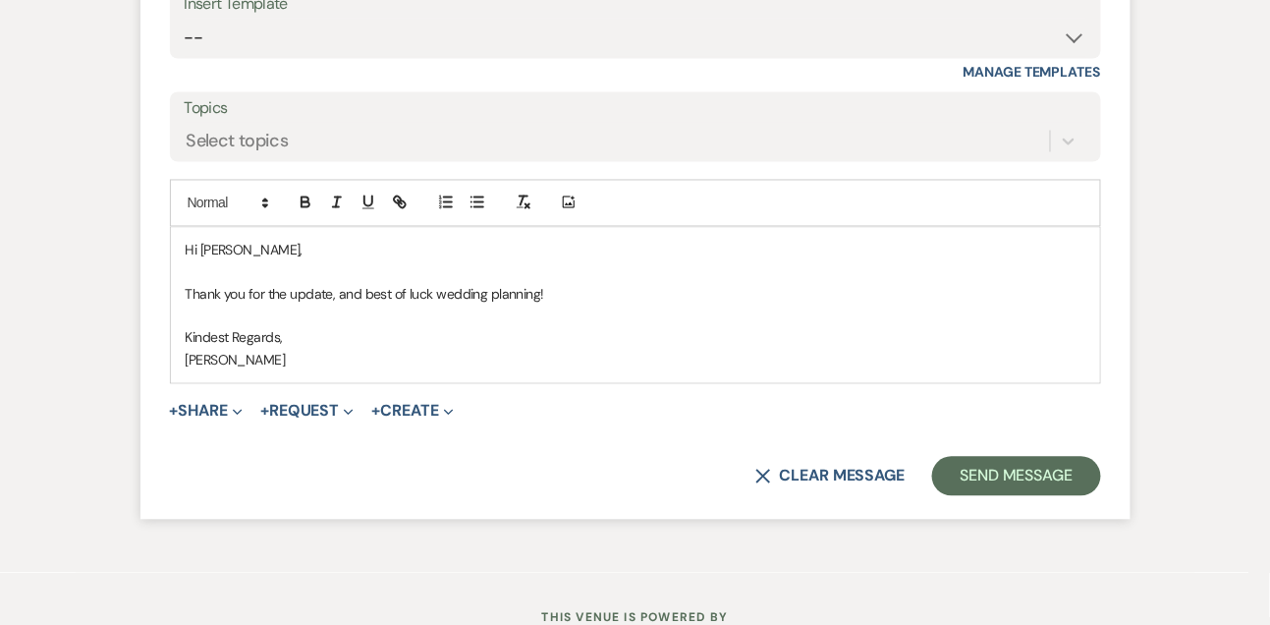
scroll to position [4882, 0]
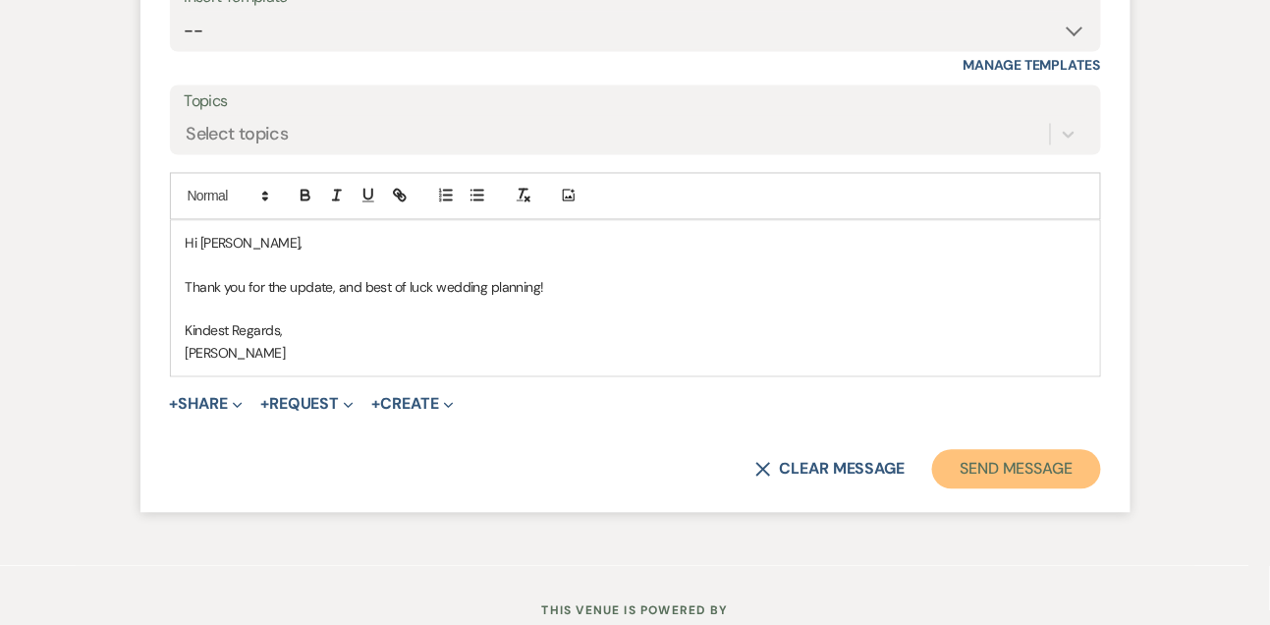
click at [950, 489] on button "Send Message" at bounding box center [1016, 469] width 168 height 39
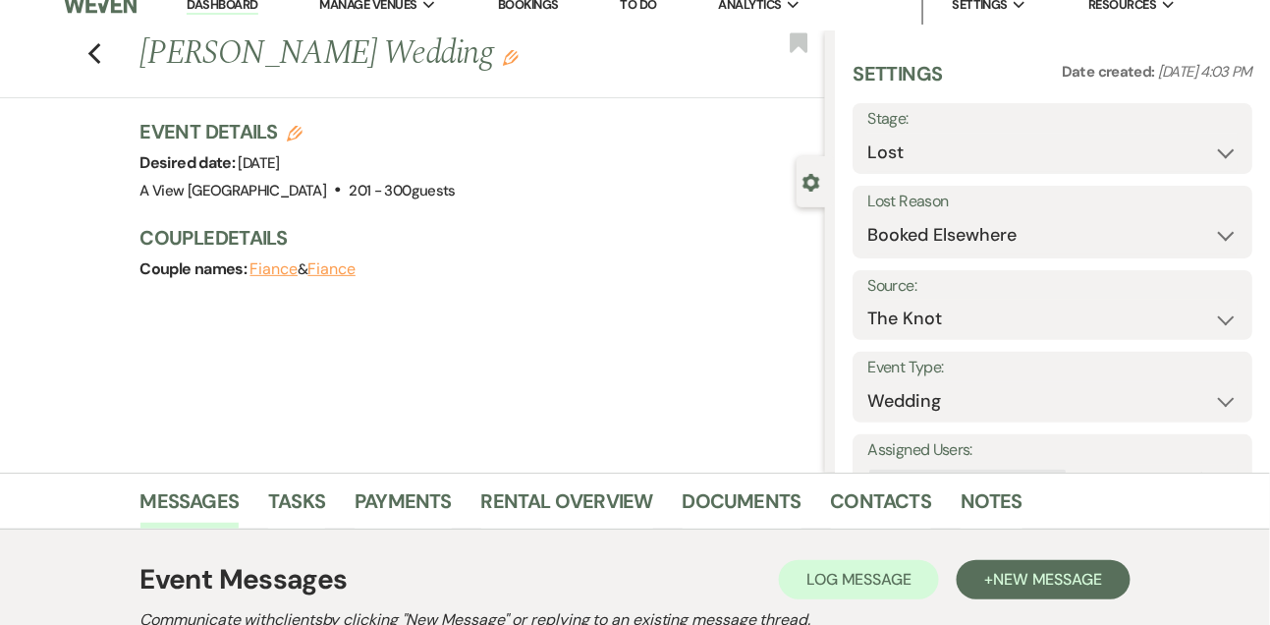
scroll to position [0, 0]
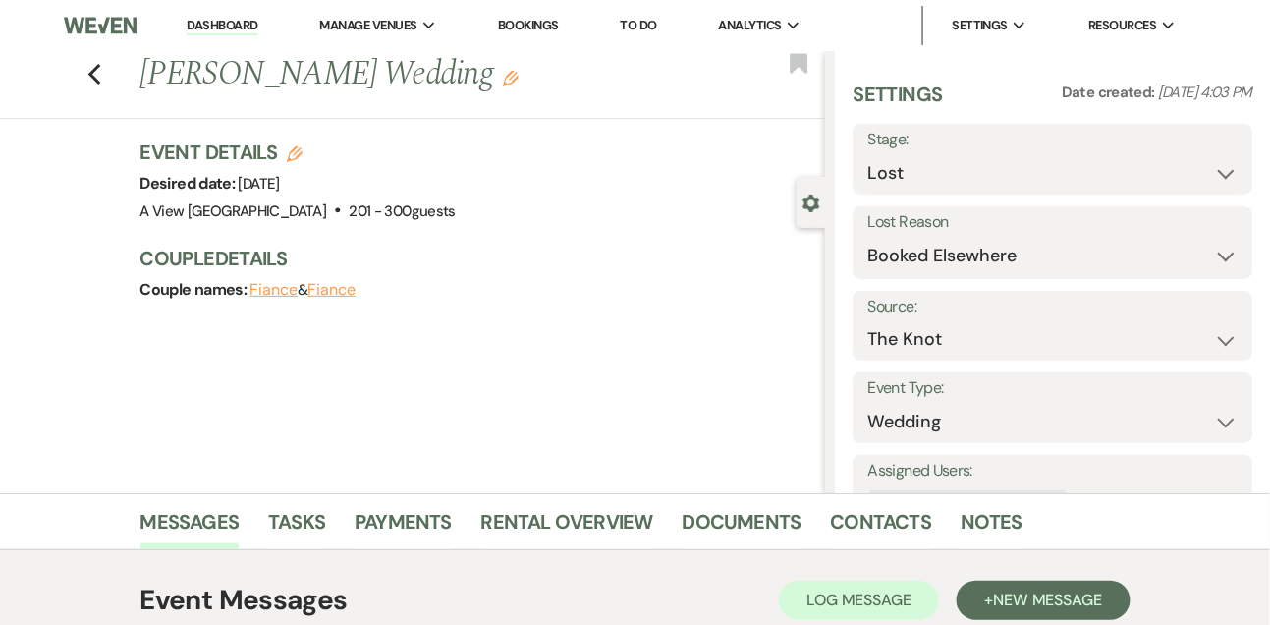
click at [227, 29] on link "Dashboard" at bounding box center [222, 26] width 71 height 19
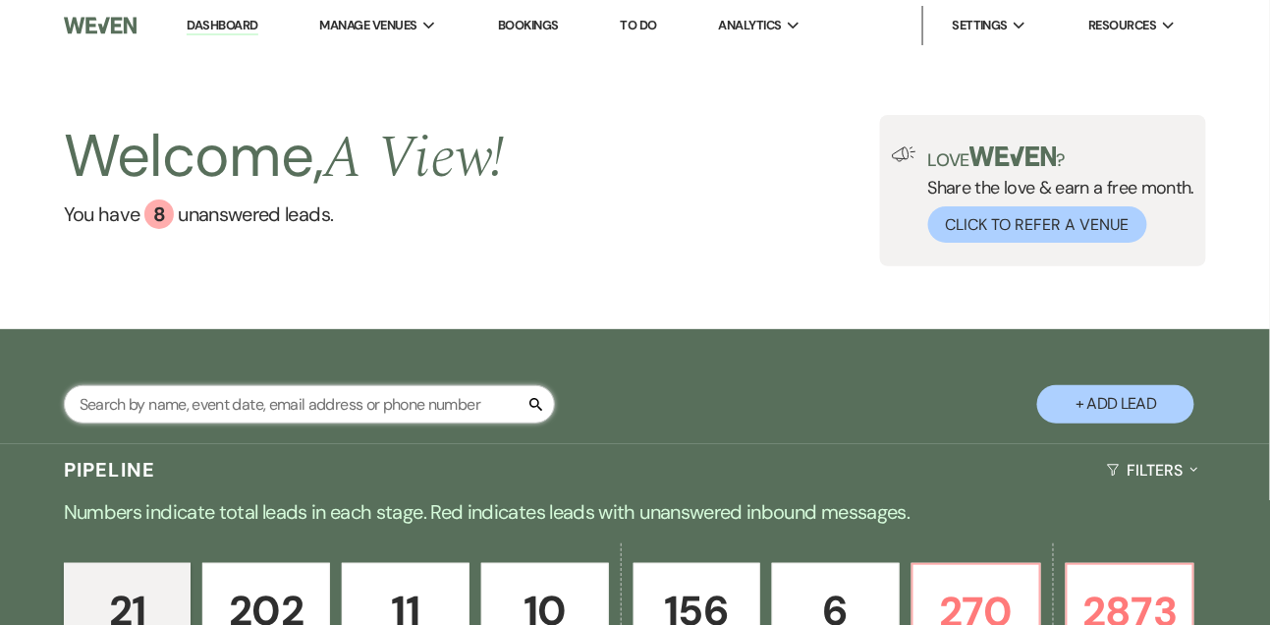
click at [175, 423] on input "text" at bounding box center [309, 404] width 491 height 38
type input "carly nov"
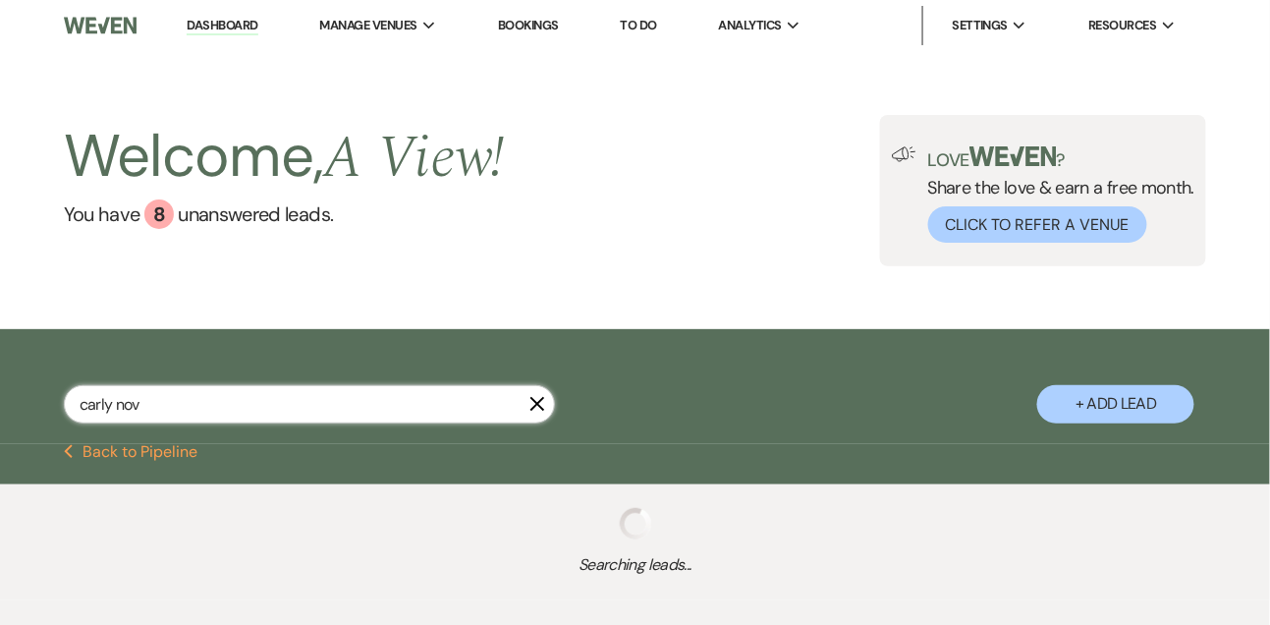
select select "9"
select select "8"
select select "3"
select select "9"
select select "5"
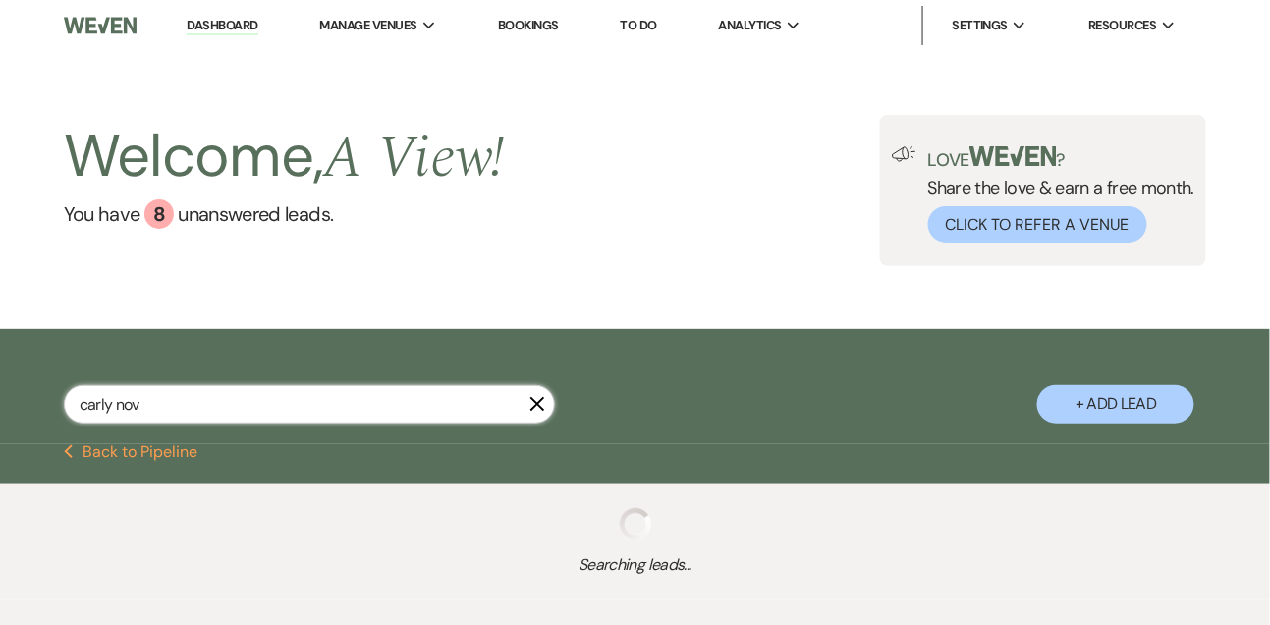
select select "8"
select select "5"
select select "8"
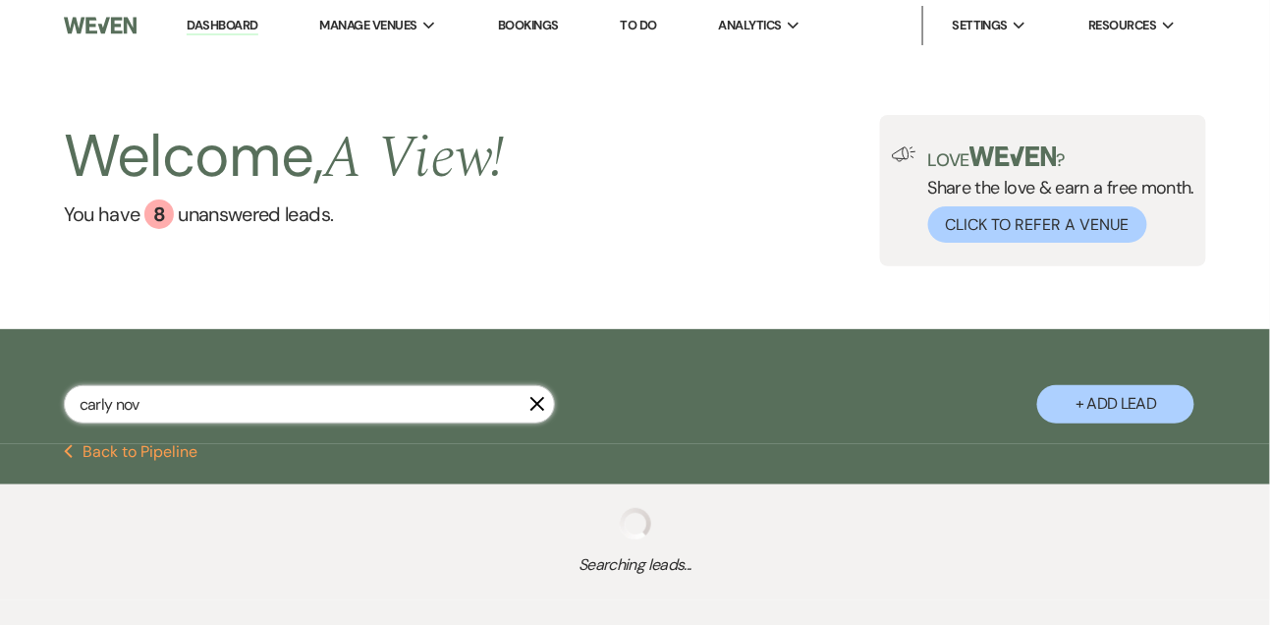
select select "5"
select select "8"
select select "5"
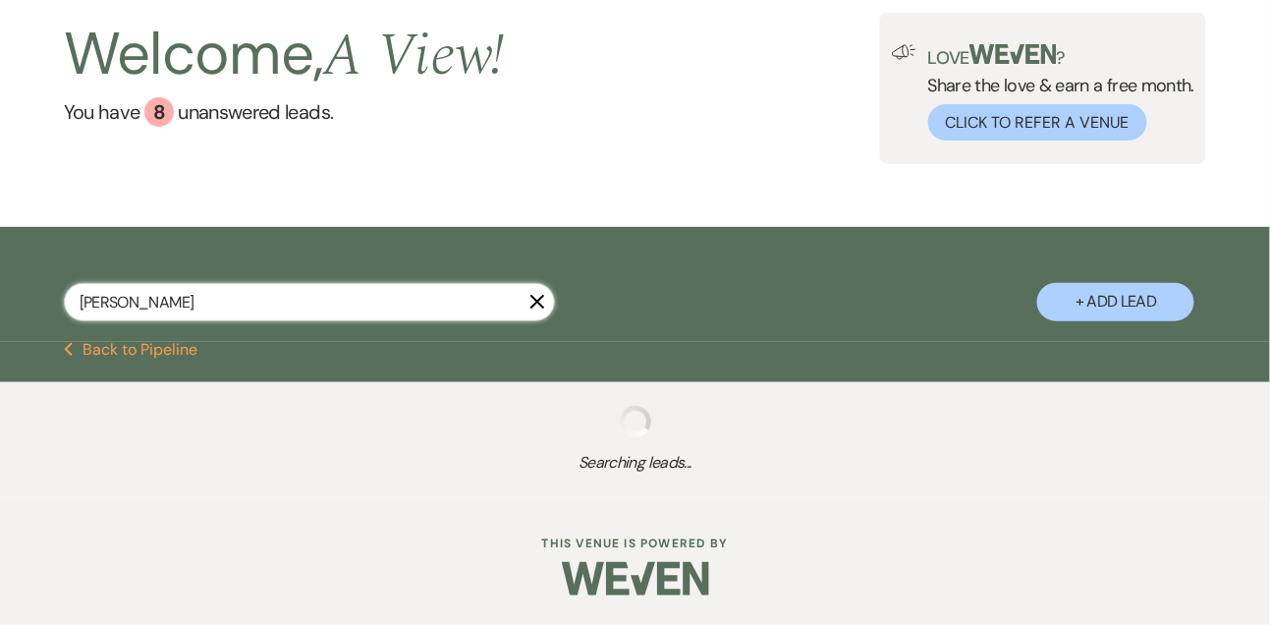
scroll to position [168, 0]
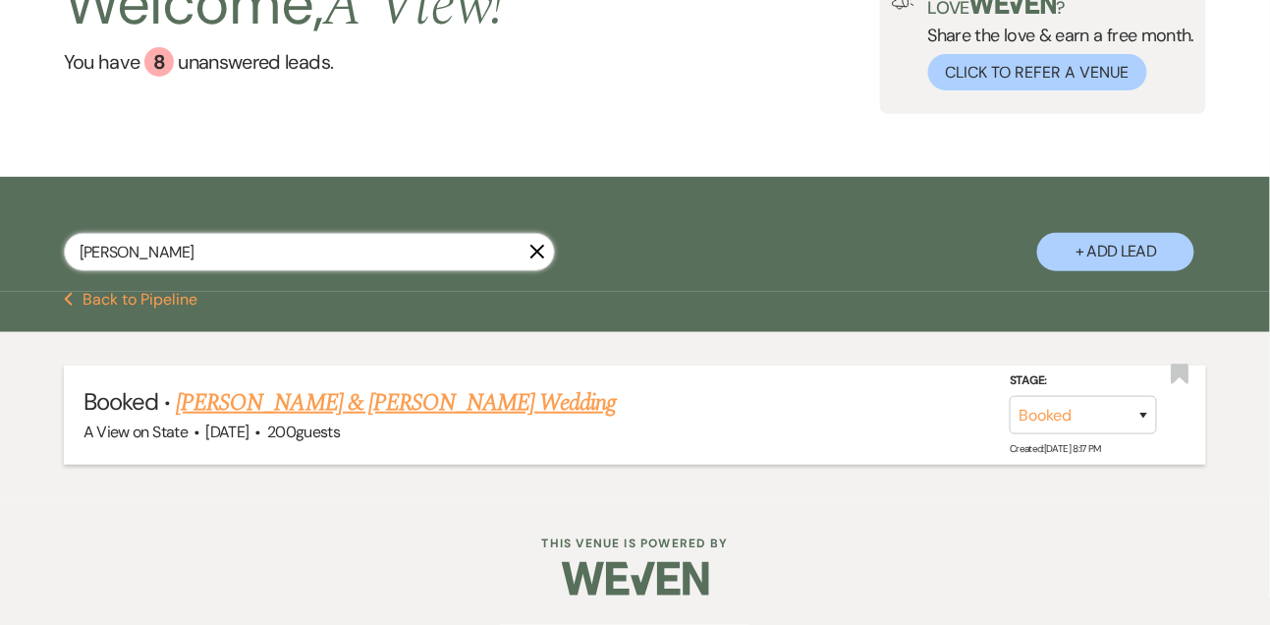
type input "carly novace"
click at [322, 396] on link "Carly Novacek & Alex Stefan's Wedding" at bounding box center [396, 402] width 440 height 35
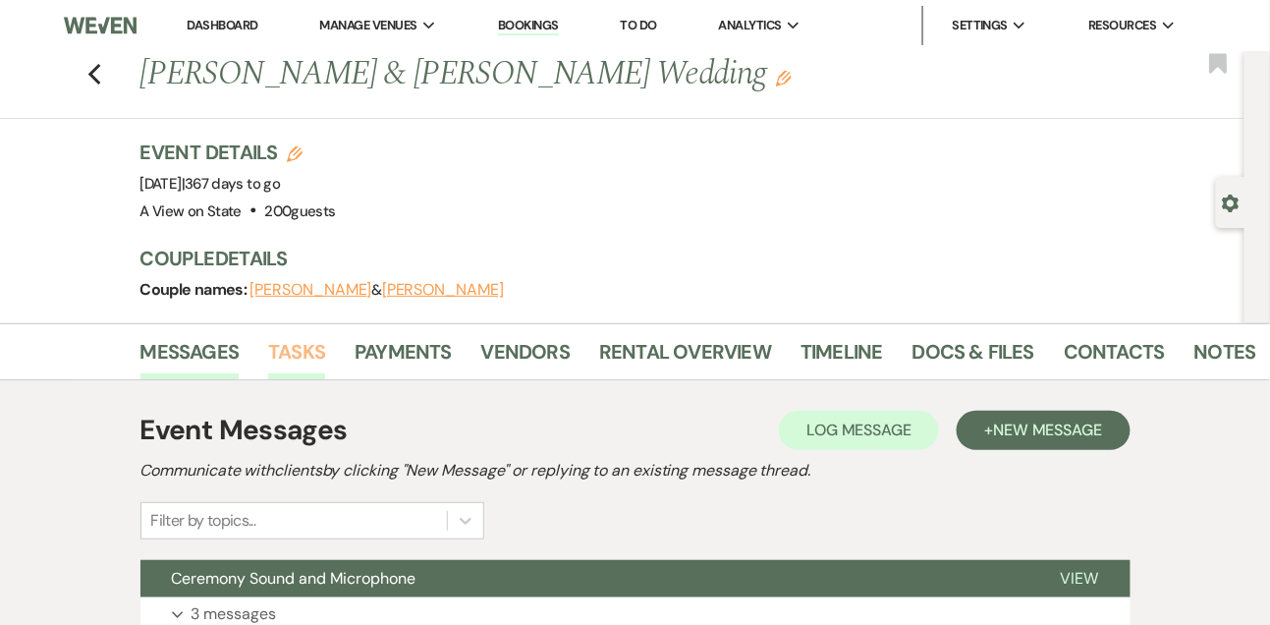
click at [286, 349] on link "Tasks" at bounding box center [296, 357] width 57 height 43
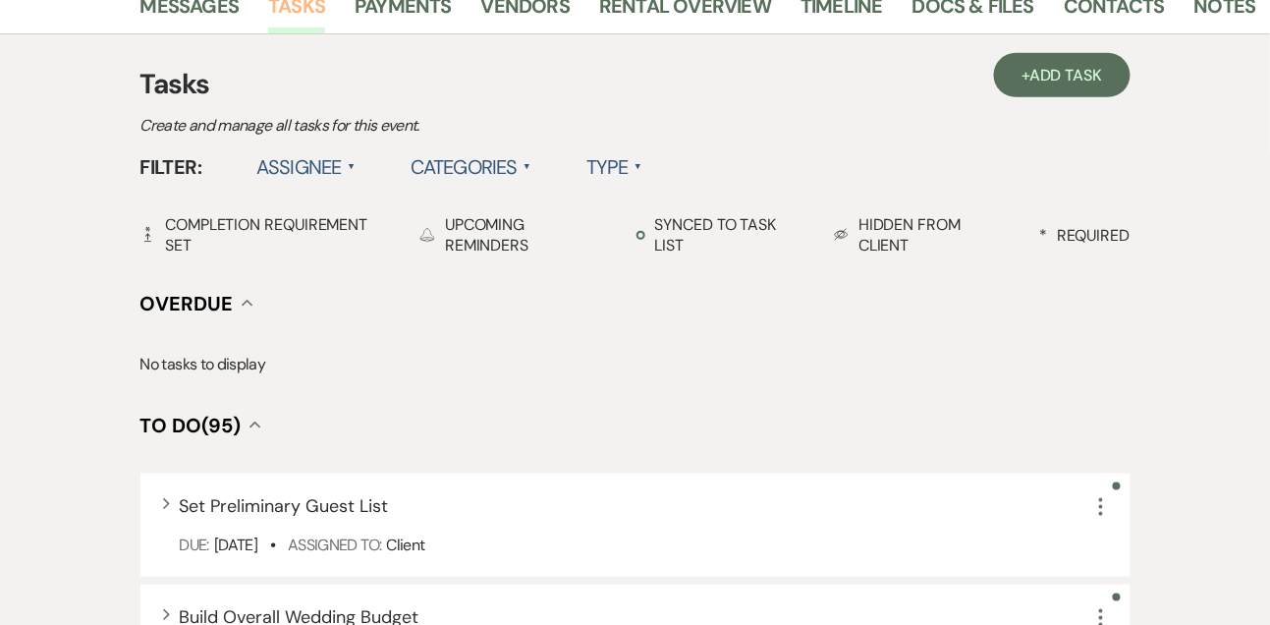
scroll to position [249, 0]
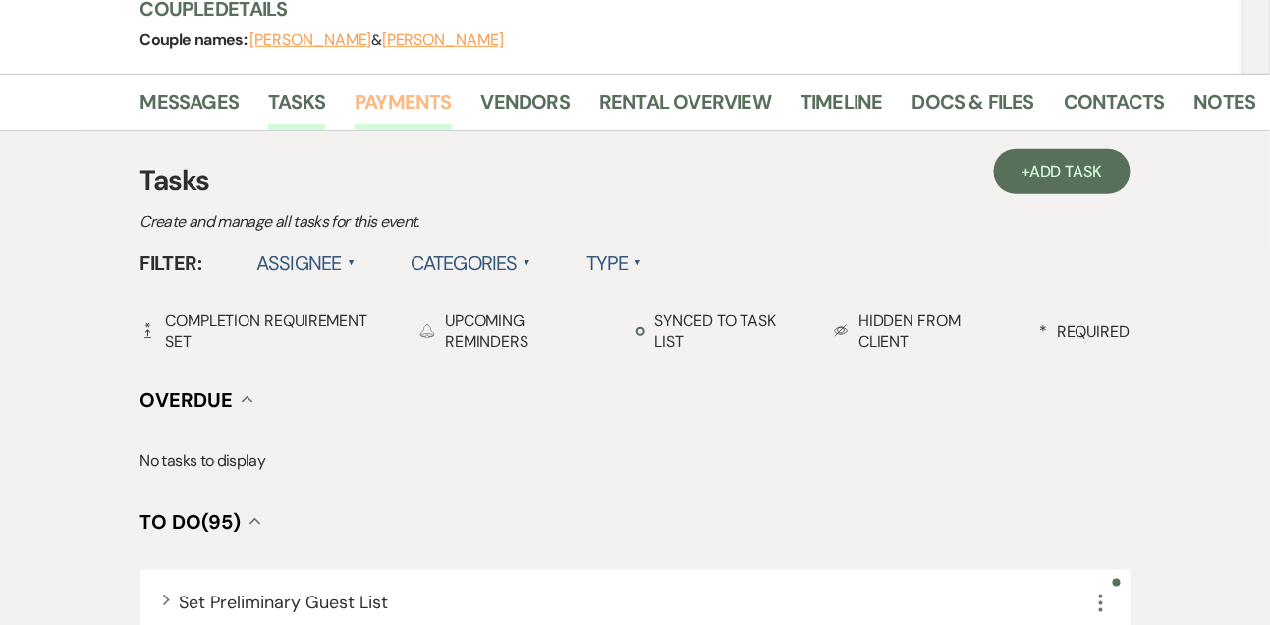
click at [419, 92] on link "Payments" at bounding box center [403, 107] width 97 height 43
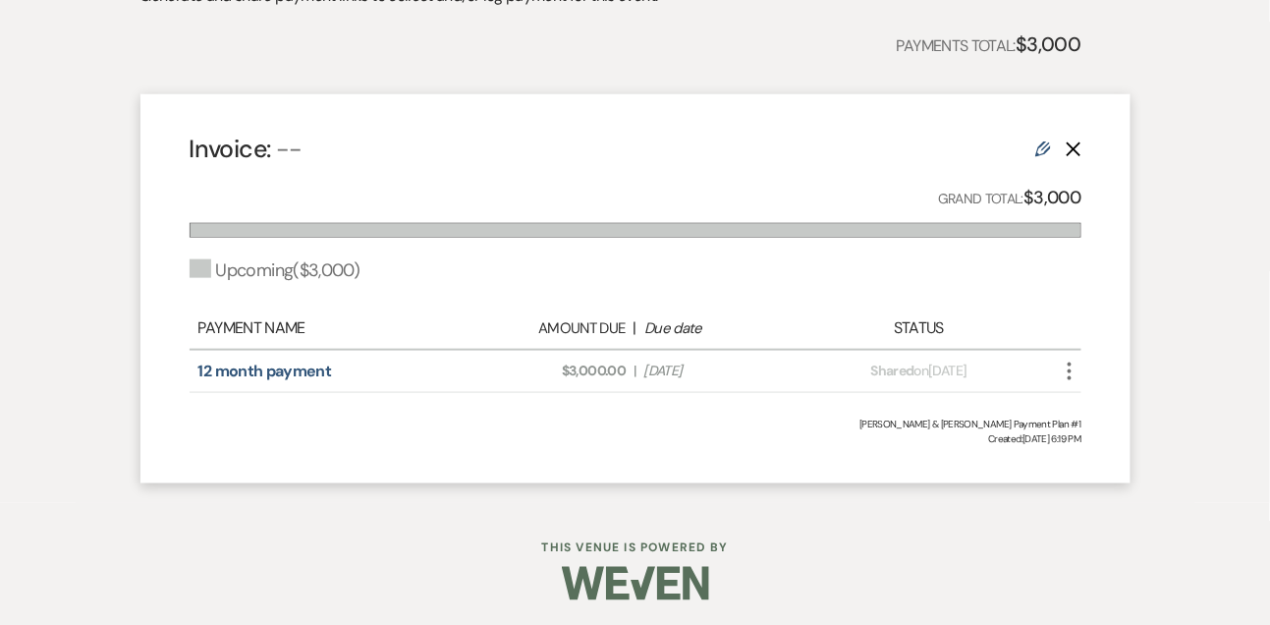
scroll to position [481, 0]
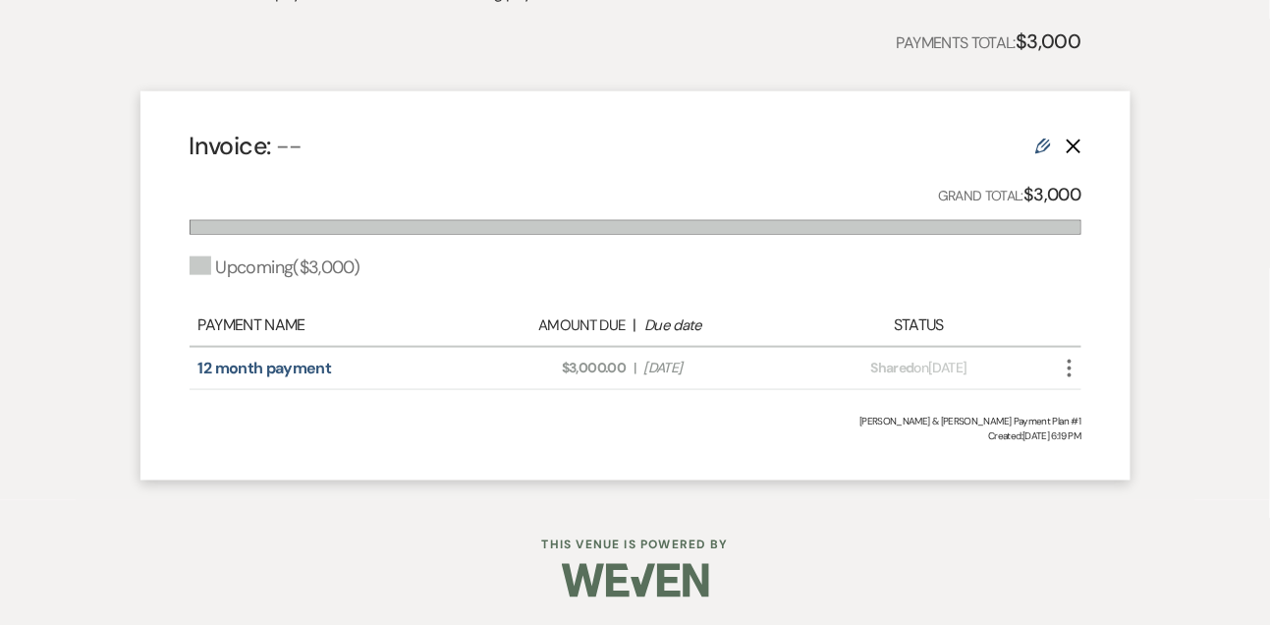
click at [1067, 369] on icon "More" at bounding box center [1070, 369] width 24 height 24
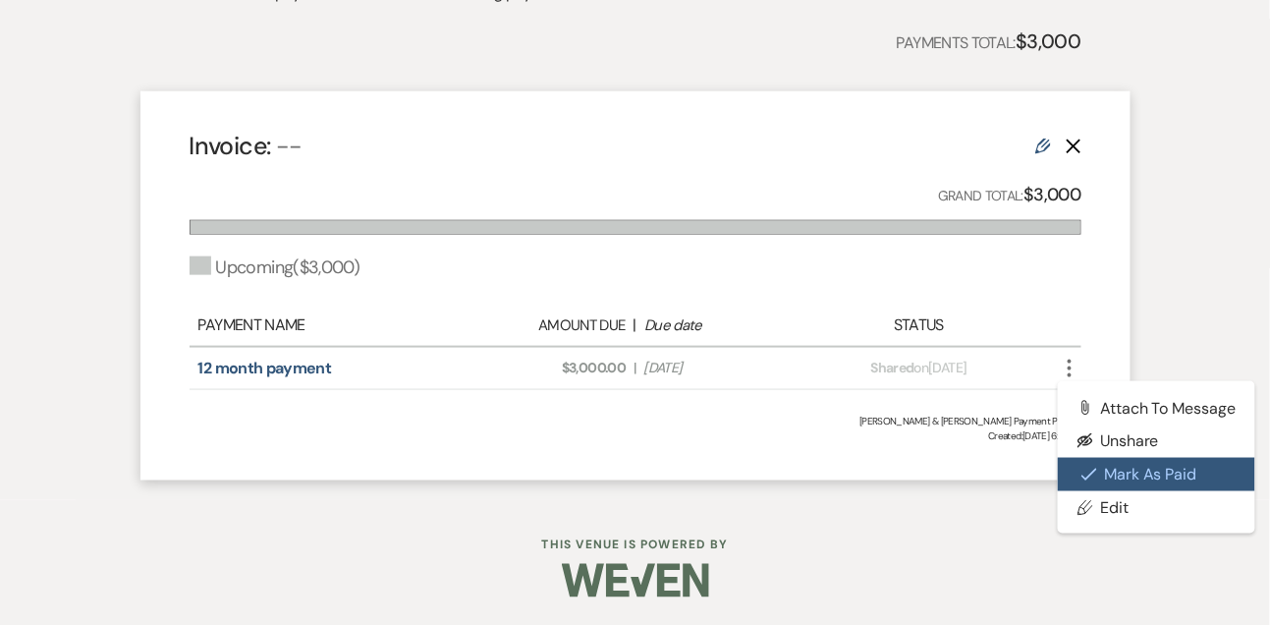
click at [1077, 464] on button "Check Mark Mark as Paid" at bounding box center [1157, 474] width 198 height 33
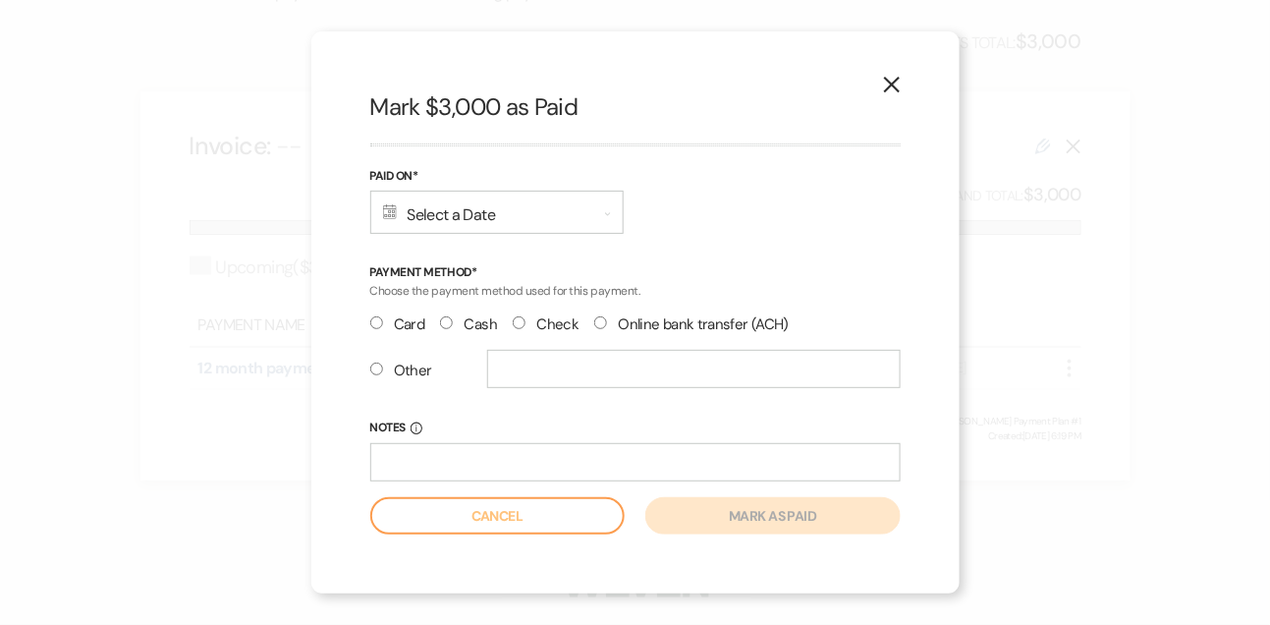
click at [504, 222] on div "Calendar Select a Date Expand" at bounding box center [496, 212] width 253 height 43
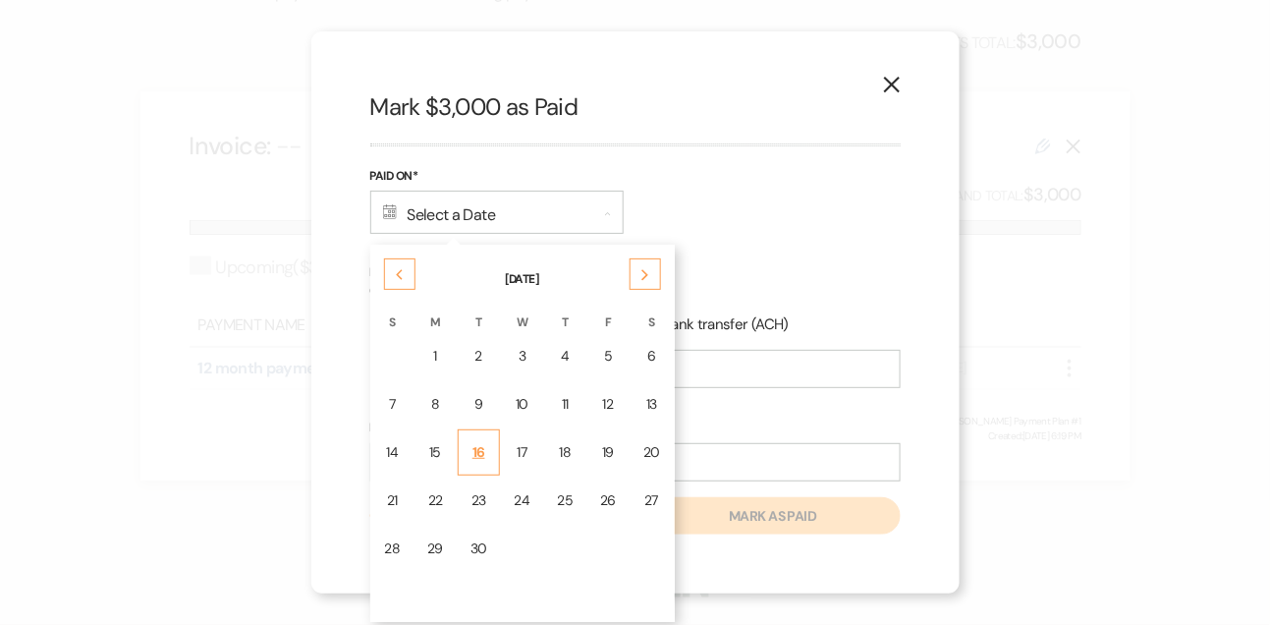
click at [483, 450] on div "16" at bounding box center [478, 452] width 17 height 21
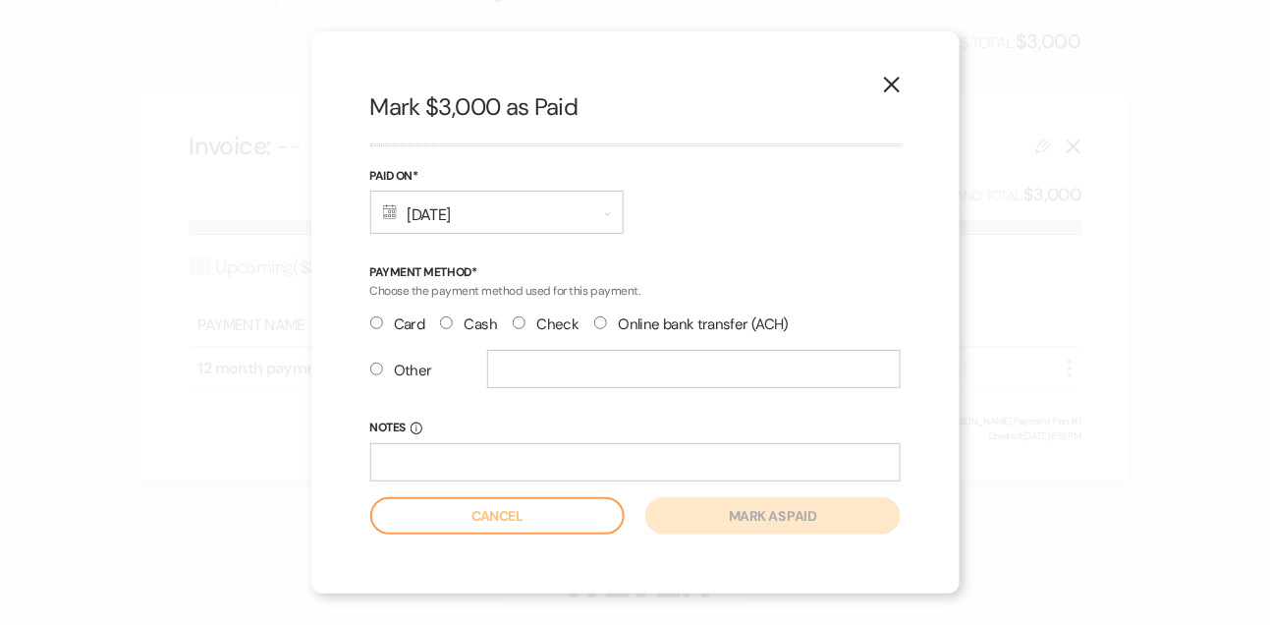
click at [531, 322] on label "Check" at bounding box center [546, 324] width 66 height 27
click at [526, 322] on input "Check" at bounding box center [519, 322] width 13 height 13
radio input "true"
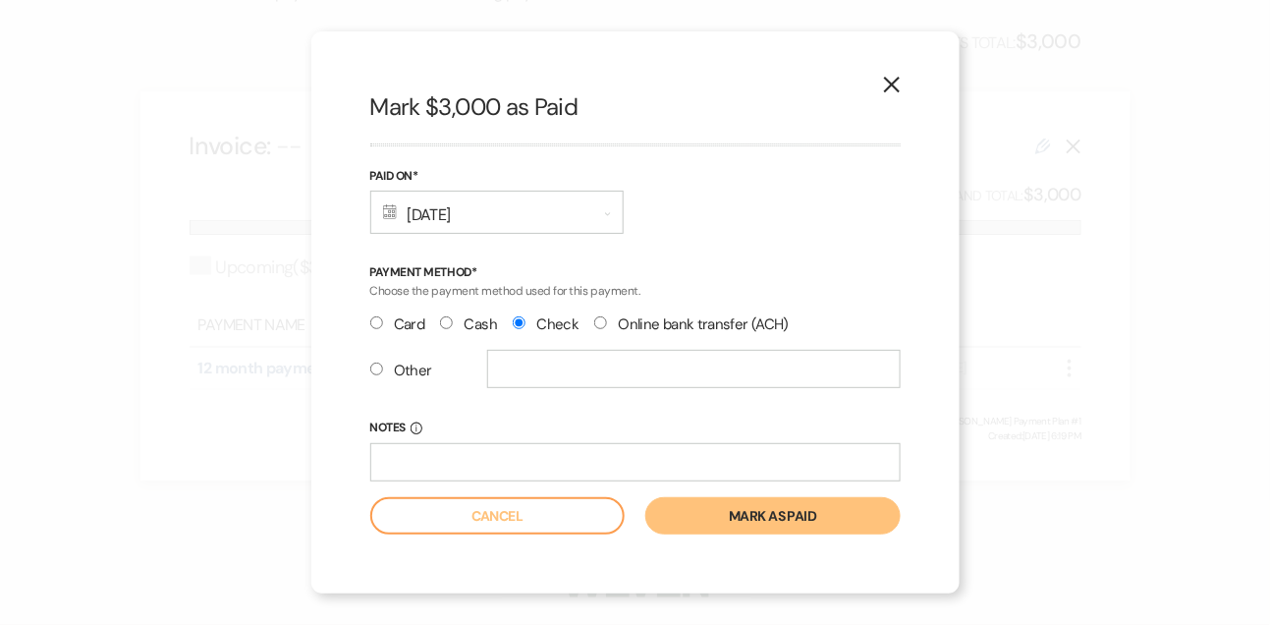
click at [728, 517] on button "Mark as paid" at bounding box center [772, 515] width 254 height 37
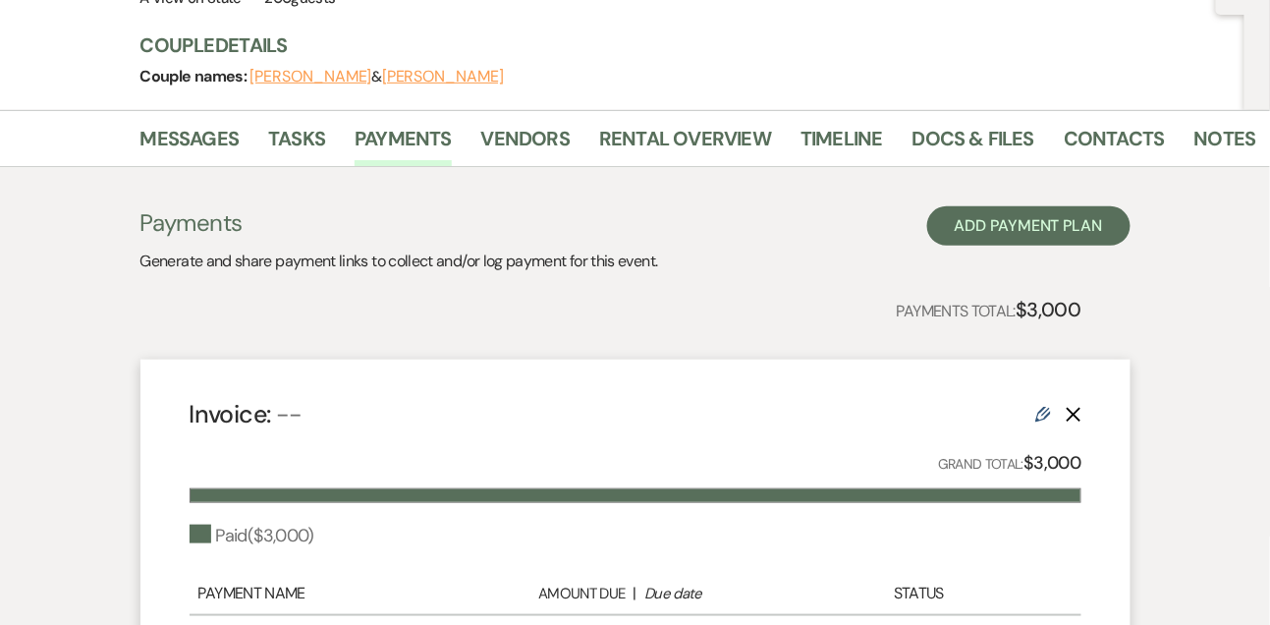
scroll to position [141, 0]
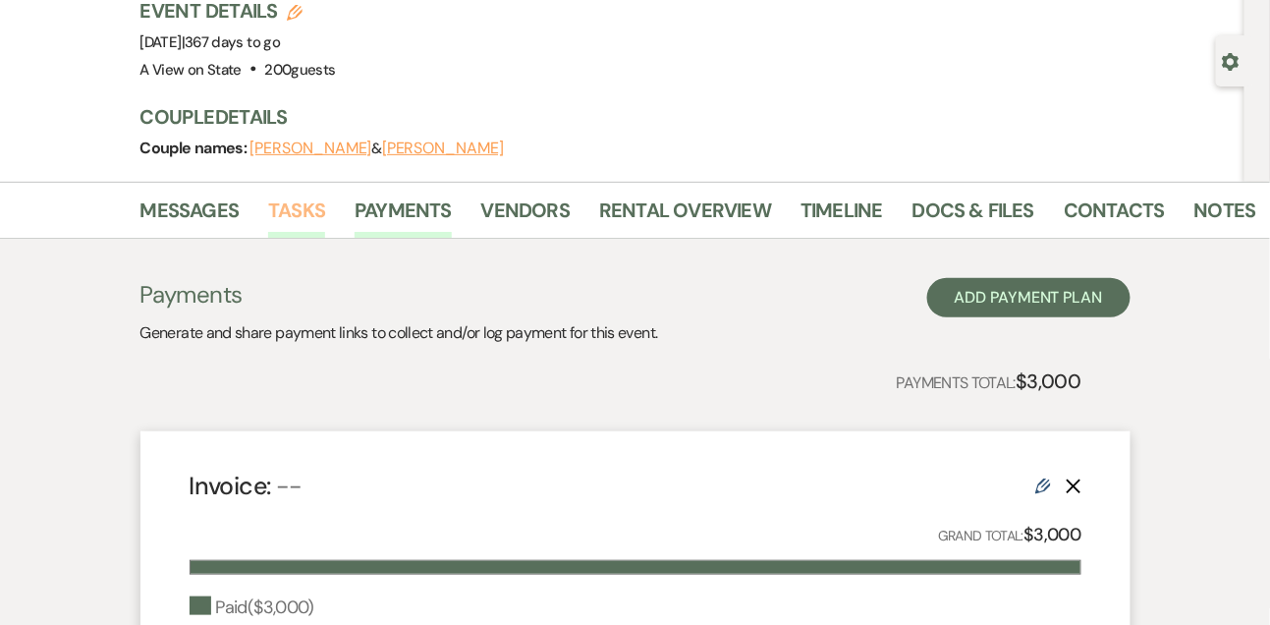
click at [309, 218] on link "Tasks" at bounding box center [296, 215] width 57 height 43
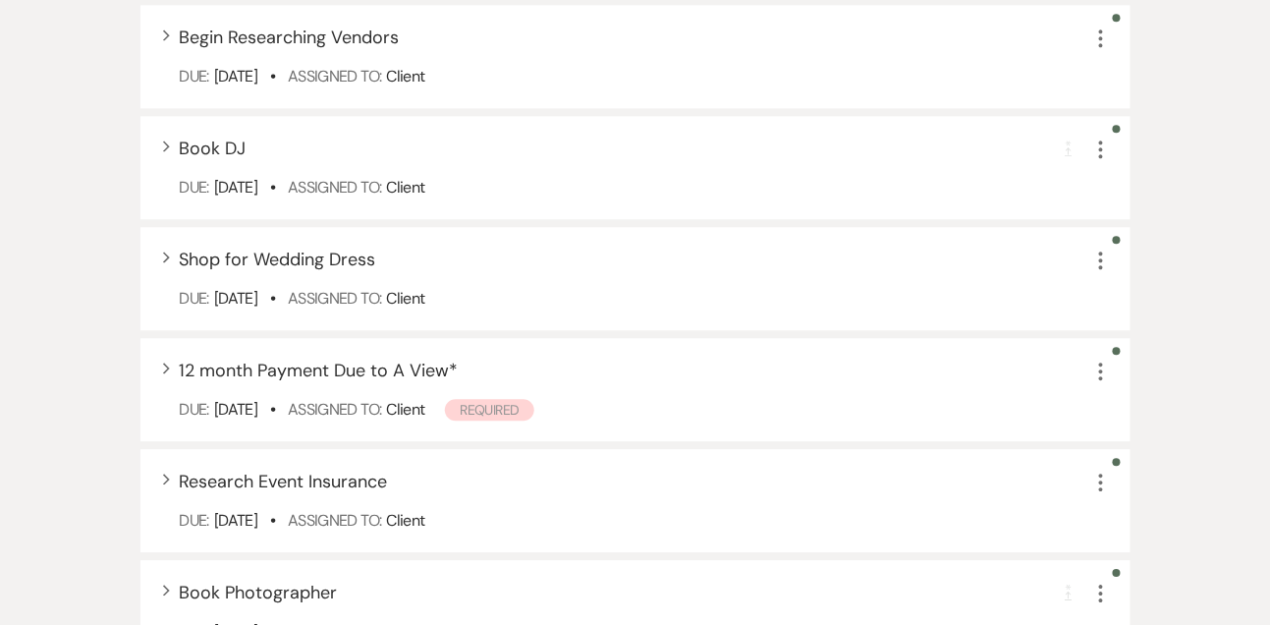
scroll to position [1264, 0]
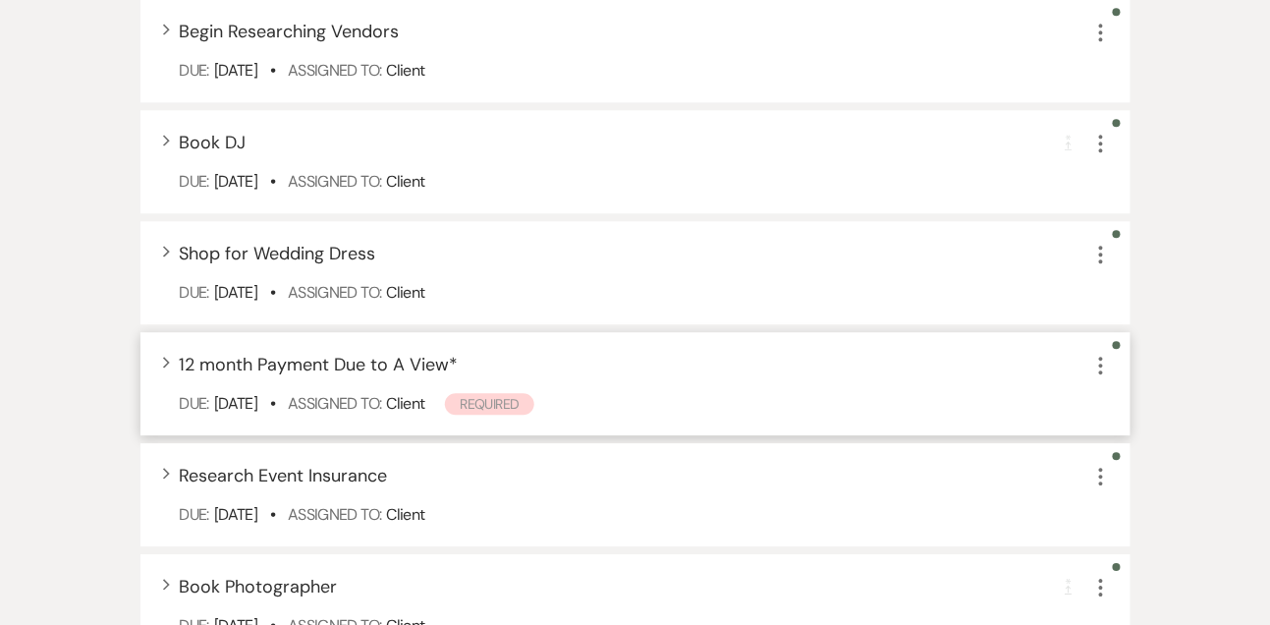
click at [1094, 357] on icon "More" at bounding box center [1101, 366] width 24 height 24
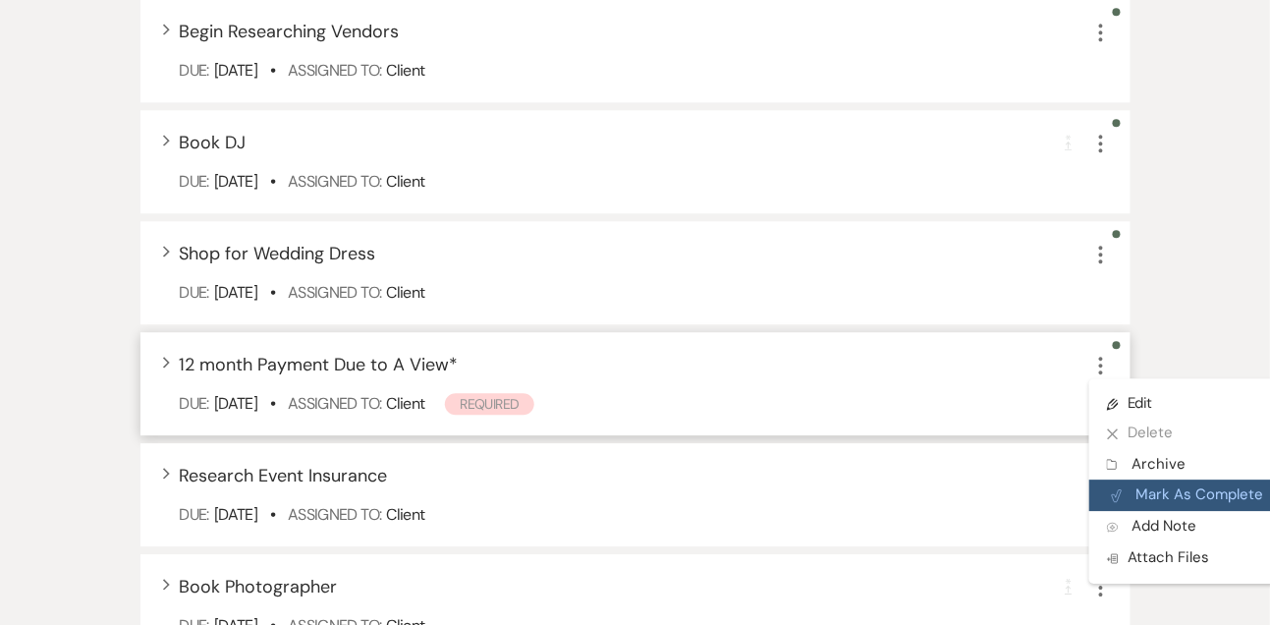
click at [1130, 490] on button "Plan Portal Link Mark As Complete" at bounding box center [1185, 494] width 193 height 31
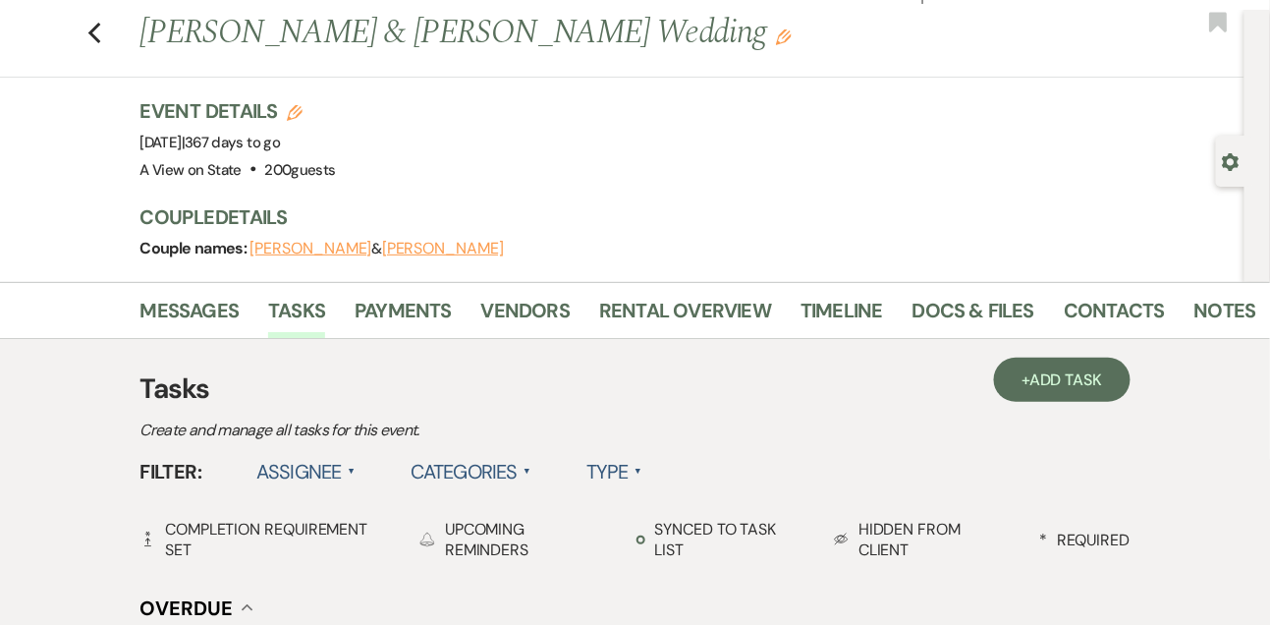
scroll to position [0, 0]
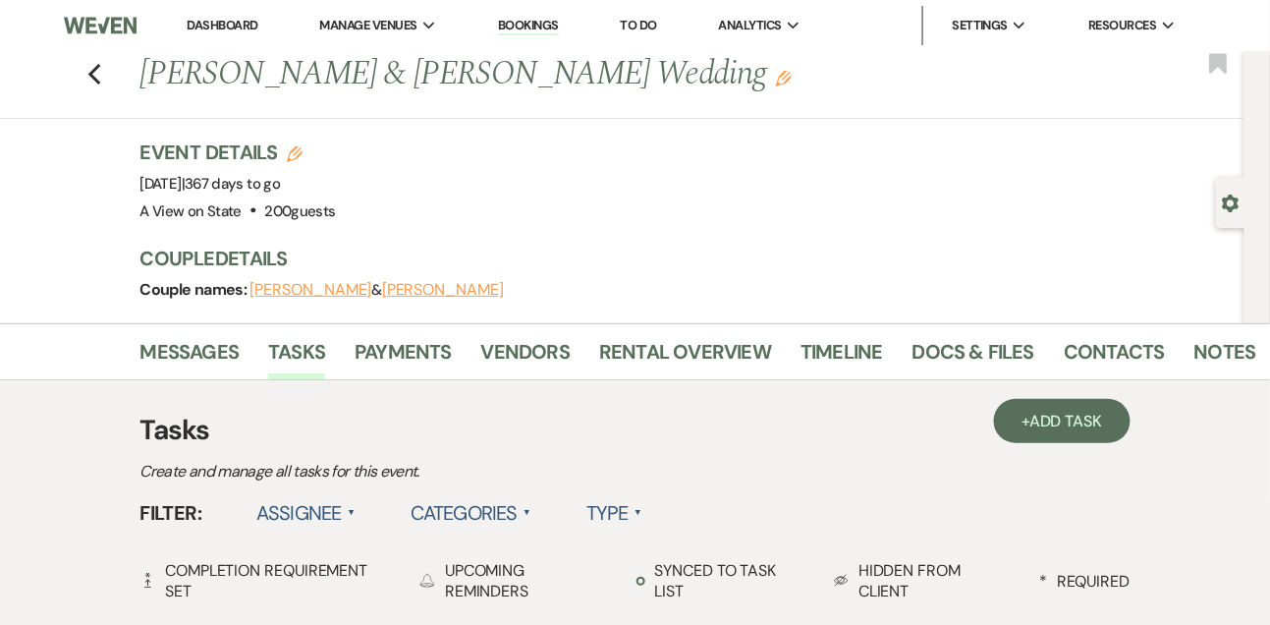
click at [205, 28] on link "Dashboard" at bounding box center [222, 25] width 71 height 17
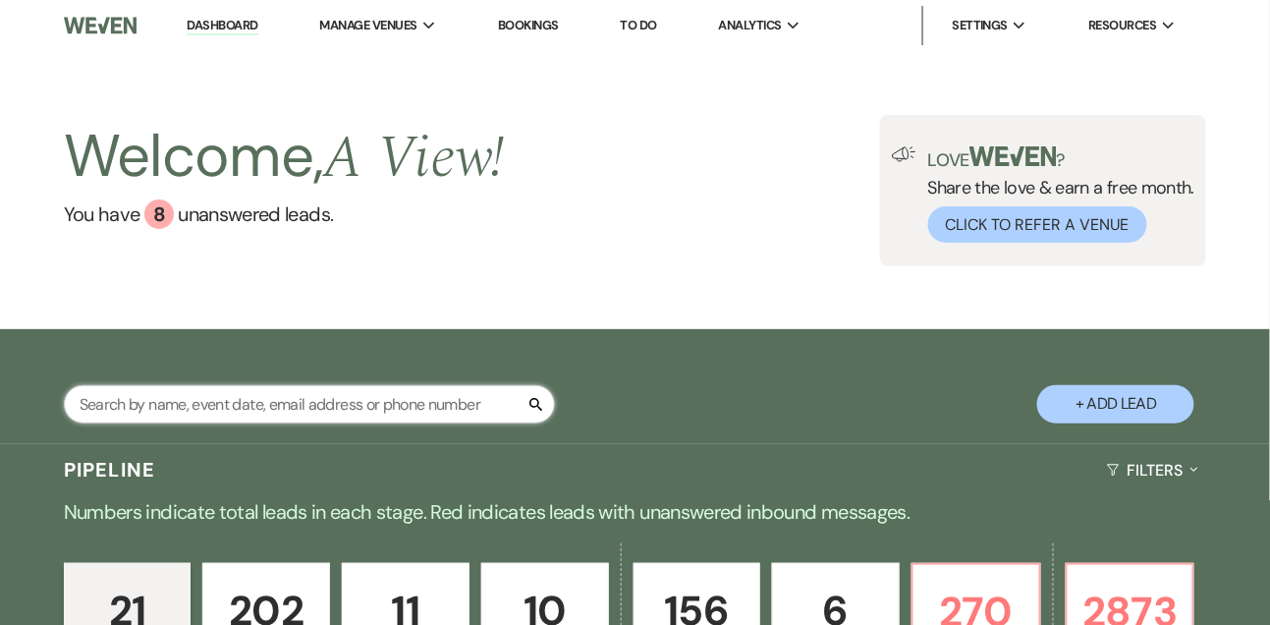
click at [189, 415] on input "text" at bounding box center [309, 404] width 491 height 38
type input "kait"
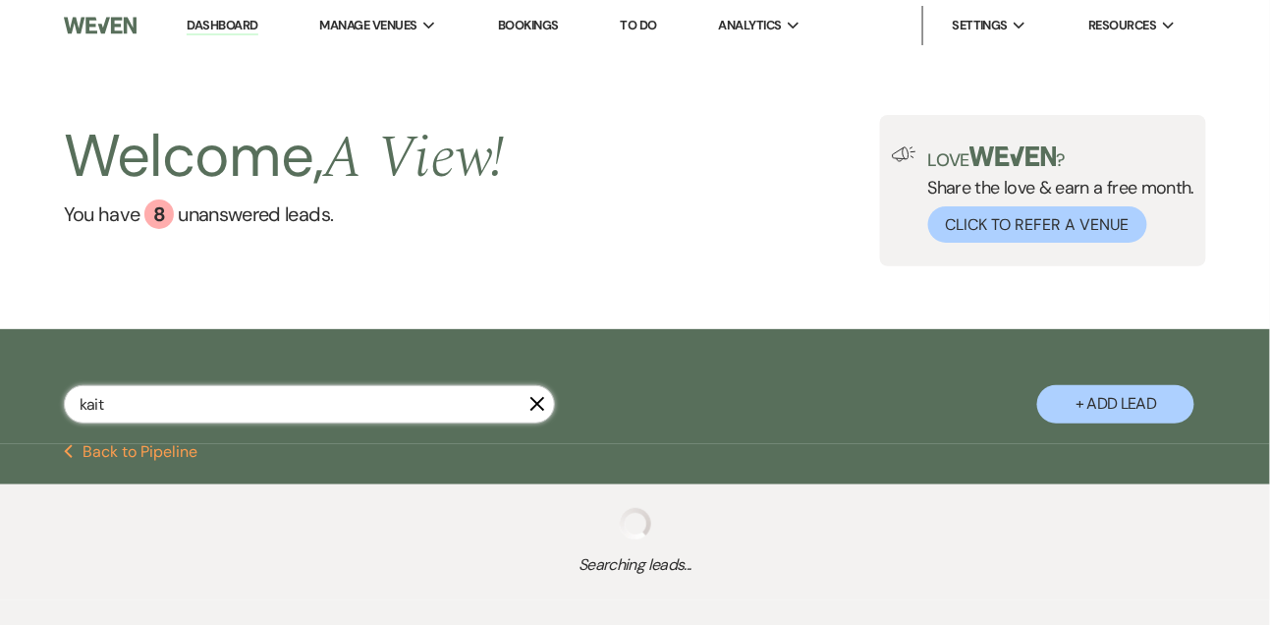
select select "4"
select select "8"
select select "4"
select select "8"
select select "4"
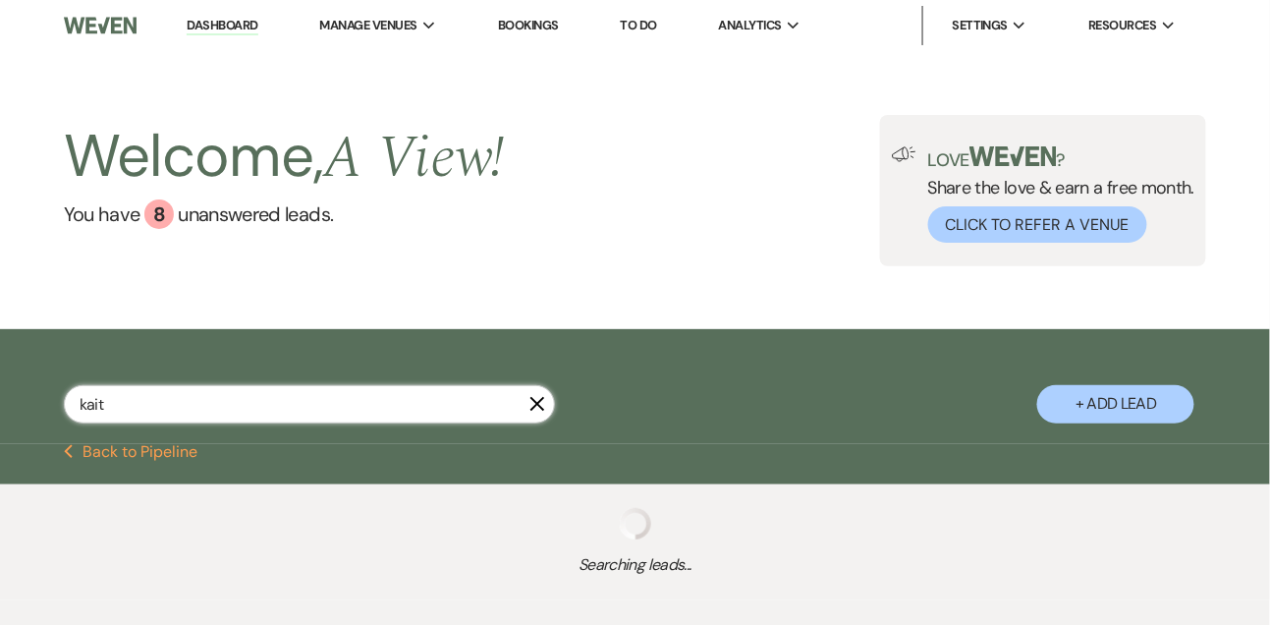
select select "8"
select select "4"
select select "9"
select select "5"
select select "8"
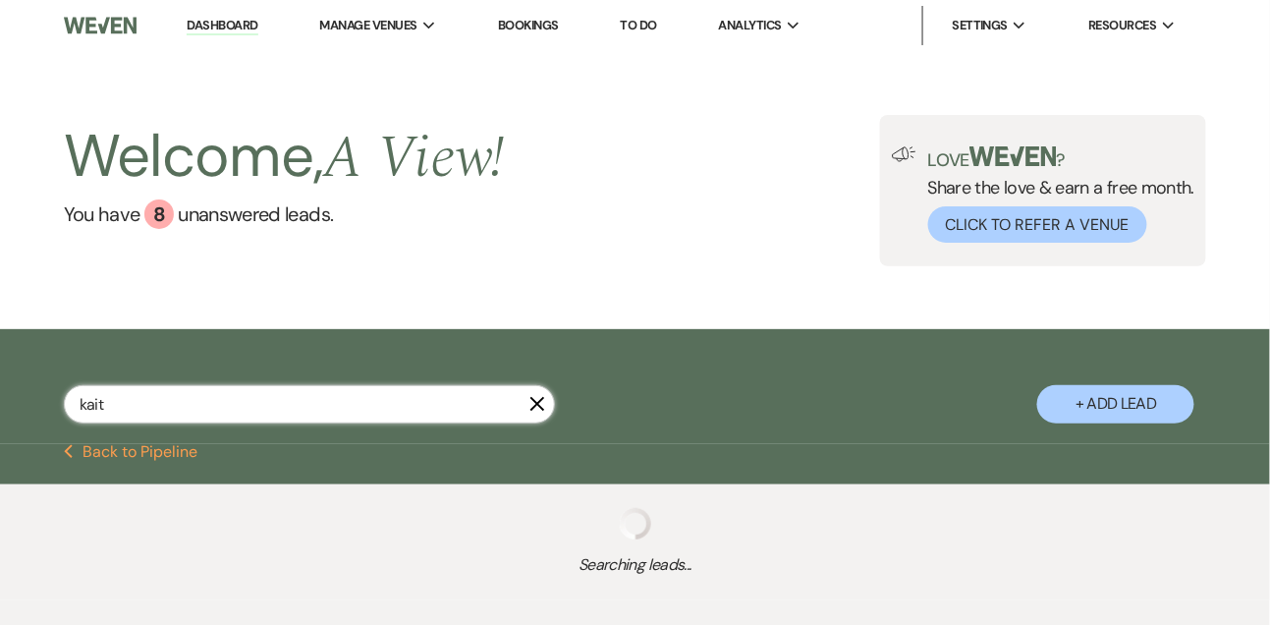
select select "4"
select select "9"
select select "8"
select select "5"
select select "9"
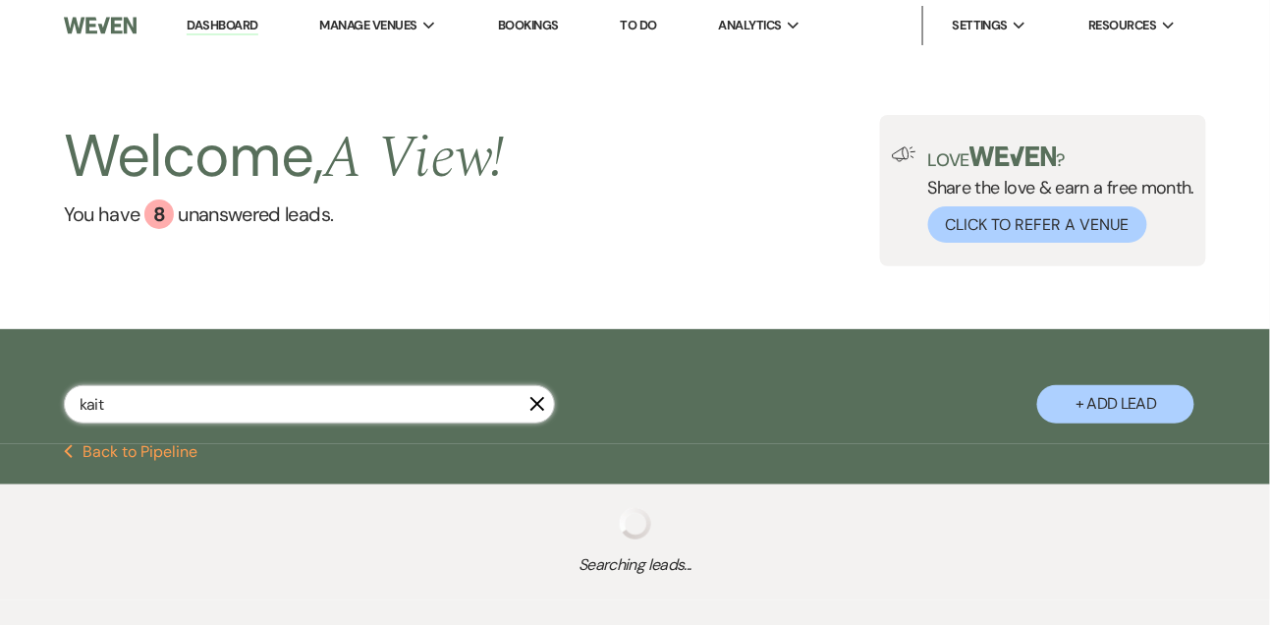
select select "8"
select select "5"
select select "8"
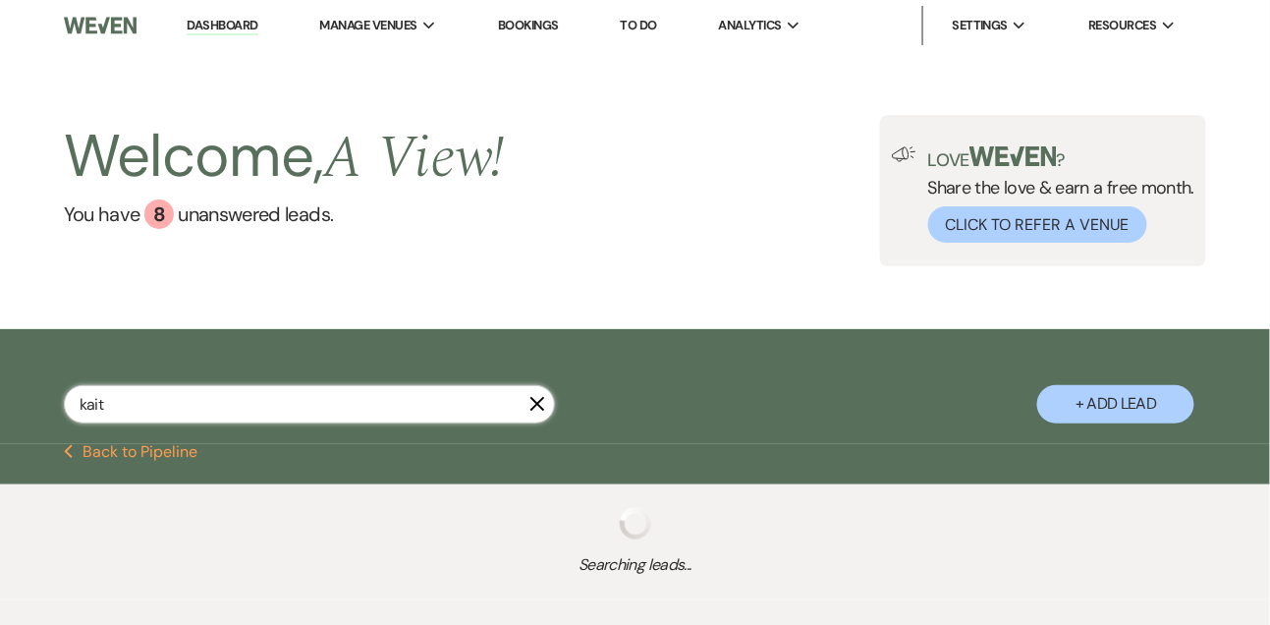
select select "7"
select select "8"
select select "4"
select select "8"
select select "4"
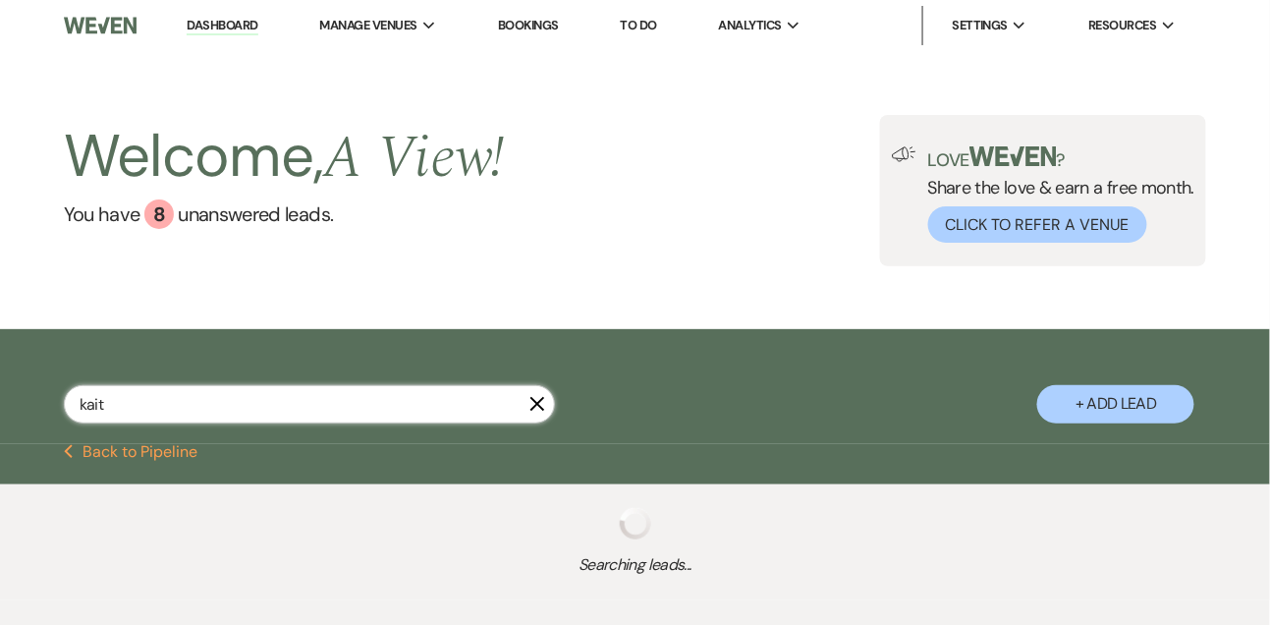
select select "8"
select select "4"
select select "8"
select select "5"
select select "8"
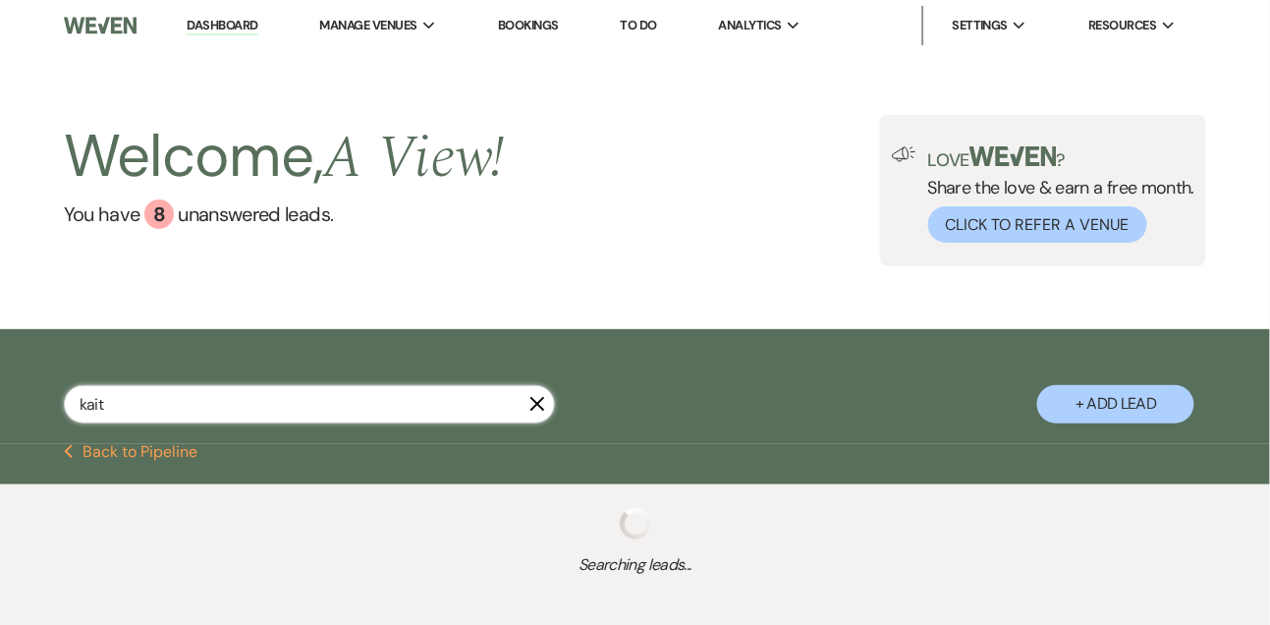
select select "5"
select select "8"
select select "4"
select select "8"
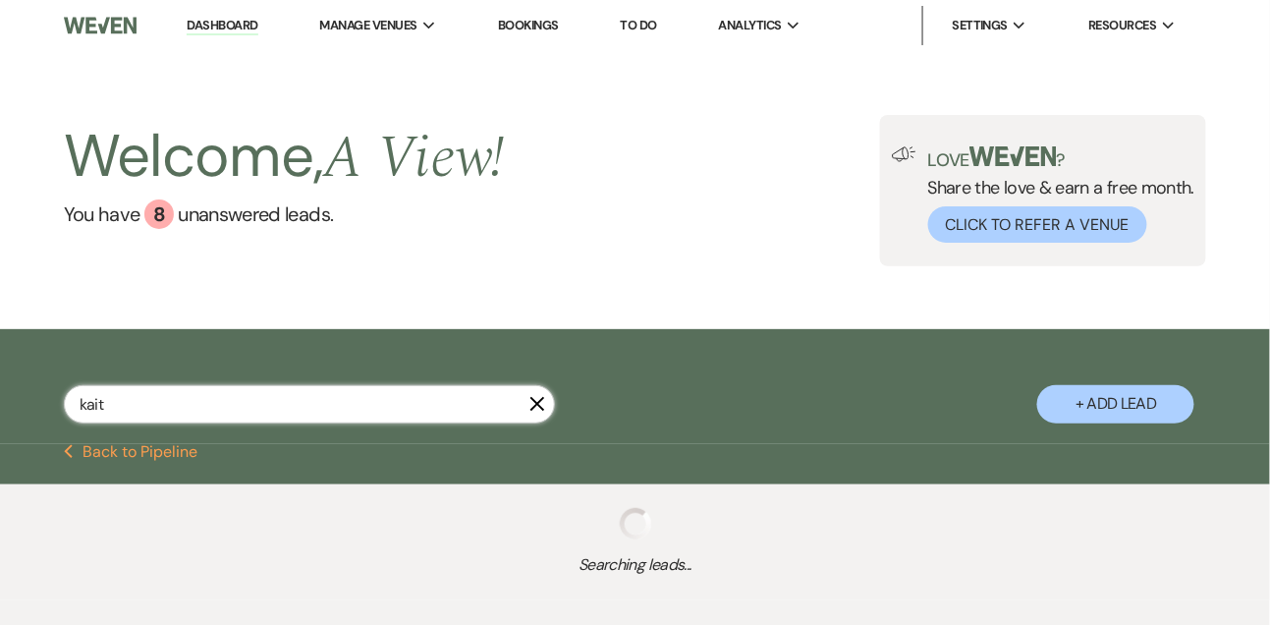
select select "8"
select select "4"
select select "5"
select select "8"
select select "4"
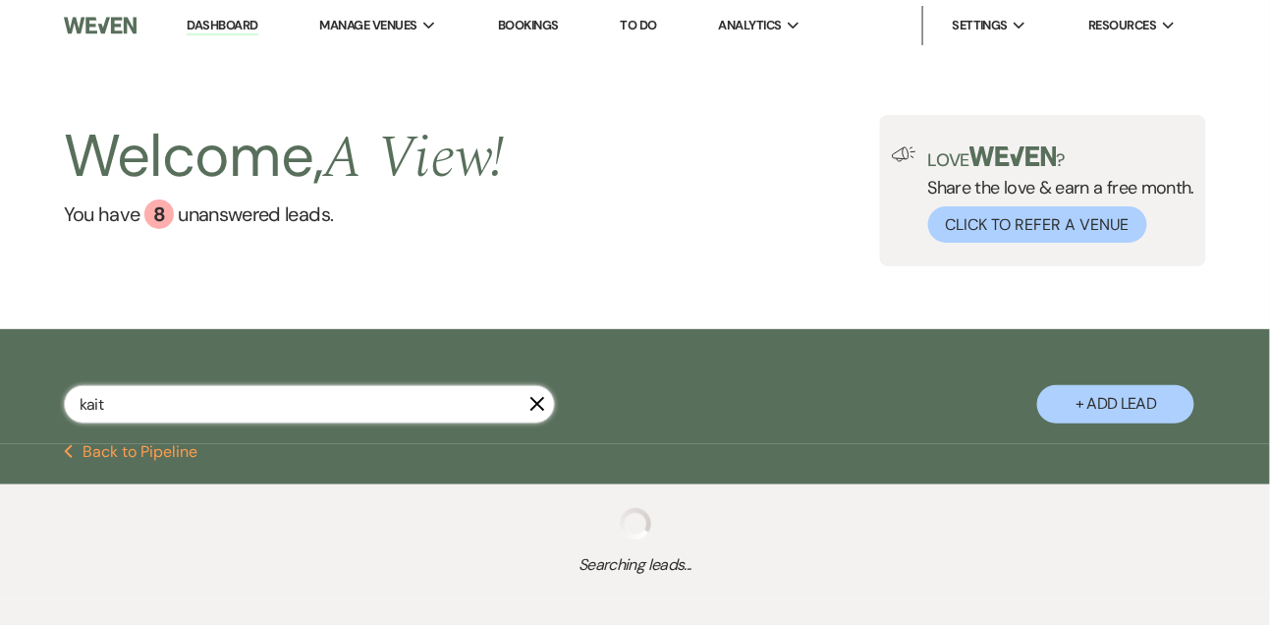
select select "8"
select select "4"
select select "8"
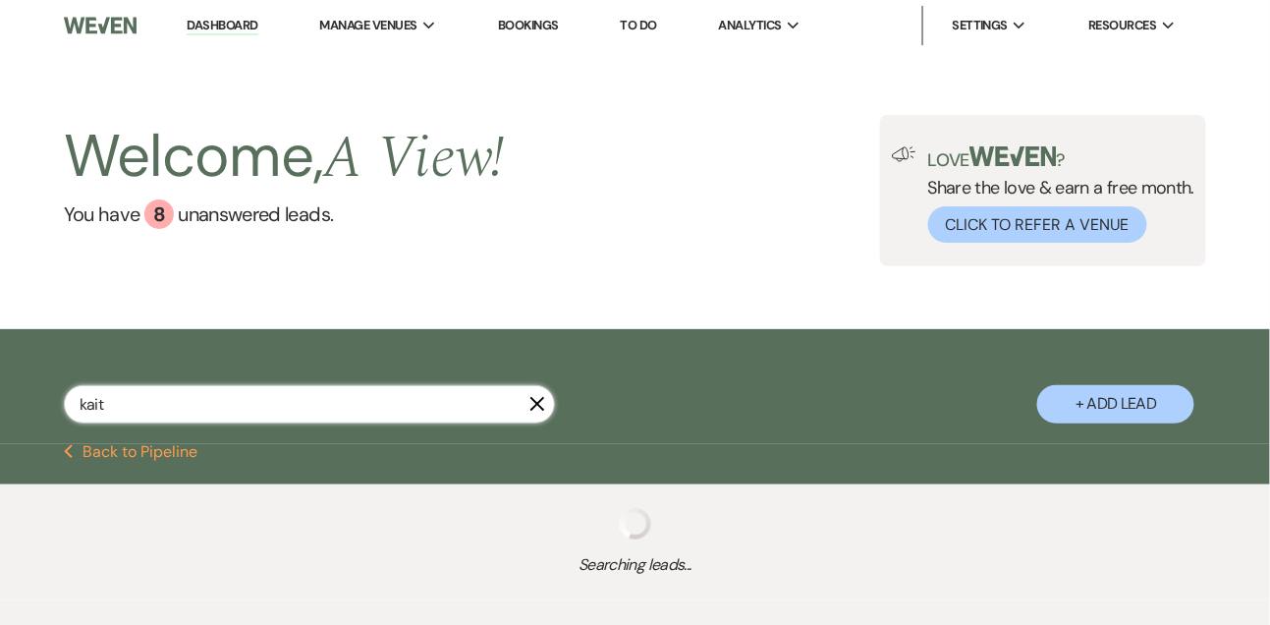
select select "8"
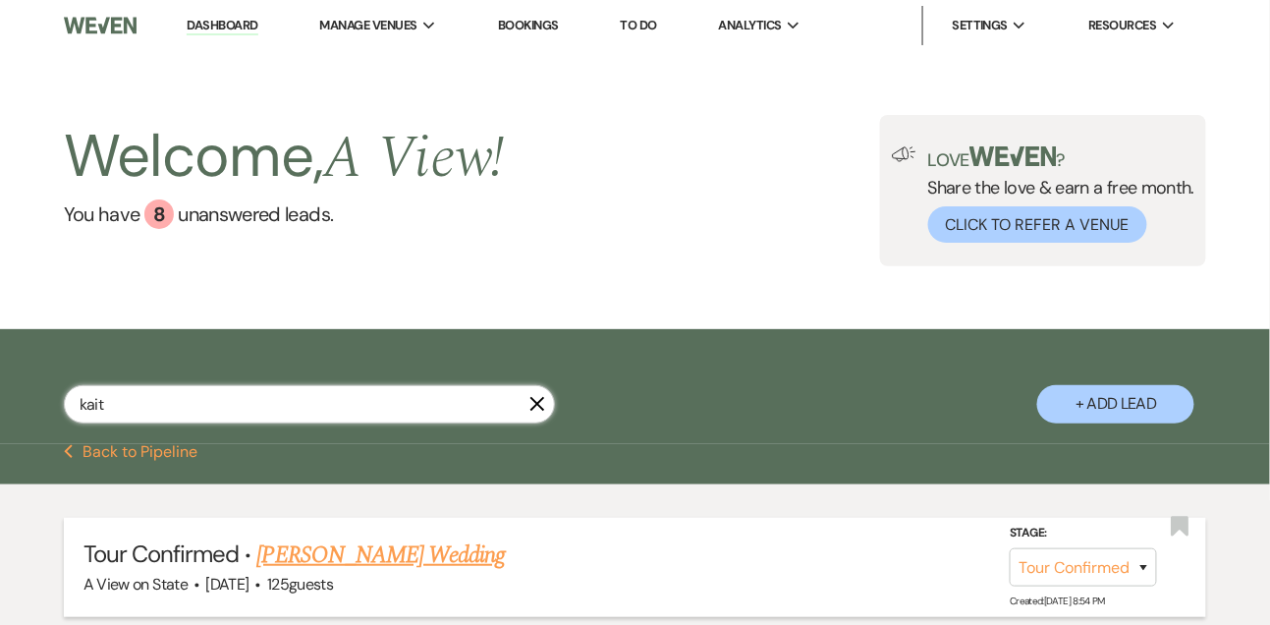
type input "kait"
click at [345, 547] on li "Tour Confirmed · Kaitlyn Burton's Wedding A View on State · Oct 24, 2026 · 125 …" at bounding box center [635, 567] width 1143 height 99
click at [353, 573] on link "[PERSON_NAME] Wedding" at bounding box center [381, 554] width 249 height 35
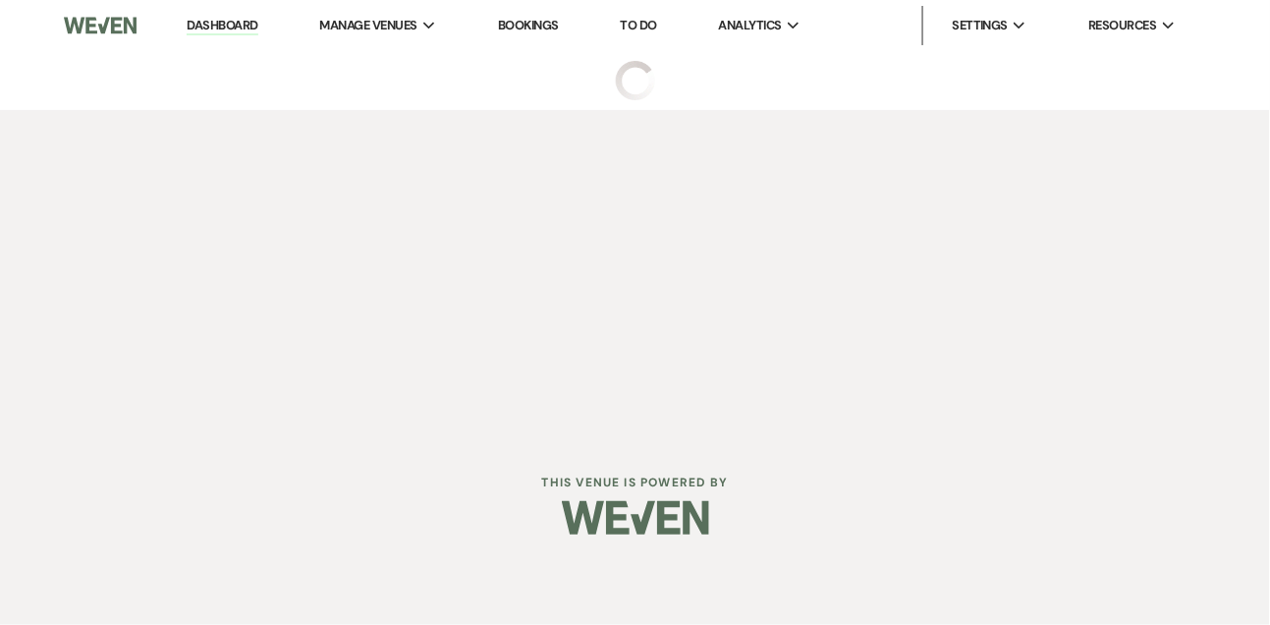
select select "4"
select select "5"
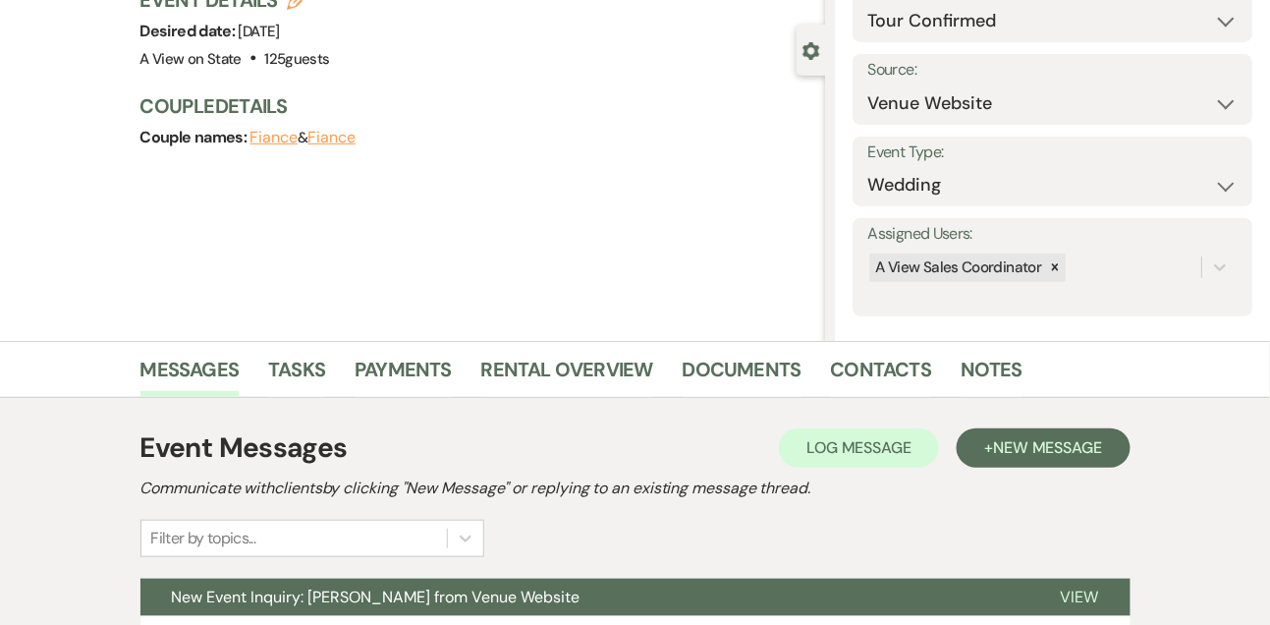
scroll to position [331, 0]
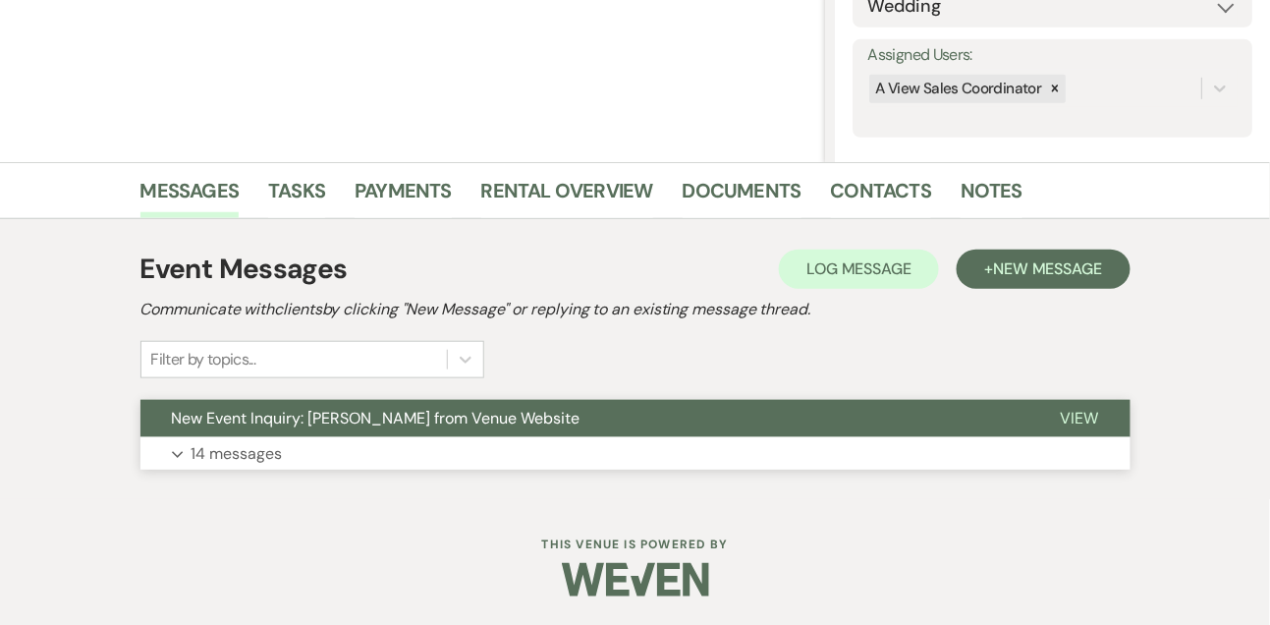
click at [277, 464] on p "14 messages" at bounding box center [237, 454] width 91 height 26
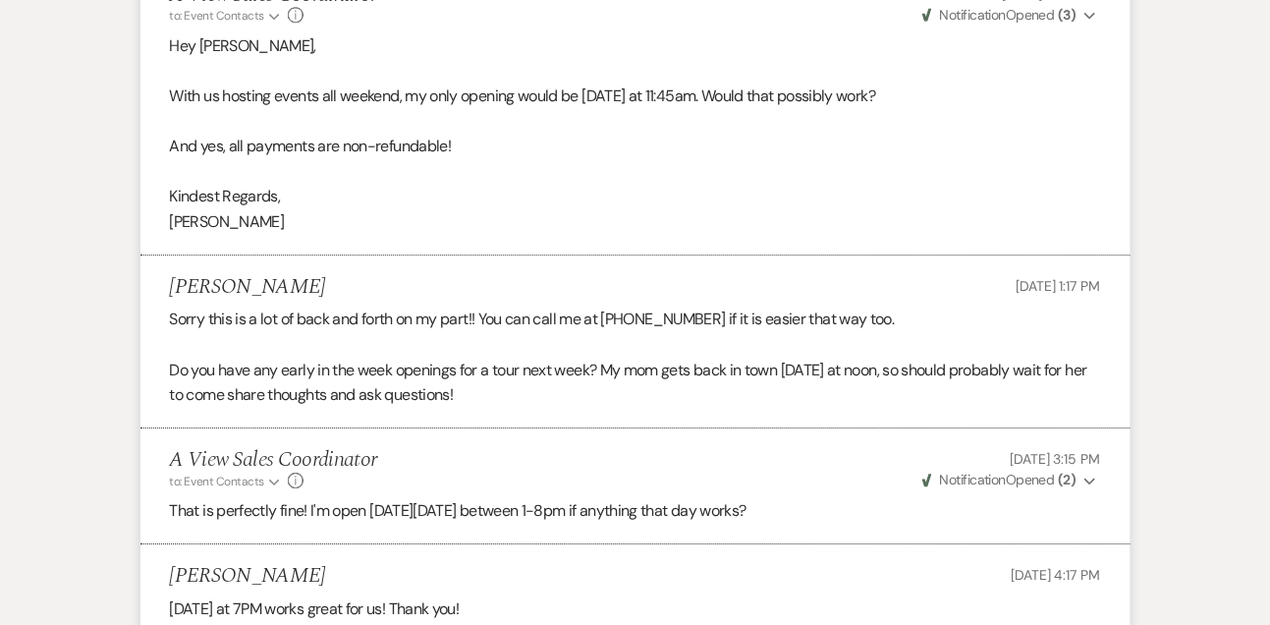
scroll to position [3548, 0]
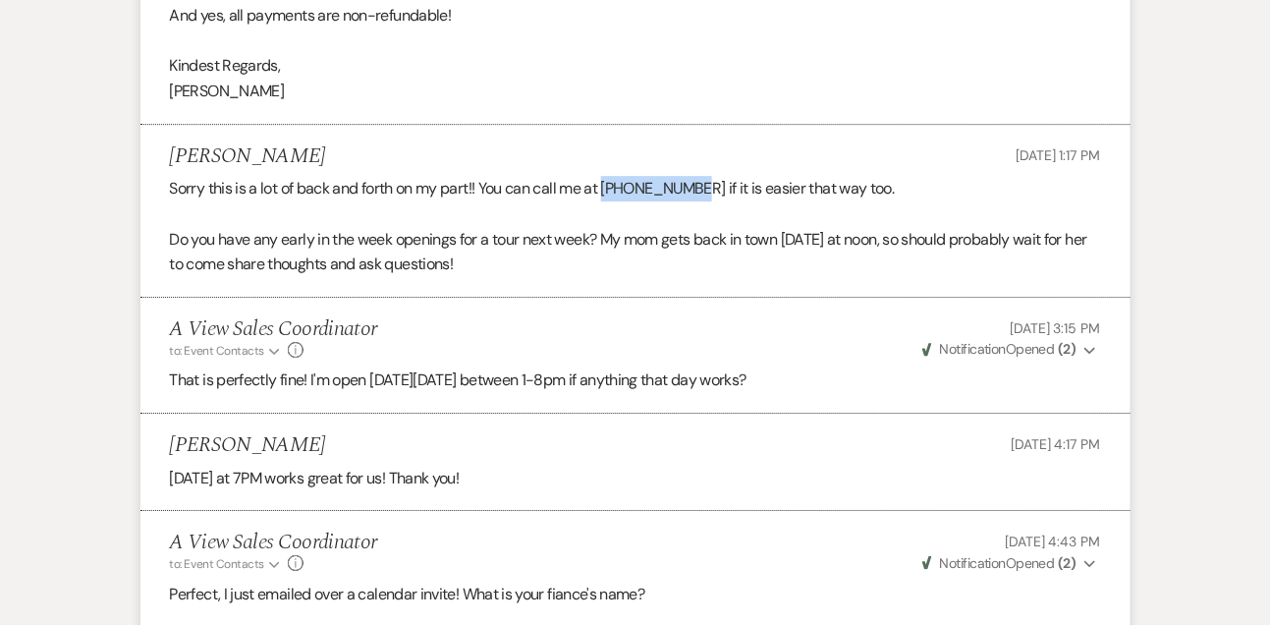
drag, startPoint x: 610, startPoint y: 208, endPoint x: 706, endPoint y: 210, distance: 96.3
click at [706, 201] on p "Sorry this is a lot of back and forth on my part!! You can call me at 402-881-6…" at bounding box center [635, 189] width 931 height 26
copy p "402-881-6508"
click at [261, 169] on h5 "Kaitlyn Burton" at bounding box center [248, 156] width 156 height 25
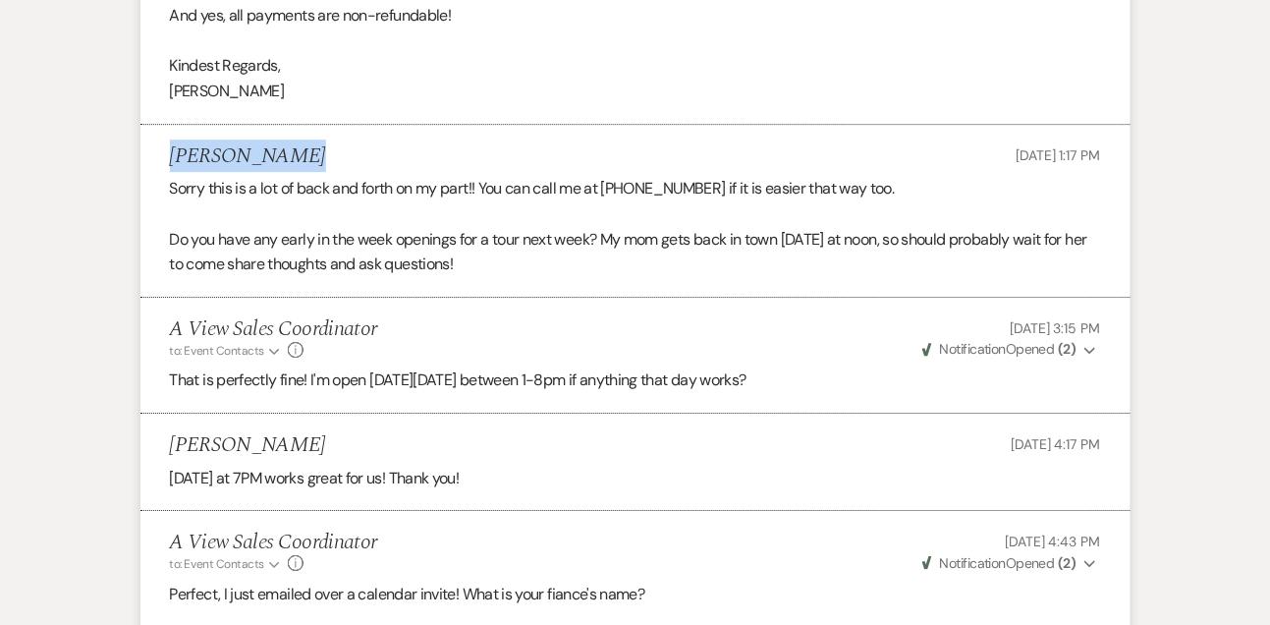
click at [261, 169] on h5 "Kaitlyn Burton" at bounding box center [248, 156] width 156 height 25
copy h5 "Kaitlyn Burton"
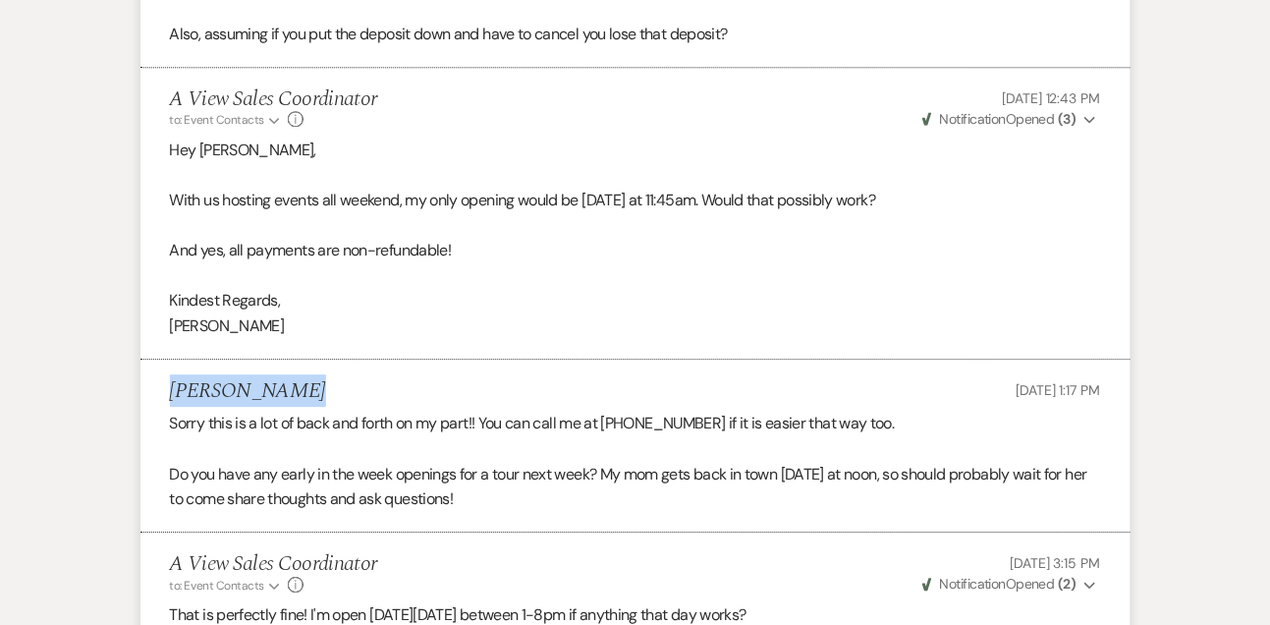
scroll to position [3443, 0]
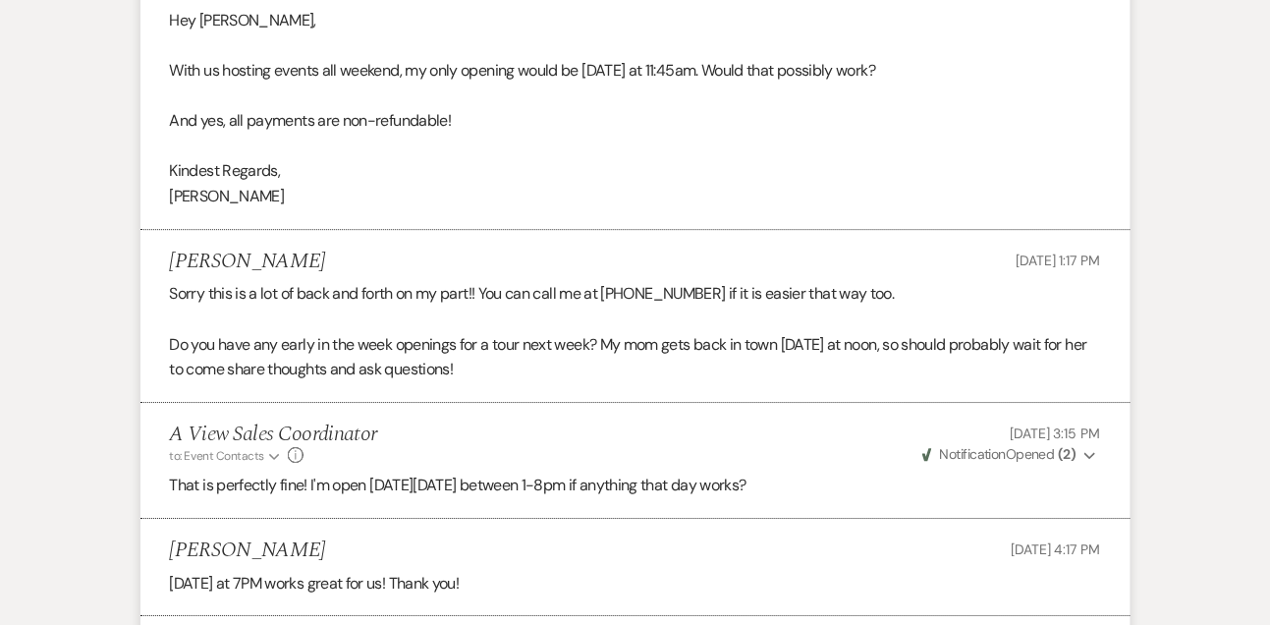
click at [317, 298] on li "Kaitlyn Burton Sep 10, 2025, 1:17 PM Sorry this is a lot of back and forth on m…" at bounding box center [635, 316] width 990 height 173
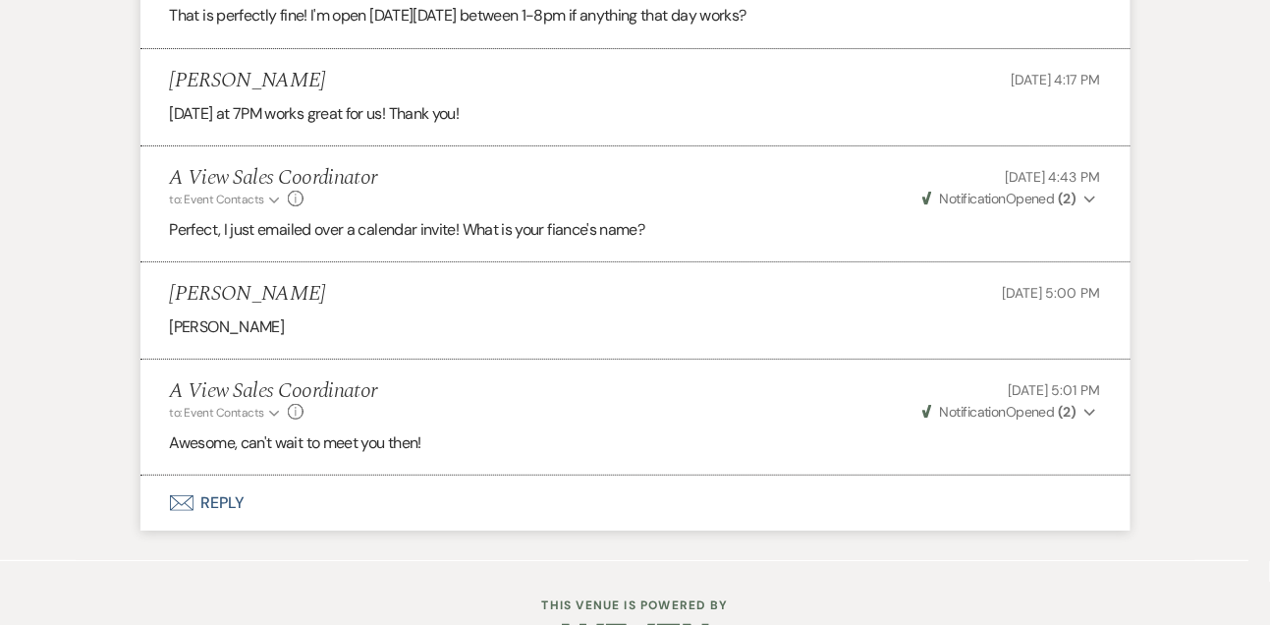
scroll to position [3998, 0]
